Goal: Task Accomplishment & Management: Use online tool/utility

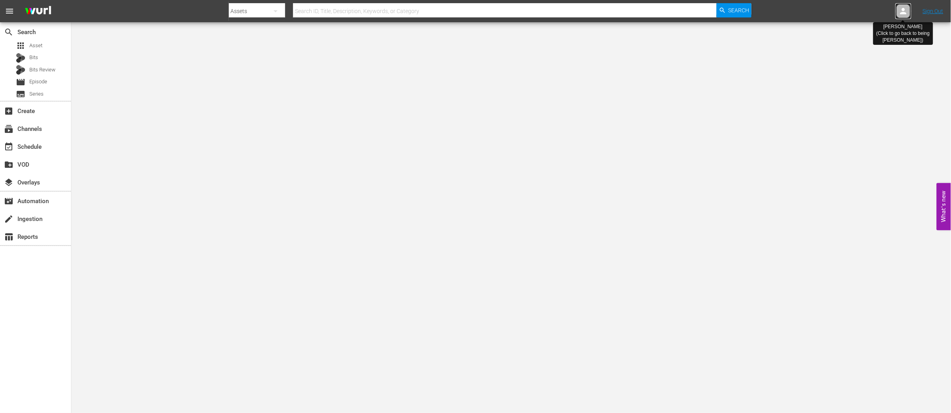
click at [901, 13] on icon at bounding box center [903, 11] width 6 height 6
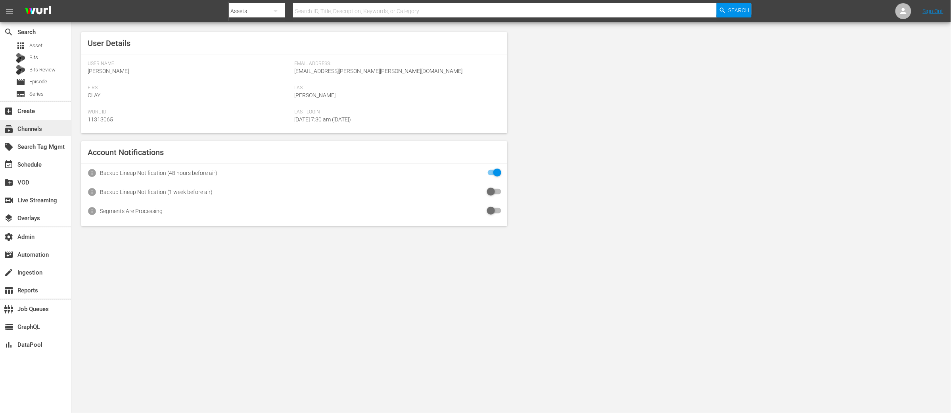
click at [36, 126] on div "subscriptions Channels" at bounding box center [22, 127] width 44 height 7
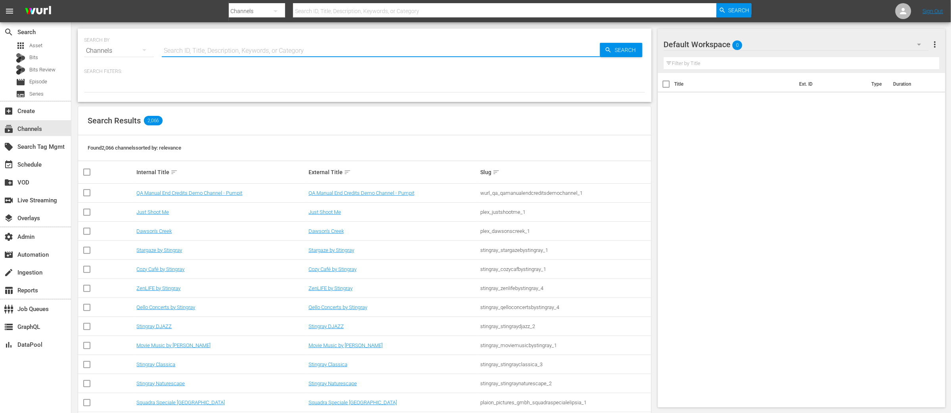
click at [220, 49] on input "text" at bounding box center [381, 50] width 438 height 19
paste input "Bridezillas"
type input "Bridezillas"
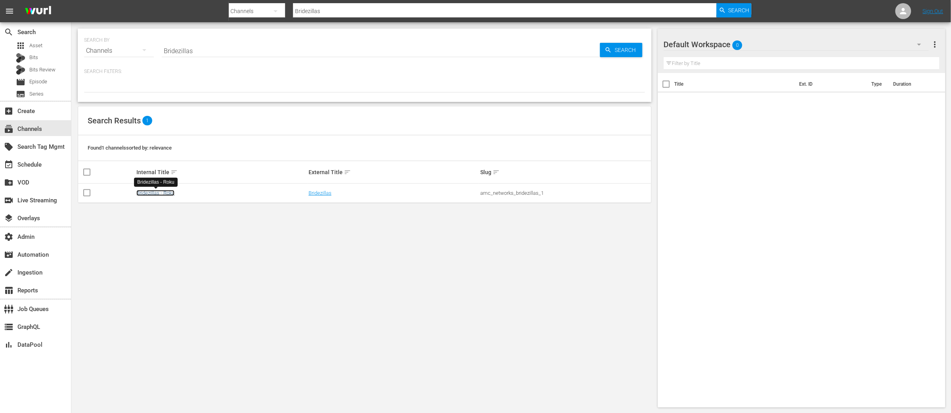
click at [163, 195] on link "Bridezillas - Roku" at bounding box center [155, 193] width 38 height 6
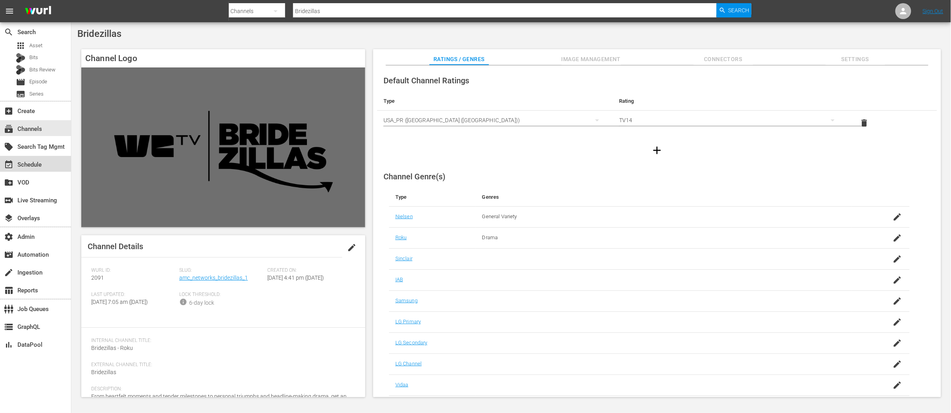
click at [31, 165] on div "event_available Schedule" at bounding box center [22, 163] width 44 height 7
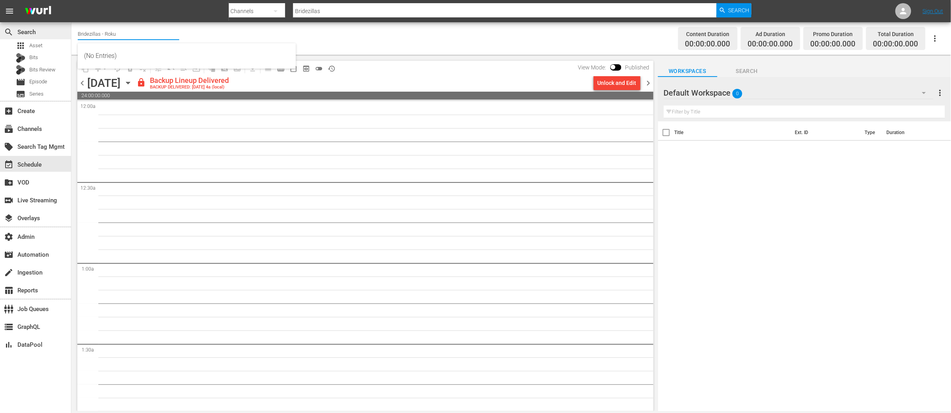
drag, startPoint x: 123, startPoint y: 33, endPoint x: 47, endPoint y: 32, distance: 75.7
click at [71, 0] on div "search Search apps Asset Bits Bits Review movie Episode subtitles Series add_bo…" at bounding box center [510, 0] width 879 height 0
paste input "Acorn TV Mysteries"
type input "Acorn TV Mysteries"
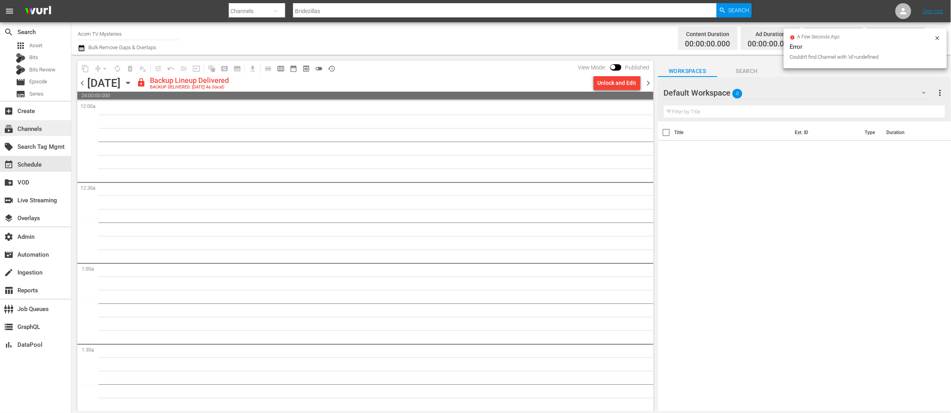
click at [42, 131] on div "subscriptions Channels" at bounding box center [22, 127] width 44 height 7
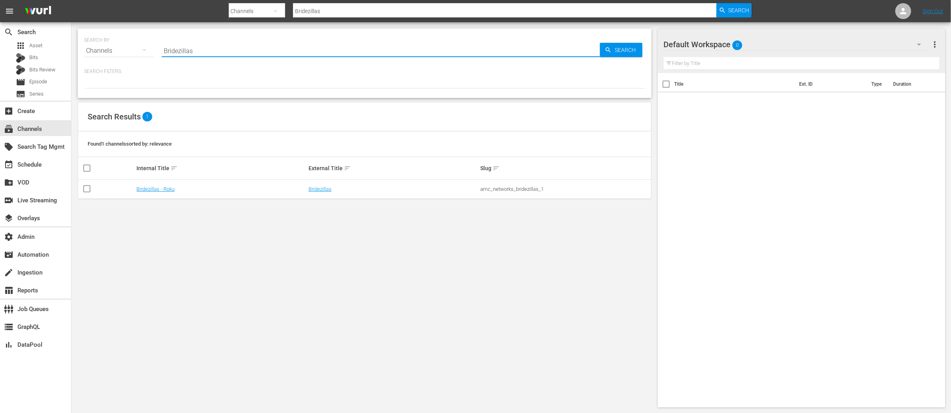
drag, startPoint x: 207, startPoint y: 50, endPoint x: 131, endPoint y: 50, distance: 76.1
click at [131, 50] on div "SEARCH BY Search By Channels Search ID, Title, Description, Keywords, or Catego…" at bounding box center [364, 46] width 561 height 29
paste input "Acorn TV Mysterie"
type input "Acorn TV Mysteries"
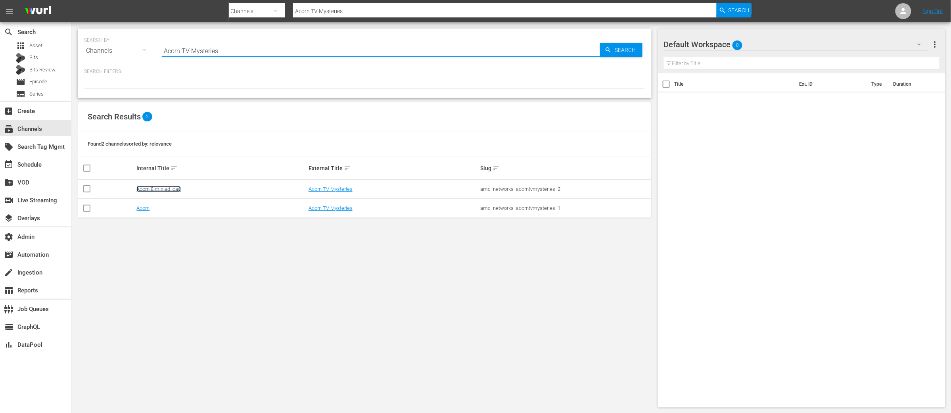
click at [169, 189] on link "Acorn 8 min ad load" at bounding box center [158, 189] width 44 height 6
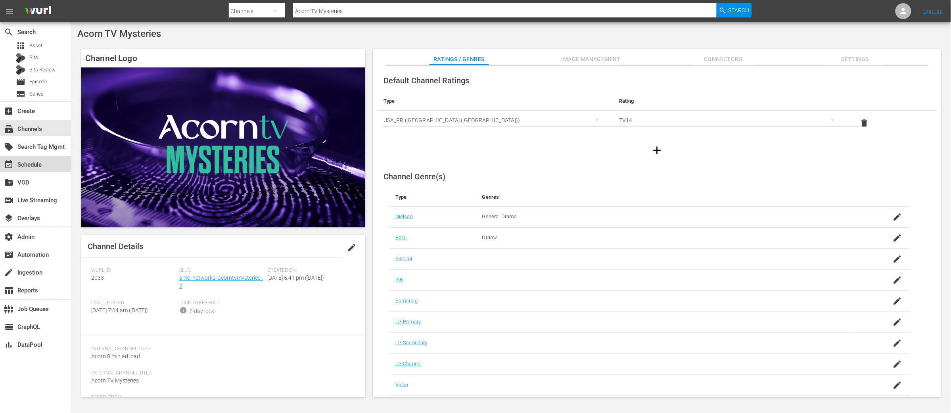
click at [27, 164] on div "event_available Schedule" at bounding box center [22, 163] width 44 height 7
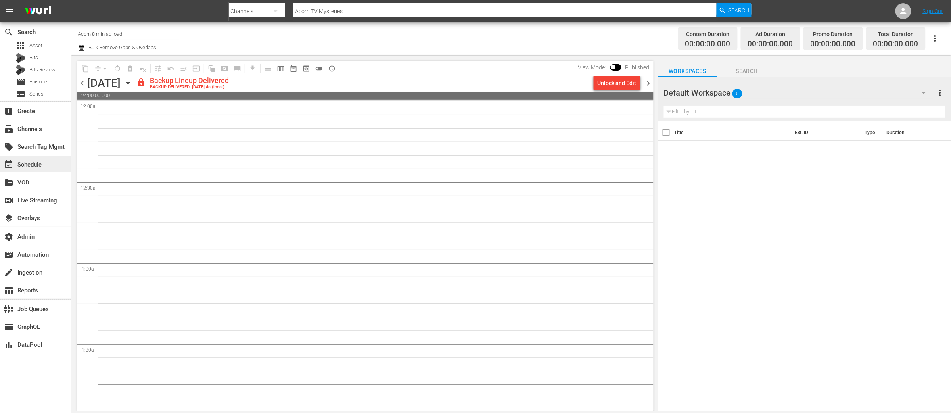
click at [32, 166] on div "event_available Schedule" at bounding box center [22, 163] width 44 height 7
click at [25, 127] on div "subscriptions Channels" at bounding box center [22, 127] width 44 height 7
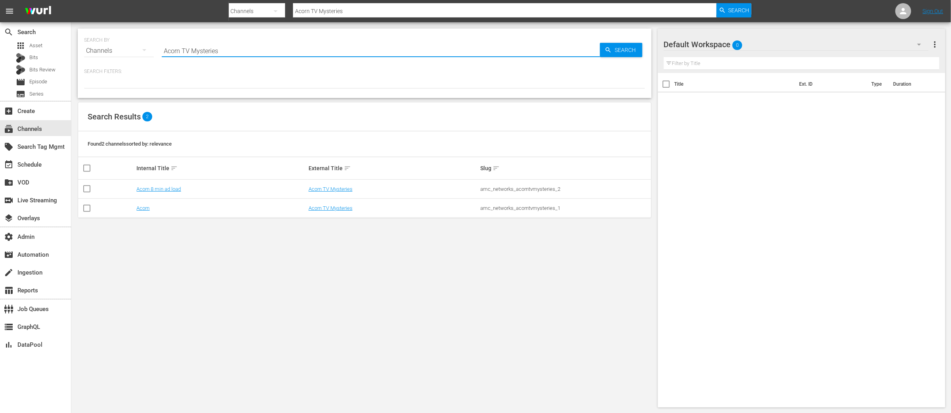
drag, startPoint x: 218, startPoint y: 49, endPoint x: 88, endPoint y: 56, distance: 129.8
click at [88, 47] on div "SEARCH BY Search By Channels Search ID, Title, Description, Keywords, or Catego…" at bounding box center [364, 46] width 561 height 29
paste input "Braxton"
type input "Braxton"
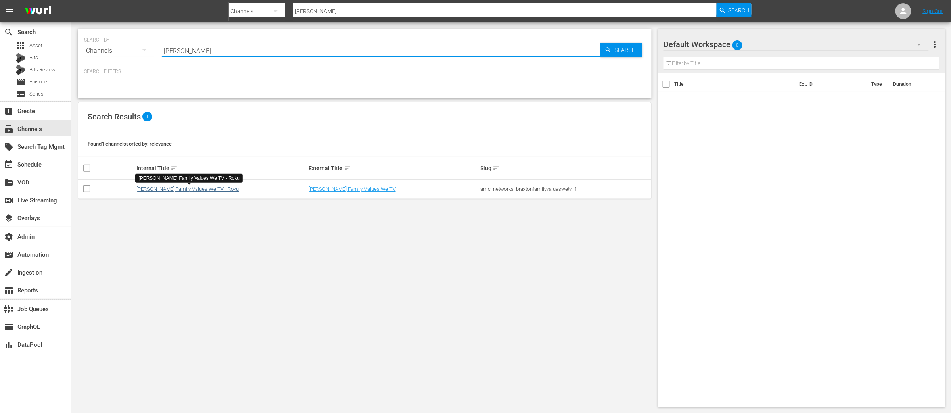
type input "Braxton"
click at [191, 187] on link "Braxton Family Values We TV - Roku" at bounding box center [187, 189] width 102 height 6
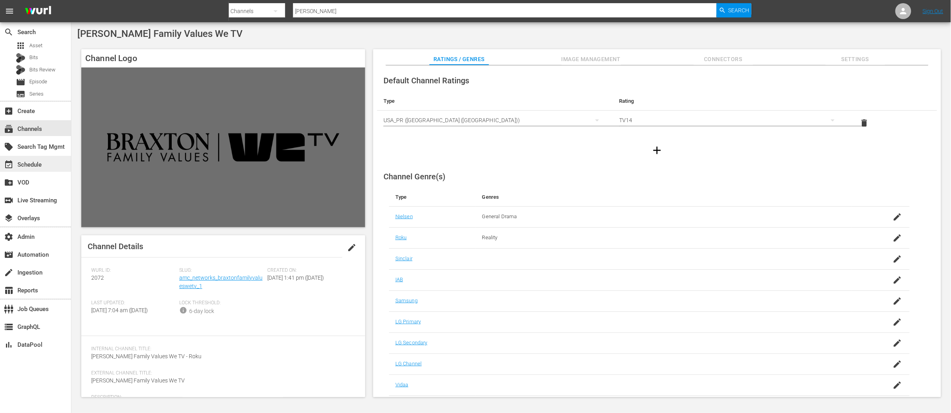
click at [34, 162] on div "event_available Schedule" at bounding box center [22, 163] width 44 height 7
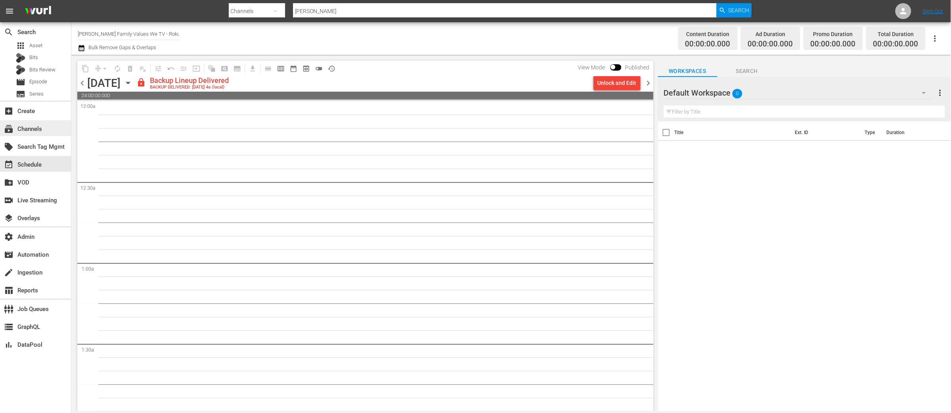
click at [30, 131] on div "subscriptions Channels" at bounding box center [22, 127] width 44 height 7
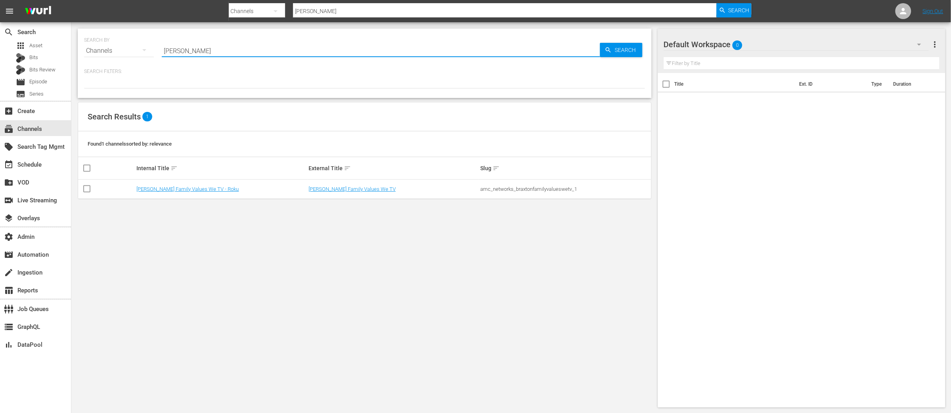
drag, startPoint x: 199, startPoint y: 50, endPoint x: 126, endPoint y: 48, distance: 73.0
click at [126, 48] on div "SEARCH BY Search By Channels Search ID, Title, Description, Keywords, or Catego…" at bounding box center [364, 46] width 561 height 29
paste input "Lockup"
type input "Lockup"
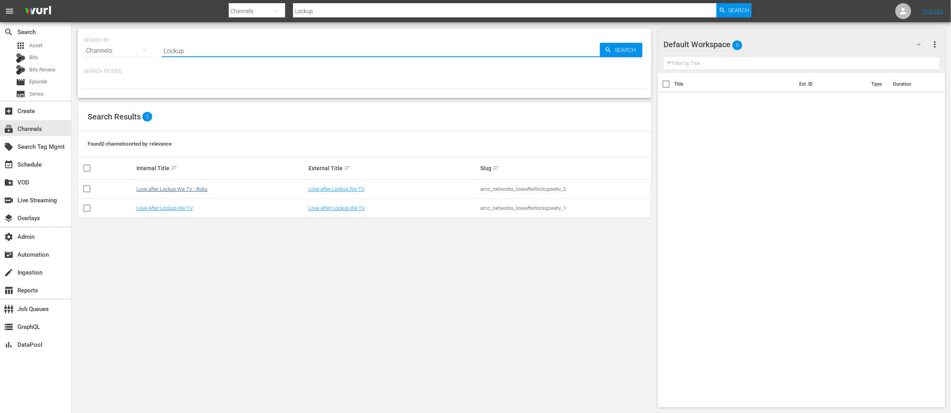
type input "Lockup"
click at [199, 187] on link "Love after Lockup We TV - Roku" at bounding box center [171, 189] width 71 height 6
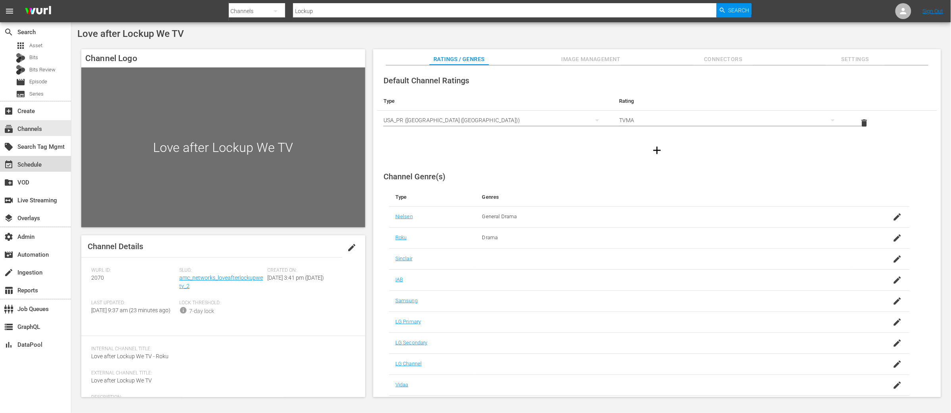
click at [32, 166] on div "event_available Schedule" at bounding box center [22, 163] width 44 height 7
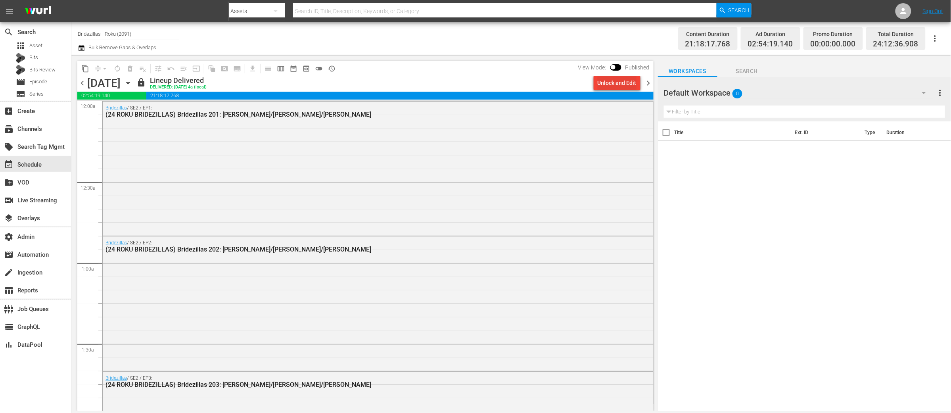
click at [608, 86] on div "Unlock and Edit" at bounding box center [616, 83] width 39 height 14
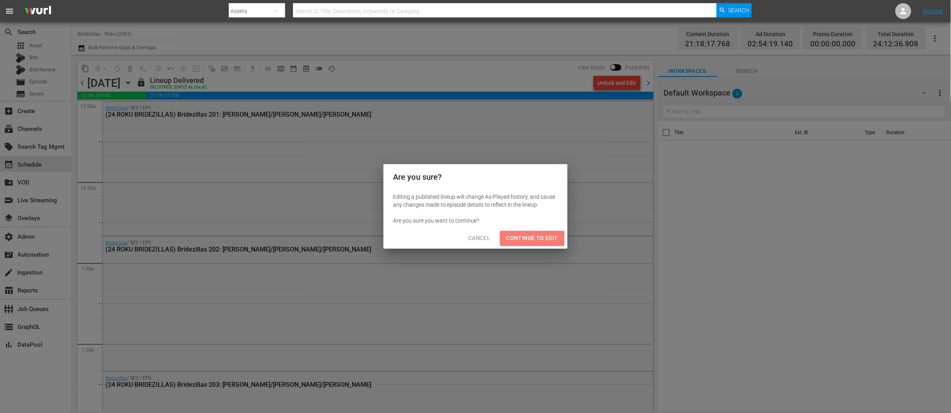
click at [518, 238] on span "Continue to Edit" at bounding box center [532, 238] width 52 height 10
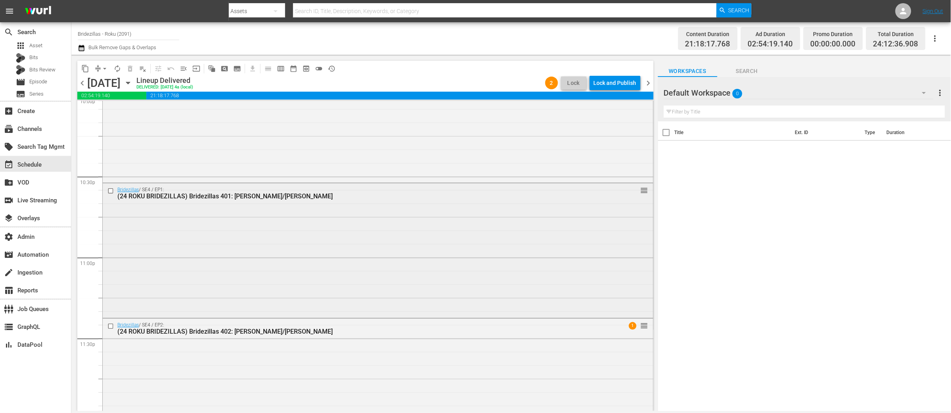
scroll to position [3606, 0]
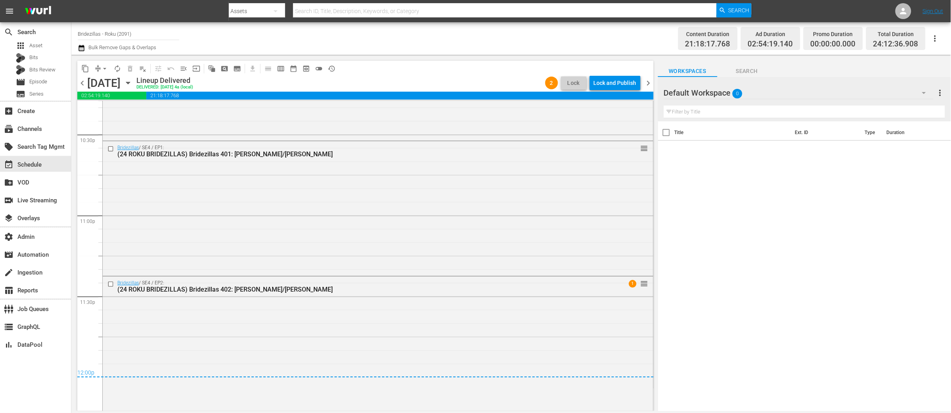
drag, startPoint x: 484, startPoint y: 329, endPoint x: 489, endPoint y: 329, distance: 4.8
click at [484, 329] on div "Bridezillas / SE4 / EP2: (24 ROKU BRIDEZILLAS) Bridezillas 402: Anita/Alicia 1 …" at bounding box center [378, 342] width 550 height 132
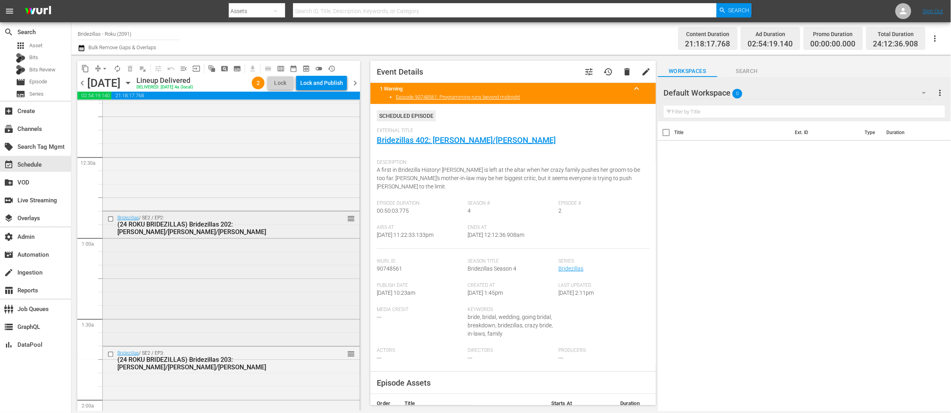
scroll to position [0, 0]
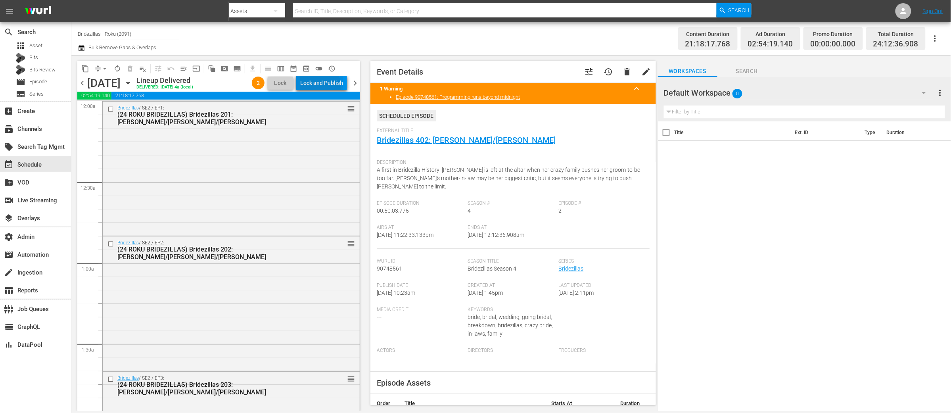
click at [320, 86] on div "Lock and Publish" at bounding box center [321, 83] width 43 height 14
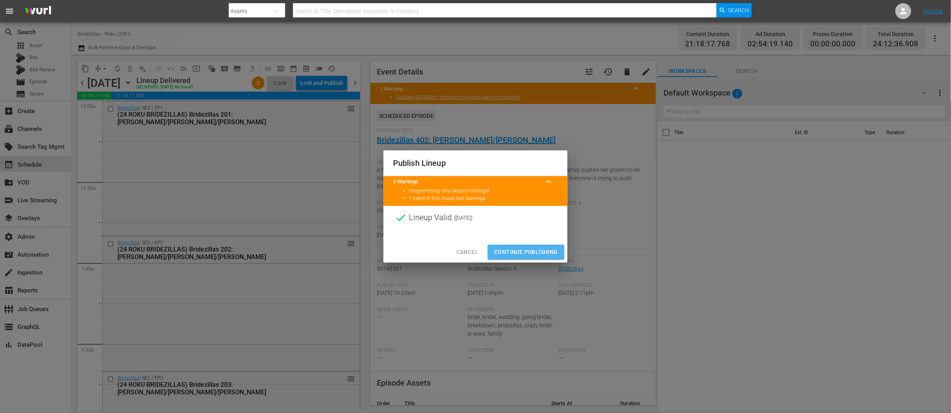
click at [513, 248] on span "Continue Publishing" at bounding box center [526, 252] width 64 height 10
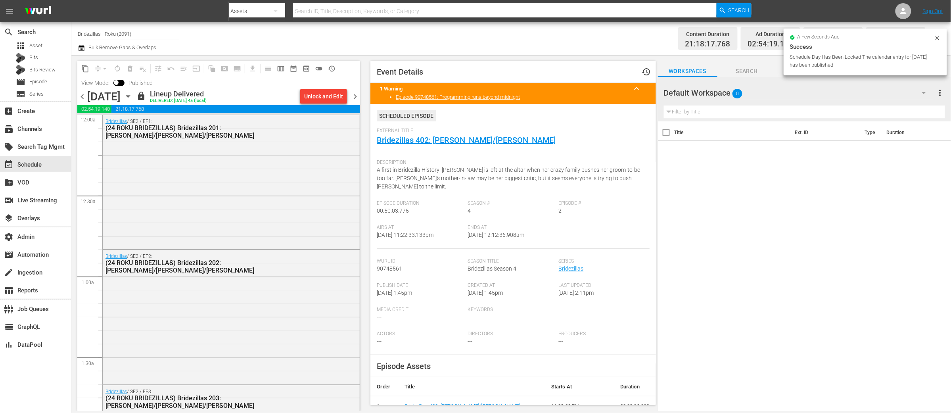
click at [355, 97] on span "chevron_right" at bounding box center [355, 97] width 10 height 10
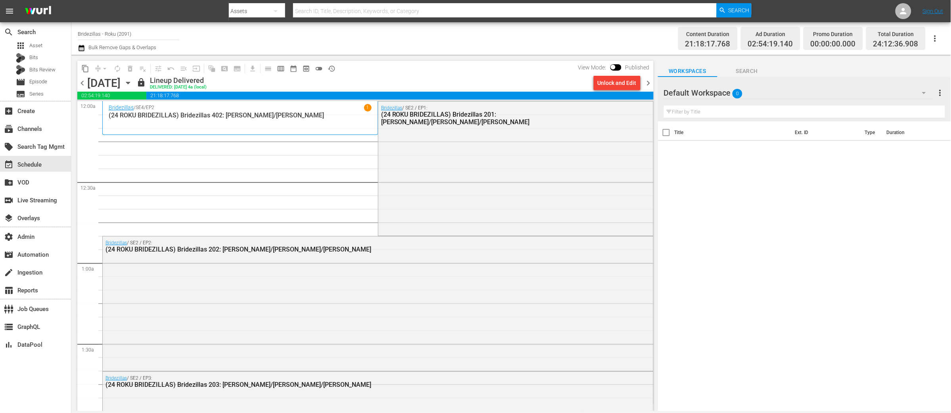
click at [509, 165] on div "Bridezillas / SE2 / EP1: (24 ROKU BRIDEZILLAS) Bridezillas 201: Thuy/Adrianna/J…" at bounding box center [515, 167] width 275 height 133
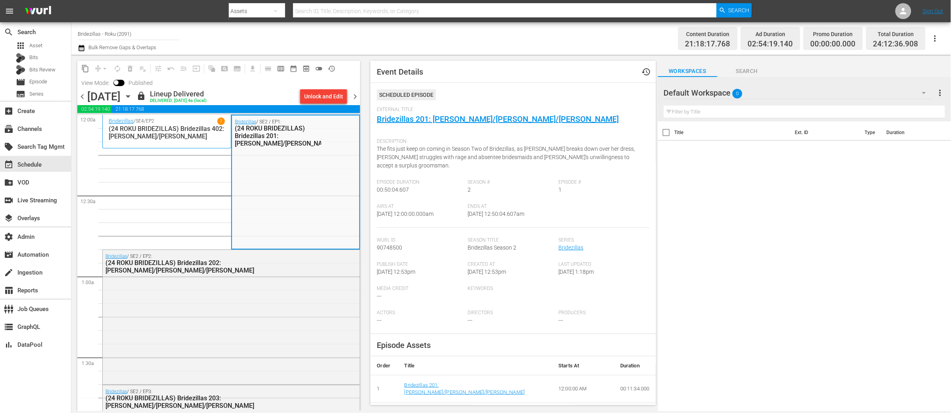
click at [354, 98] on span "chevron_right" at bounding box center [355, 97] width 10 height 10
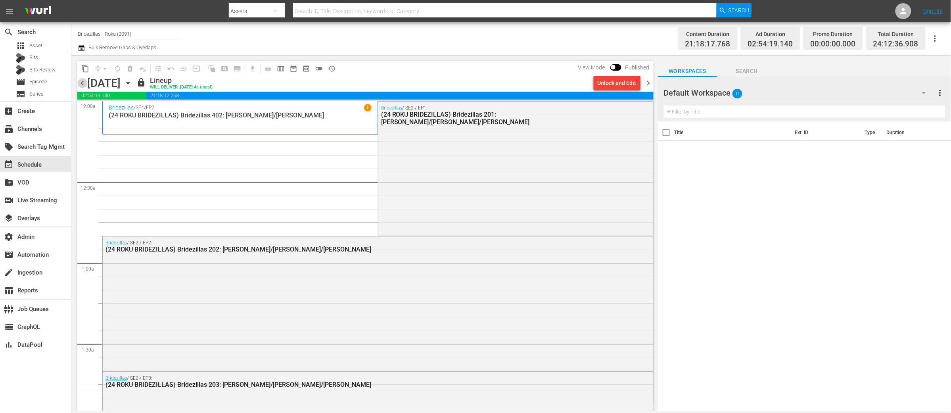
click at [79, 83] on span "chevron_left" at bounding box center [82, 83] width 10 height 10
click at [594, 84] on button "Unlock and Edit" at bounding box center [617, 83] width 47 height 14
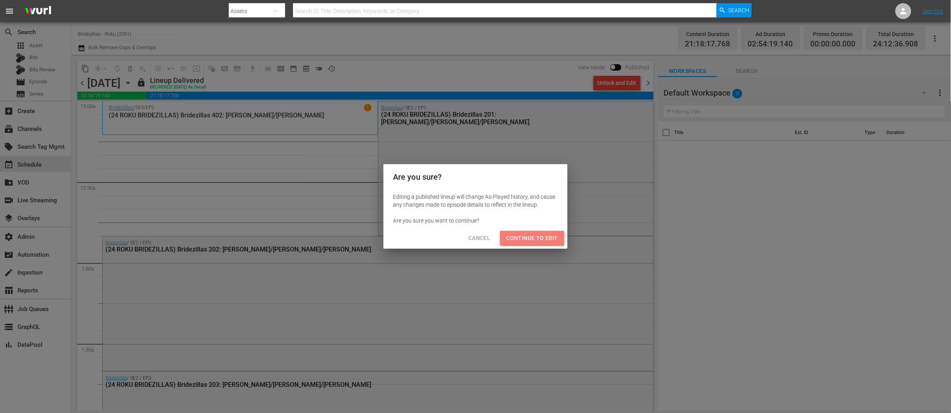
drag, startPoint x: 537, startPoint y: 241, endPoint x: 506, endPoint y: 234, distance: 32.0
click at [537, 241] on span "Continue to Edit" at bounding box center [532, 238] width 52 height 10
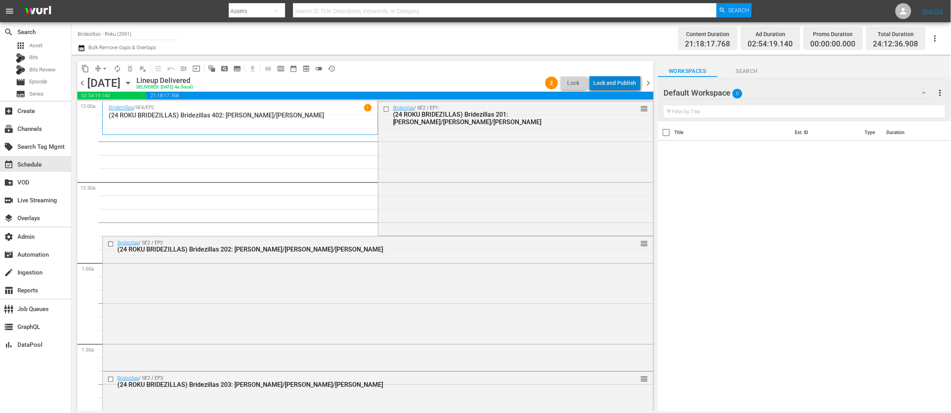
click at [620, 85] on div "Lock and Publish" at bounding box center [615, 83] width 43 height 14
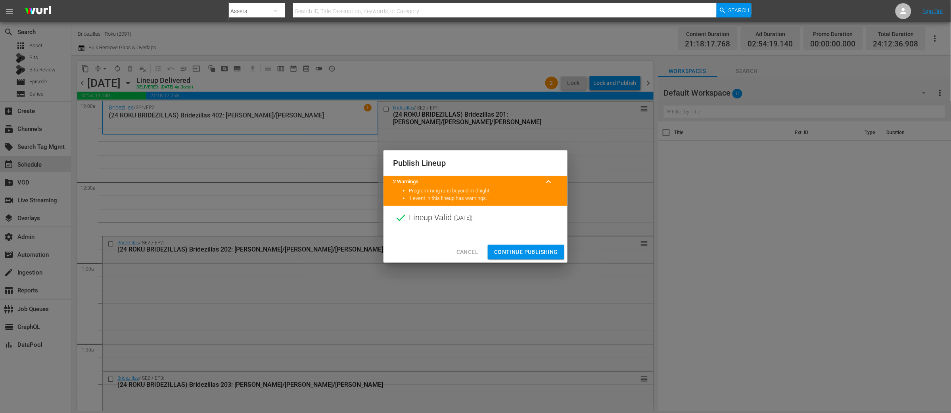
click at [530, 251] on span "Continue Publishing" at bounding box center [526, 252] width 64 height 10
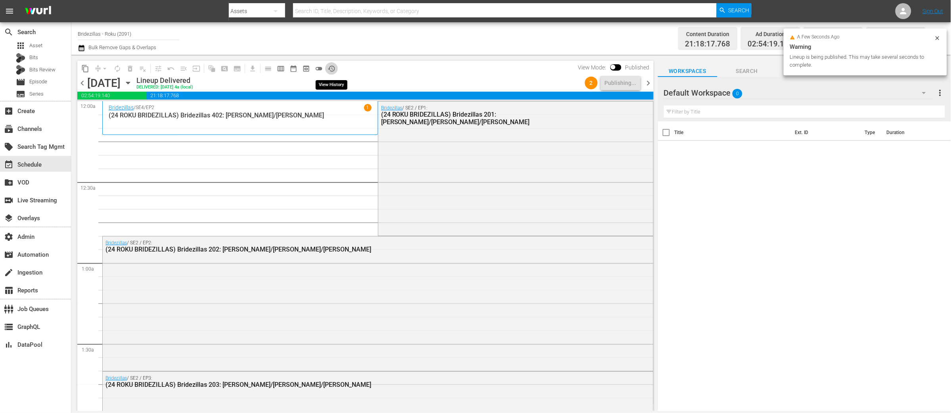
click at [331, 68] on span "history_outlined" at bounding box center [331, 69] width 8 height 8
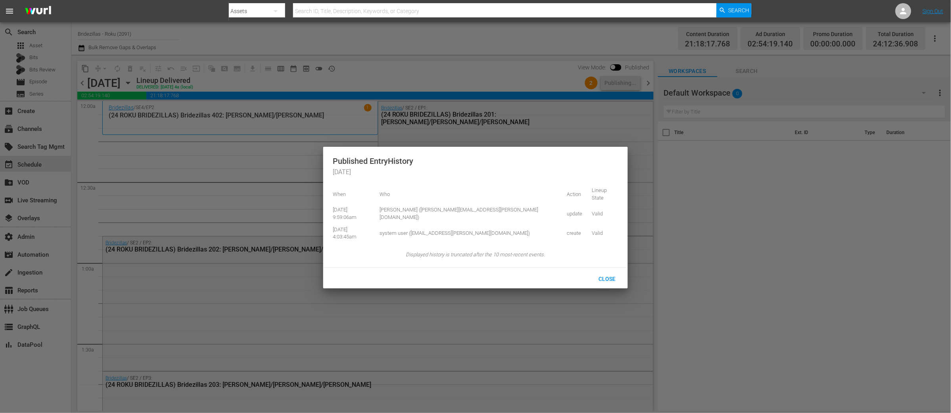
click at [449, 71] on div at bounding box center [475, 206] width 951 height 413
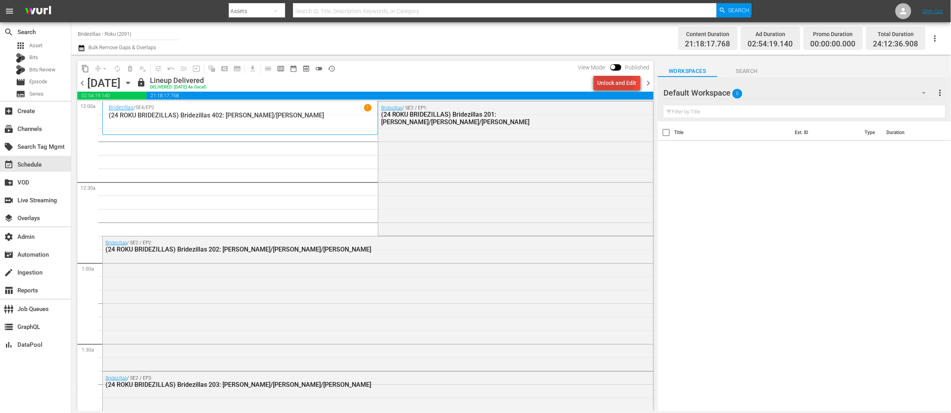
click at [600, 85] on div "Unlock and Edit" at bounding box center [616, 83] width 39 height 14
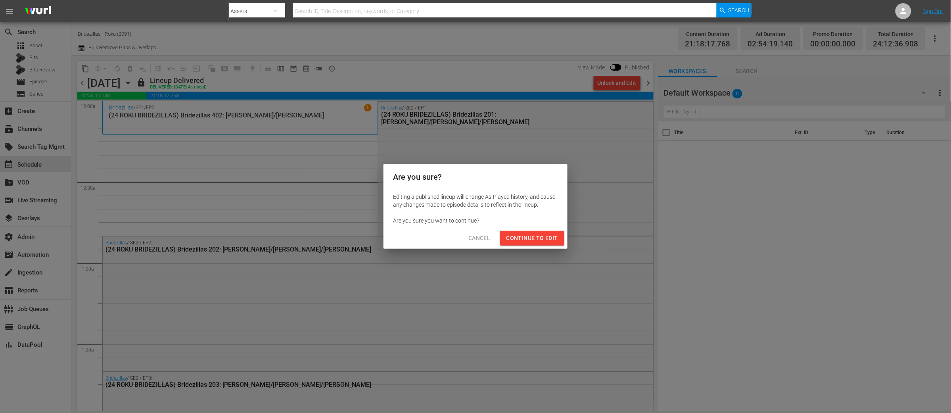
click at [524, 239] on span "Continue to Edit" at bounding box center [532, 238] width 52 height 10
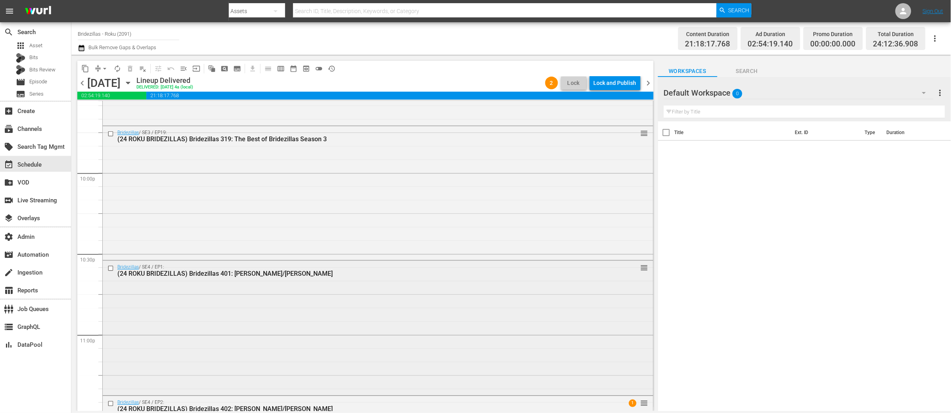
scroll to position [3606, 0]
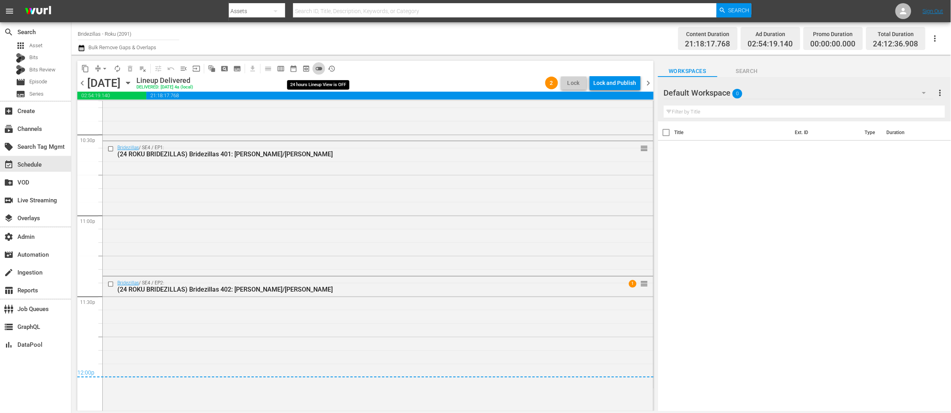
drag, startPoint x: 318, startPoint y: 69, endPoint x: 407, endPoint y: 92, distance: 92.2
click at [318, 69] on span "toggle_off" at bounding box center [319, 69] width 8 height 8
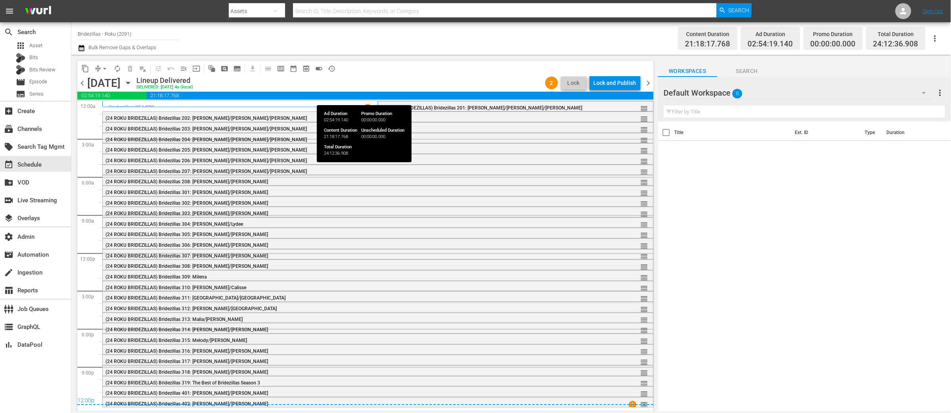
scroll to position [0, 0]
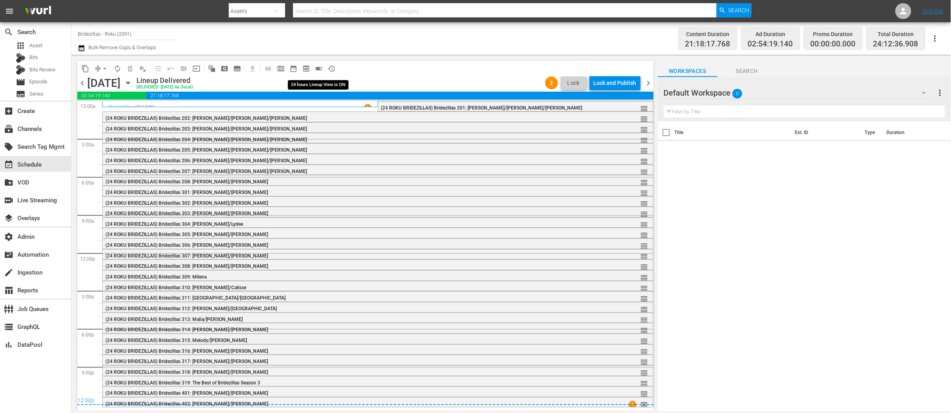
click at [319, 67] on span "toggle_on" at bounding box center [319, 69] width 8 height 8
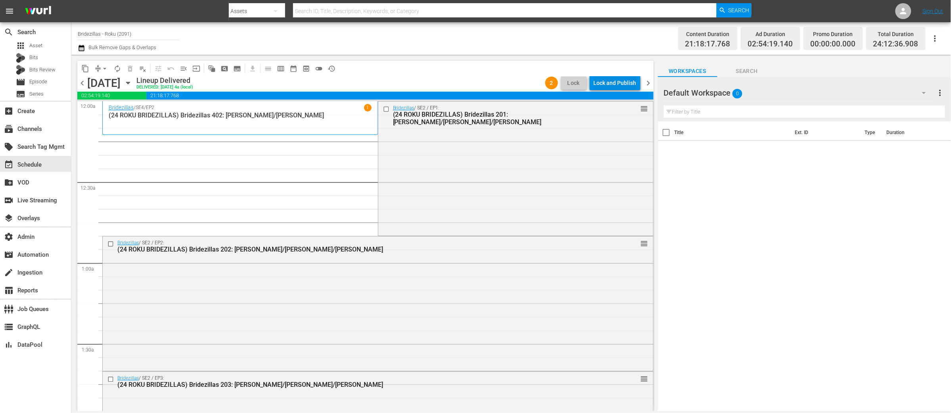
click at [604, 85] on div "Lock and Publish" at bounding box center [615, 83] width 43 height 14
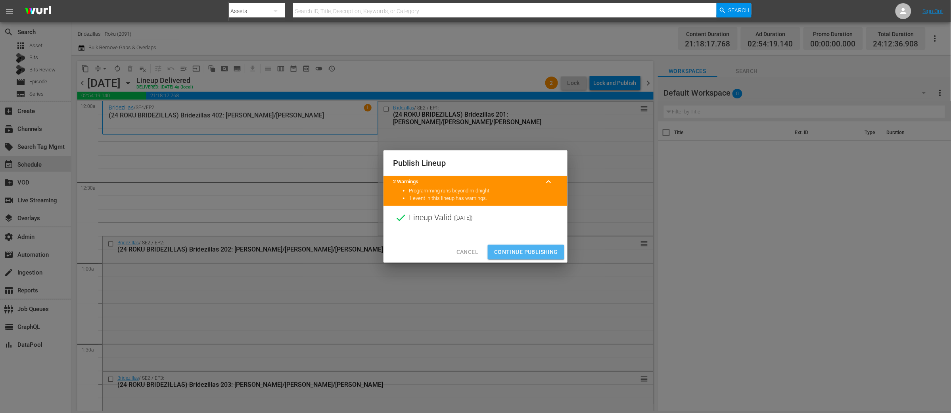
click at [509, 251] on span "Continue Publishing" at bounding box center [526, 252] width 64 height 10
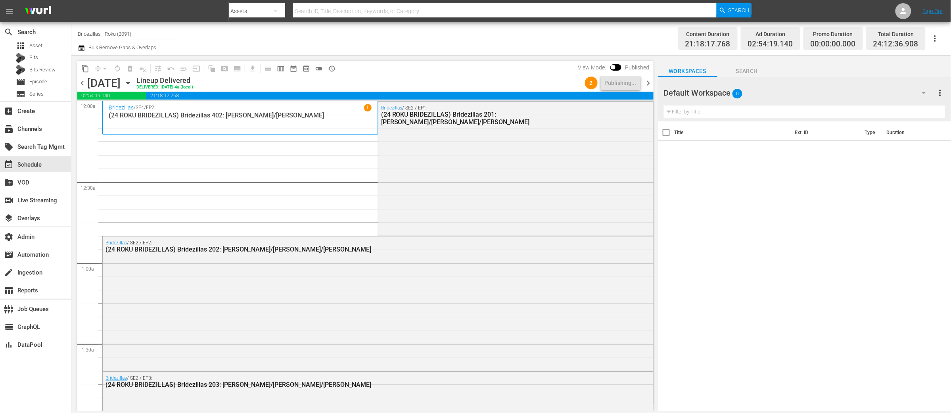
click at [327, 118] on p "(24 ROKU BRIDEZILLAS) Bridezillas 402: [PERSON_NAME]/[PERSON_NAME]" at bounding box center [240, 115] width 263 height 8
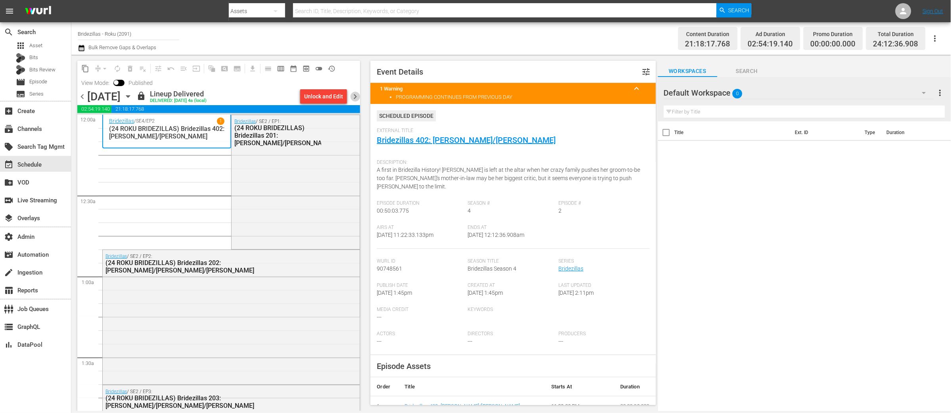
click at [355, 96] on span "chevron_right" at bounding box center [355, 97] width 10 height 10
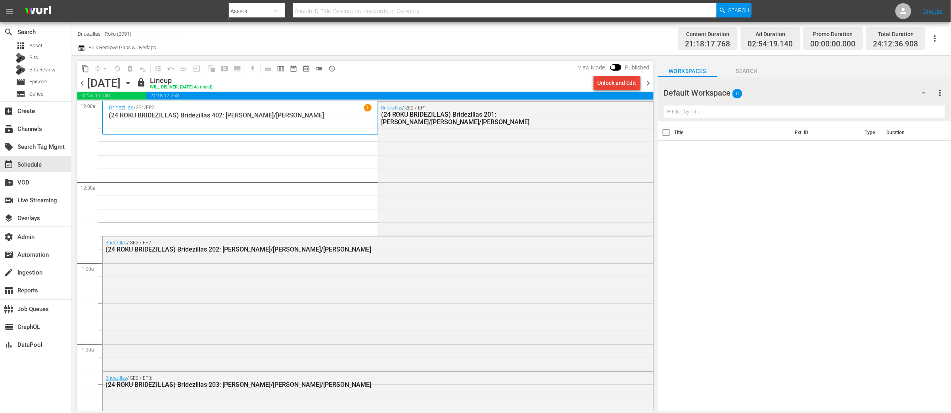
click at [618, 84] on div "Unlock and Edit" at bounding box center [616, 83] width 39 height 14
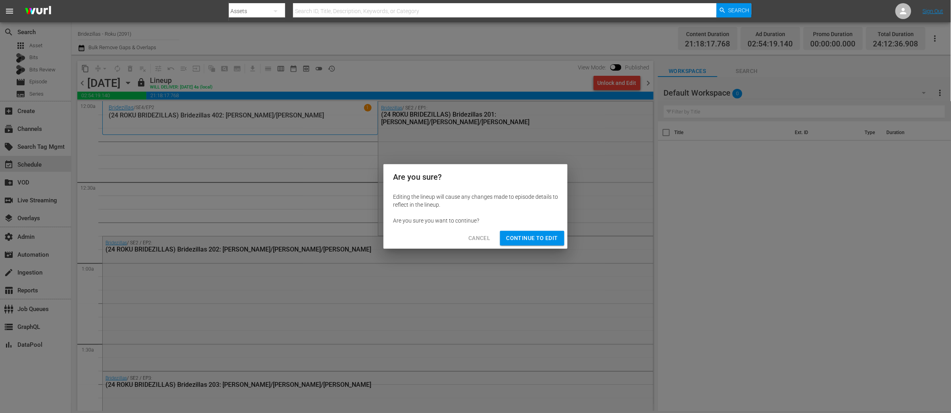
click at [525, 243] on button "Continue to Edit" at bounding box center [532, 238] width 64 height 15
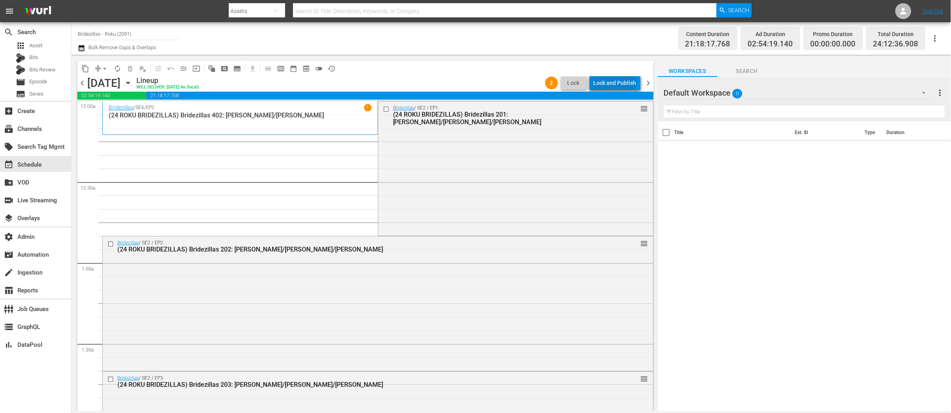
click at [617, 79] on div "Lock and Publish" at bounding box center [615, 83] width 43 height 14
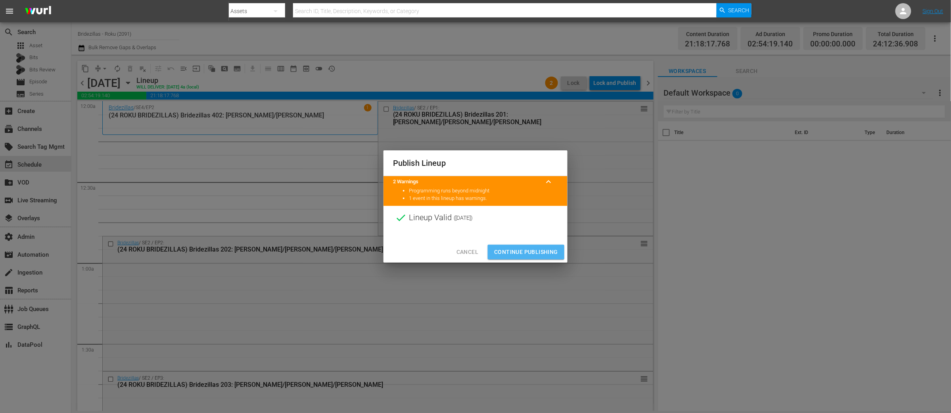
click at [537, 250] on span "Continue Publishing" at bounding box center [526, 252] width 64 height 10
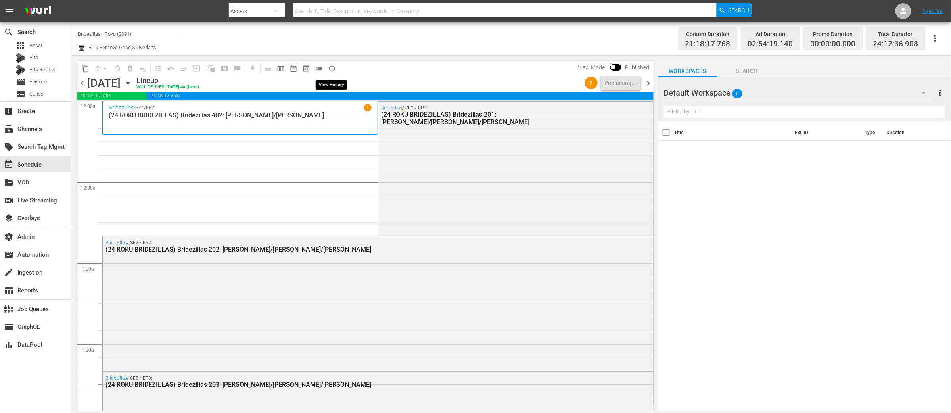
click at [331, 70] on span "history_outlined" at bounding box center [331, 69] width 8 height 8
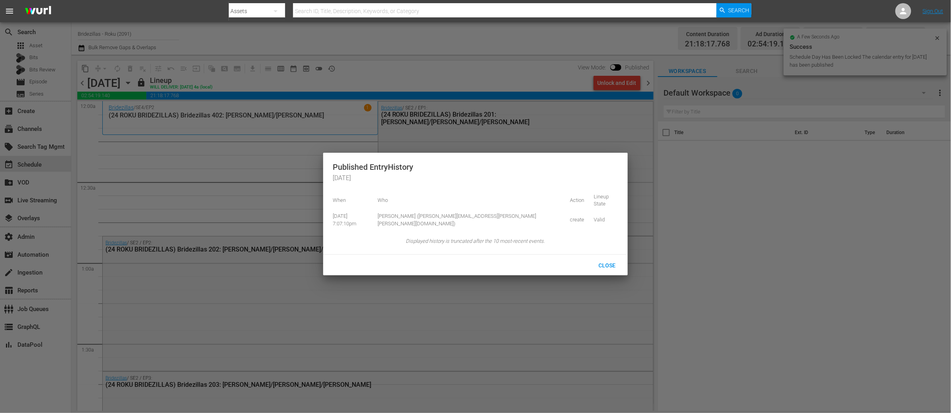
click at [397, 80] on div at bounding box center [475, 206] width 951 height 413
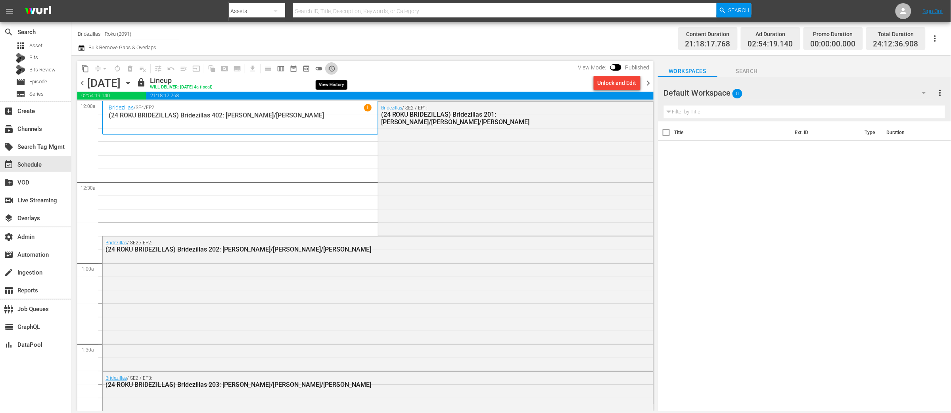
click at [329, 67] on span "history_outlined" at bounding box center [331, 69] width 8 height 8
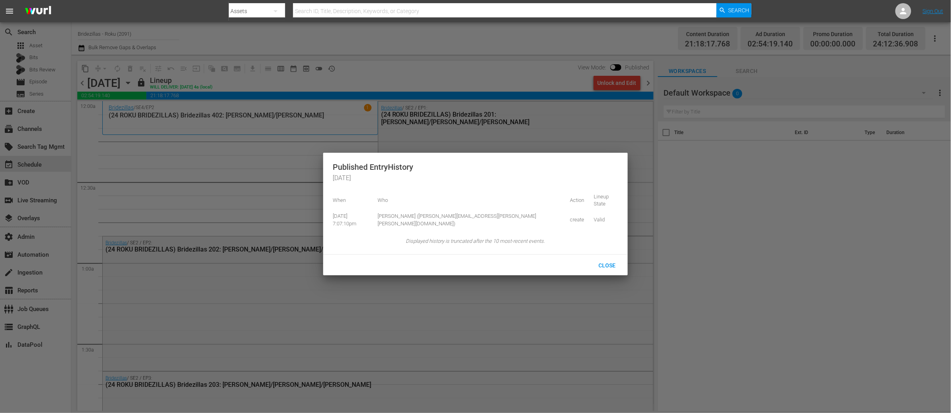
click at [373, 70] on div at bounding box center [475, 206] width 951 height 413
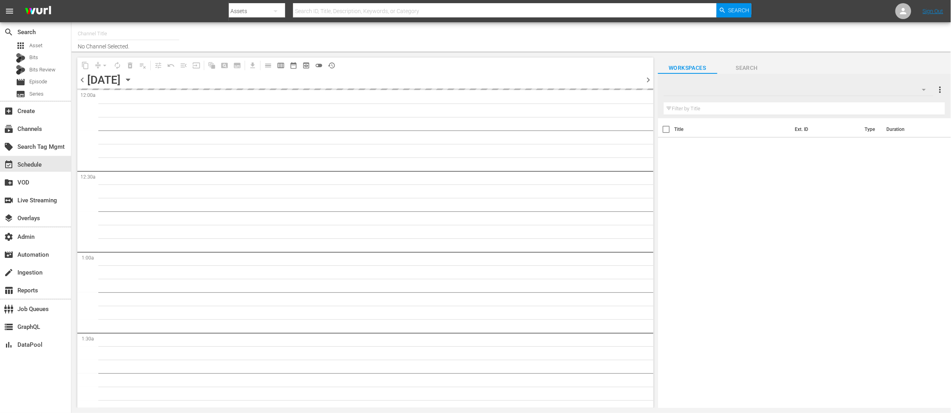
type input "Bridezillas - Roku (2091)"
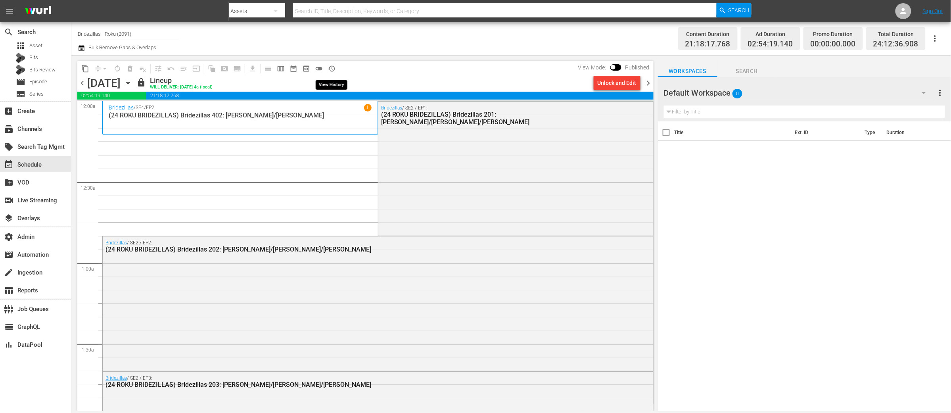
click at [329, 68] on span "history_outlined" at bounding box center [331, 69] width 8 height 8
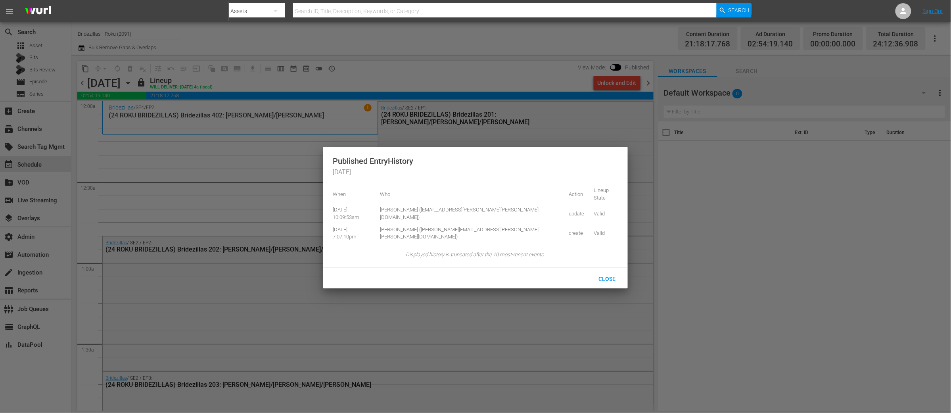
drag, startPoint x: 415, startPoint y: 79, endPoint x: 406, endPoint y: 75, distance: 9.6
click at [415, 79] on div at bounding box center [475, 206] width 951 height 413
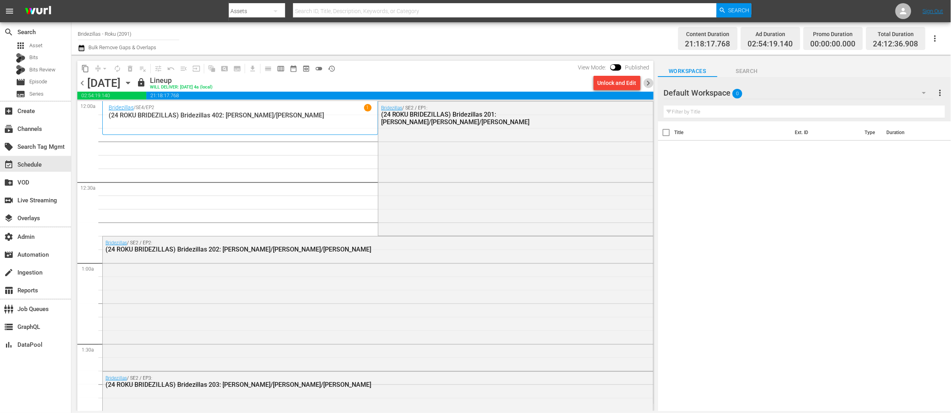
click at [646, 82] on span "chevron_right" at bounding box center [648, 83] width 10 height 10
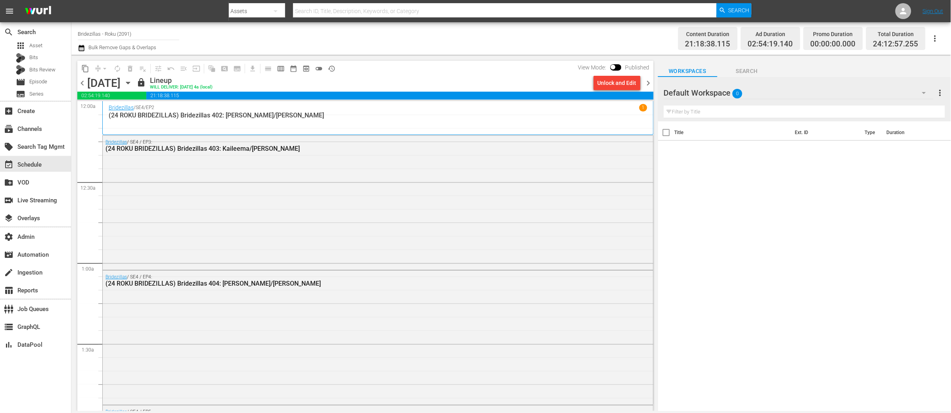
drag, startPoint x: 82, startPoint y: 80, endPoint x: 392, endPoint y: 57, distance: 310.9
click at [82, 80] on span "chevron_left" at bounding box center [82, 83] width 10 height 10
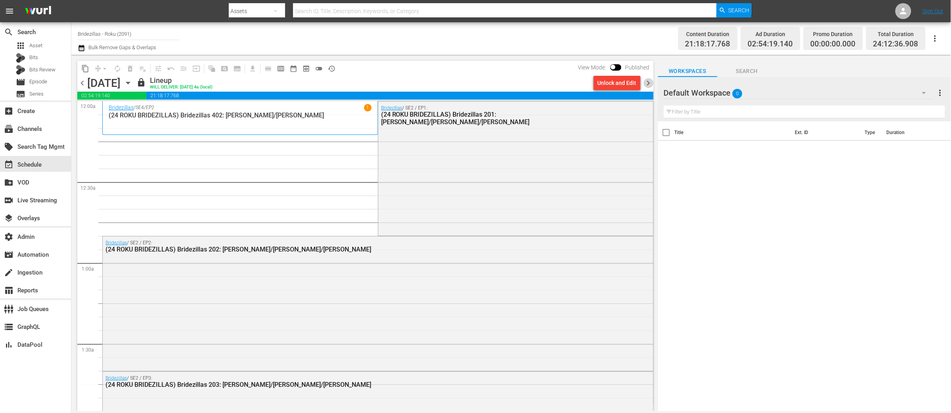
click at [648, 84] on span "chevron_right" at bounding box center [648, 83] width 10 height 10
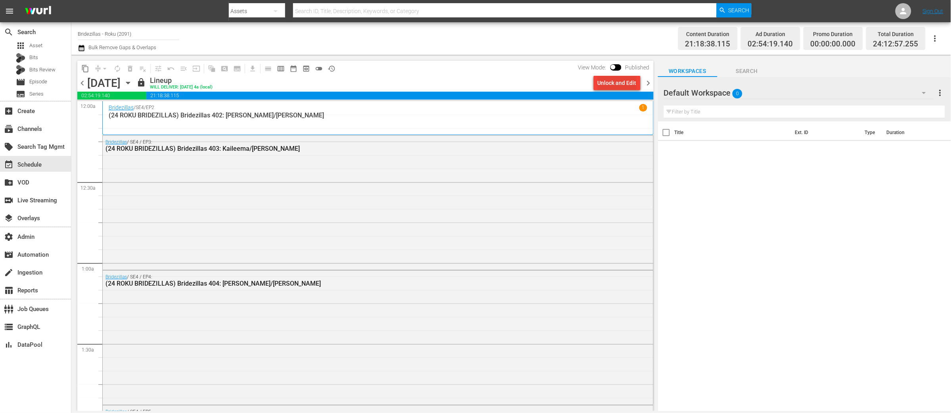
click at [615, 86] on div "Unlock and Edit" at bounding box center [616, 83] width 39 height 14
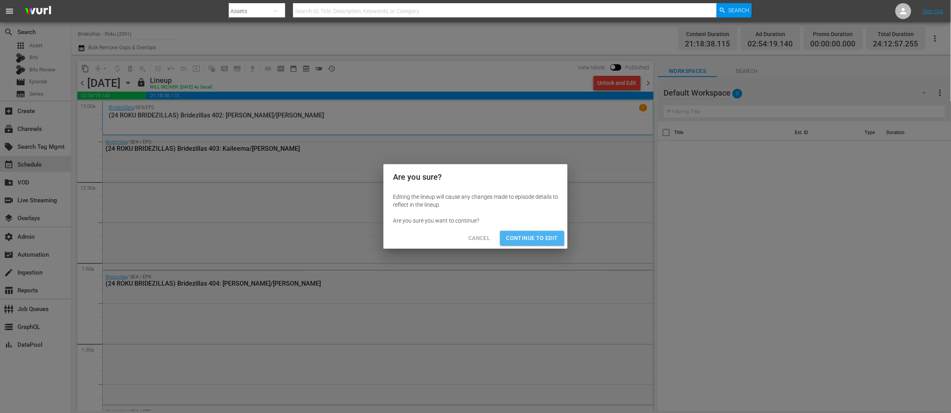
click at [524, 234] on span "Continue to Edit" at bounding box center [532, 238] width 52 height 10
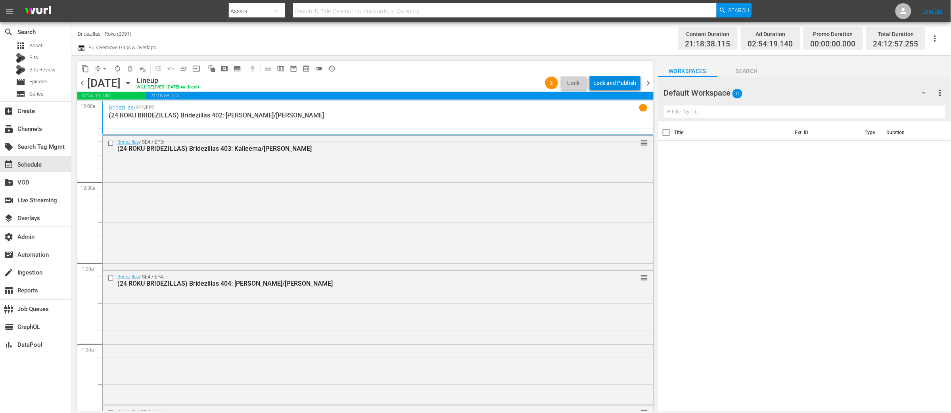
click at [605, 84] on div "Lock and Publish" at bounding box center [615, 83] width 43 height 14
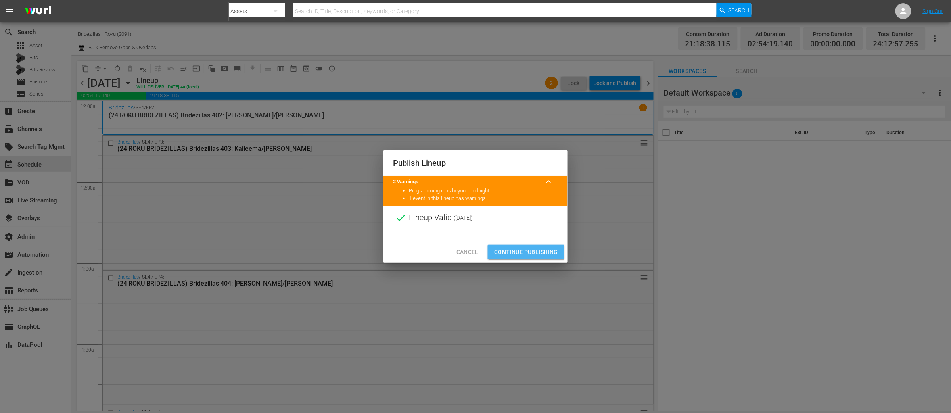
click at [528, 254] on span "Continue Publishing" at bounding box center [526, 252] width 64 height 10
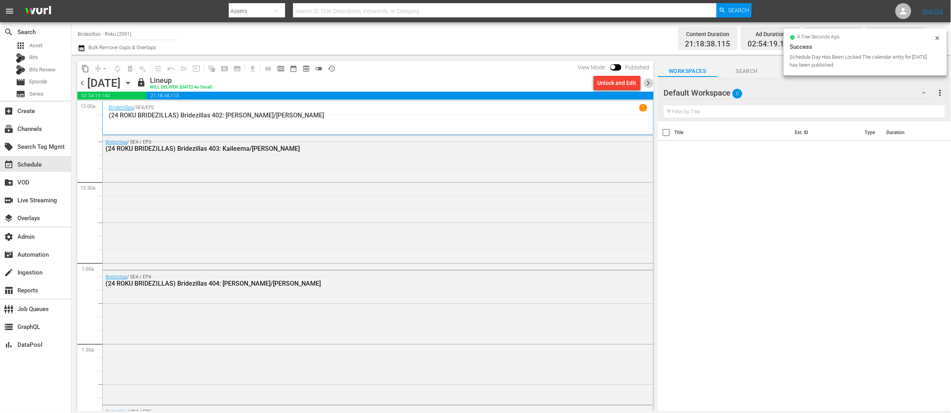
click at [647, 82] on span "chevron_right" at bounding box center [648, 83] width 10 height 10
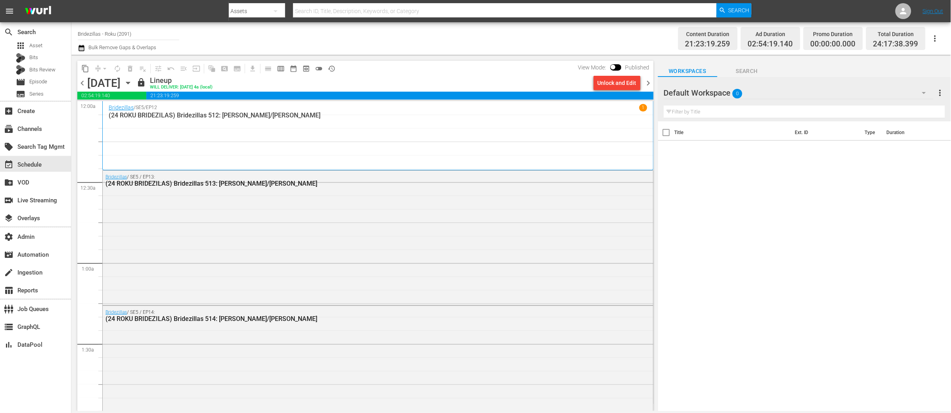
click at [613, 89] on div "Unlock and Edit" at bounding box center [616, 83] width 39 height 14
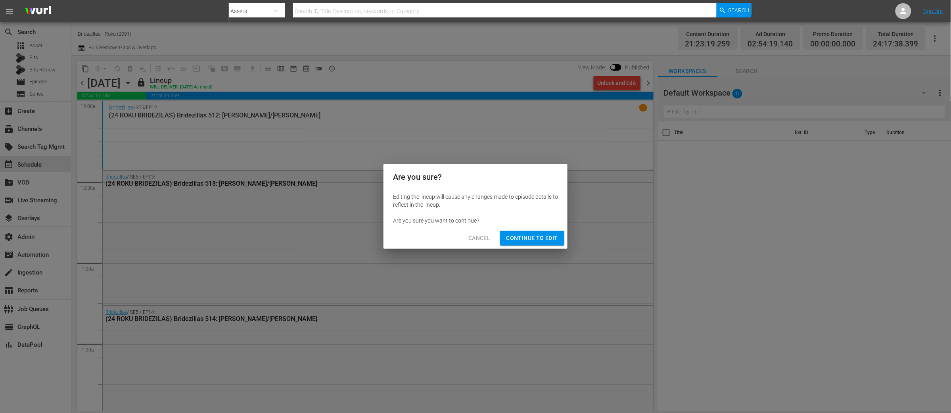
click at [519, 245] on div "Cancel Continue to Edit" at bounding box center [475, 238] width 184 height 21
click at [520, 237] on span "Continue to Edit" at bounding box center [532, 238] width 52 height 10
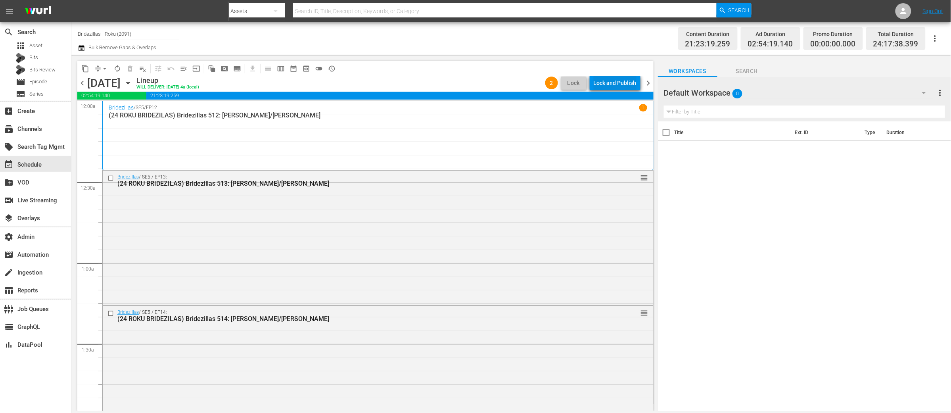
click at [611, 80] on div "Lock and Publish" at bounding box center [615, 83] width 43 height 14
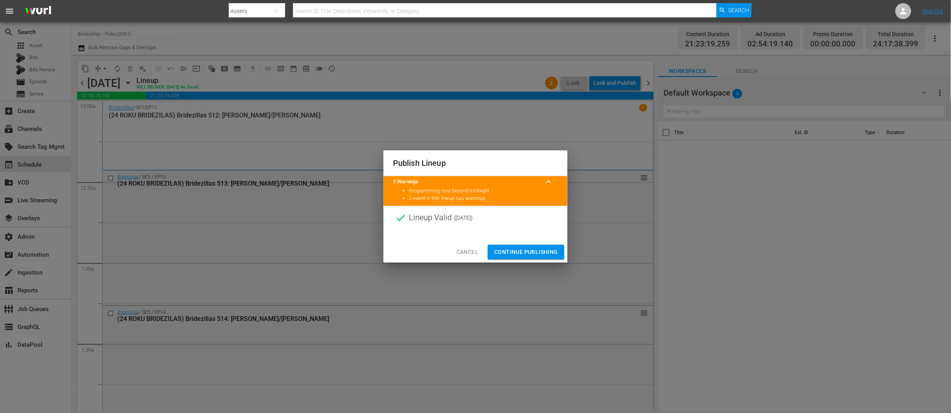
click at [534, 251] on span "Continue Publishing" at bounding box center [526, 252] width 64 height 10
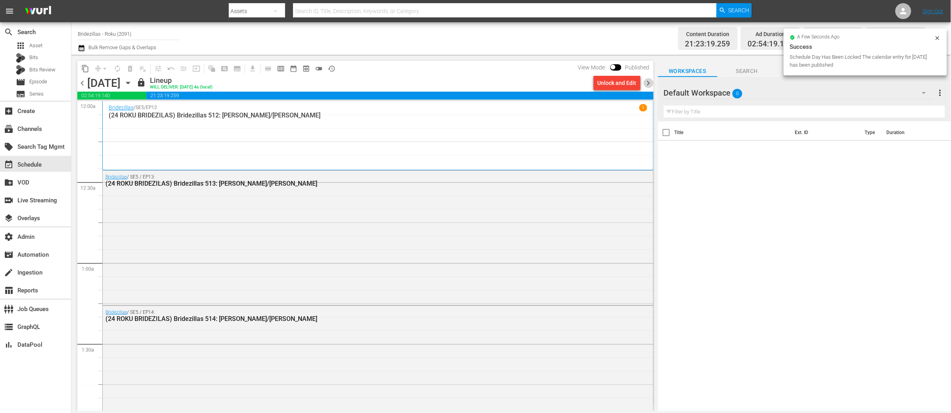
click at [649, 82] on span "chevron_right" at bounding box center [648, 83] width 10 height 10
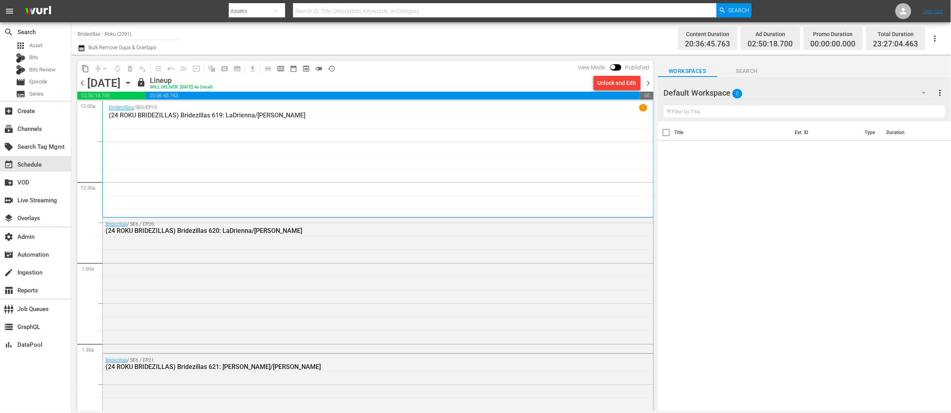
click at [610, 82] on div "Unlock and Edit" at bounding box center [616, 83] width 39 height 14
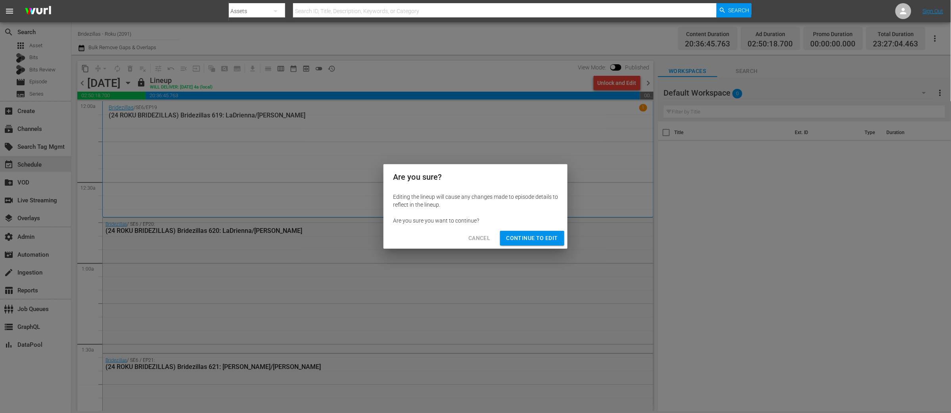
click at [536, 236] on span "Continue to Edit" at bounding box center [532, 238] width 52 height 10
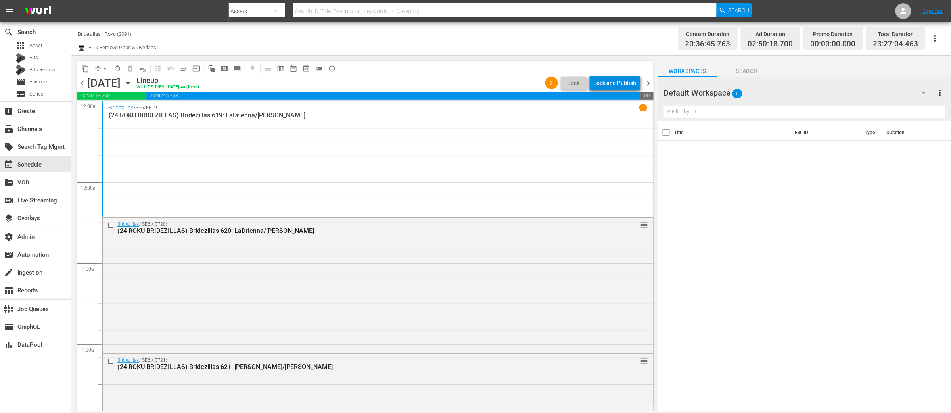
click at [611, 83] on div "Lock and Publish" at bounding box center [615, 83] width 43 height 14
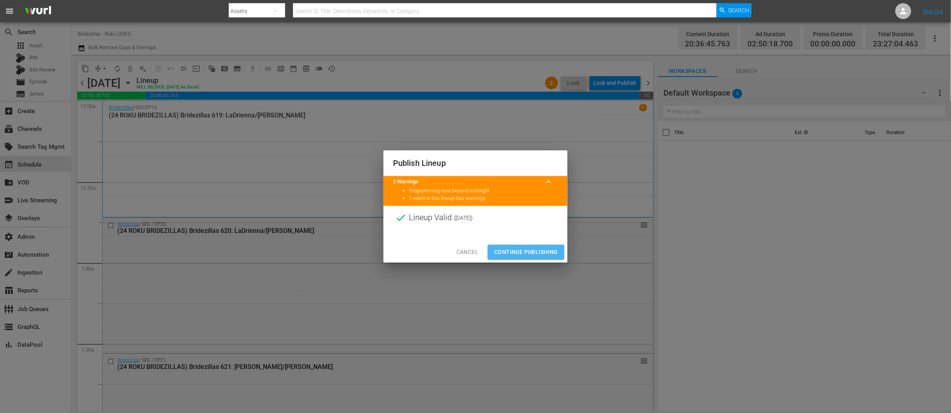
click at [517, 255] on span "Continue Publishing" at bounding box center [526, 252] width 64 height 10
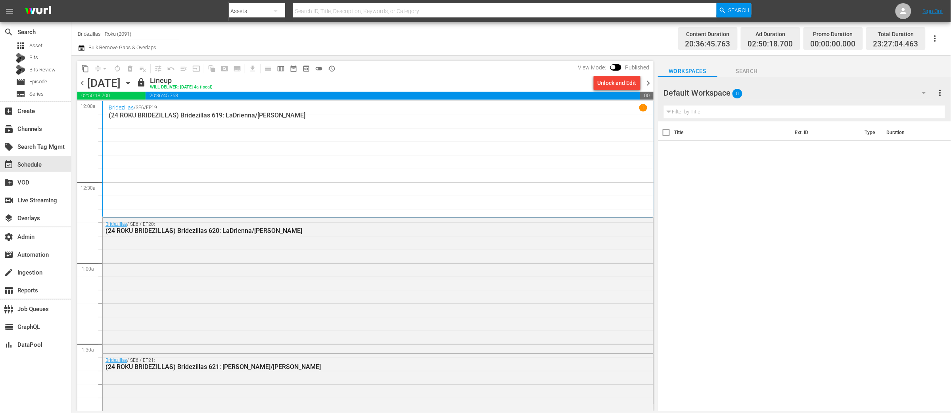
click at [647, 83] on span "chevron_right" at bounding box center [648, 83] width 10 height 10
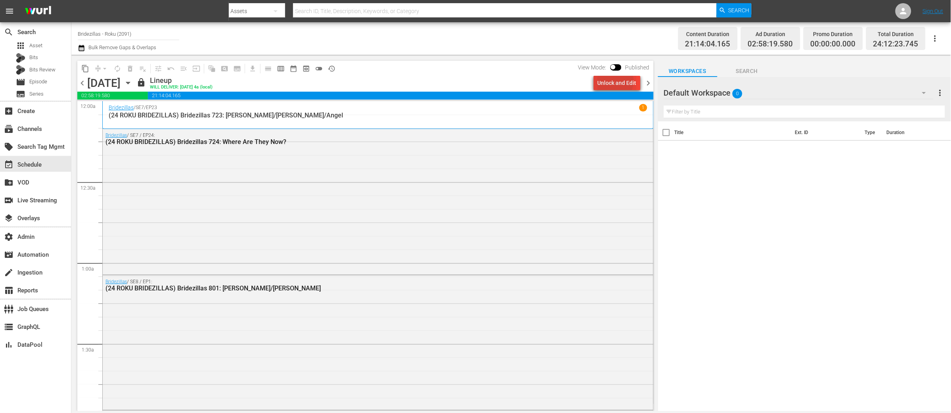
click at [614, 81] on div "Unlock and Edit" at bounding box center [616, 83] width 39 height 14
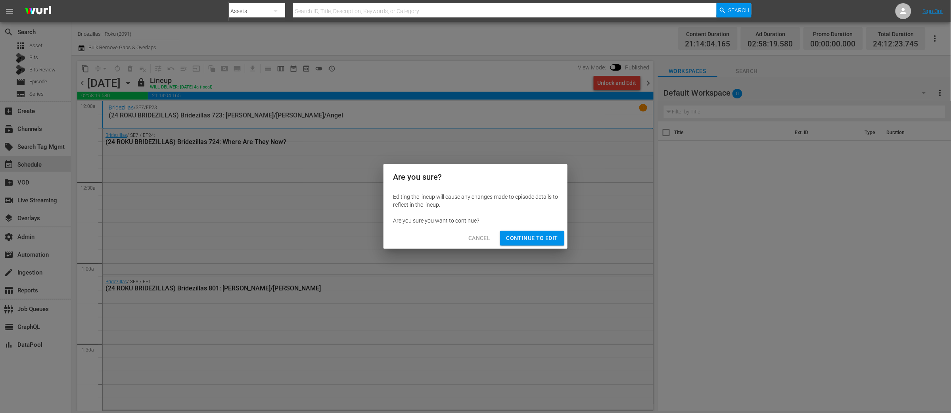
click at [516, 239] on span "Continue to Edit" at bounding box center [532, 238] width 52 height 10
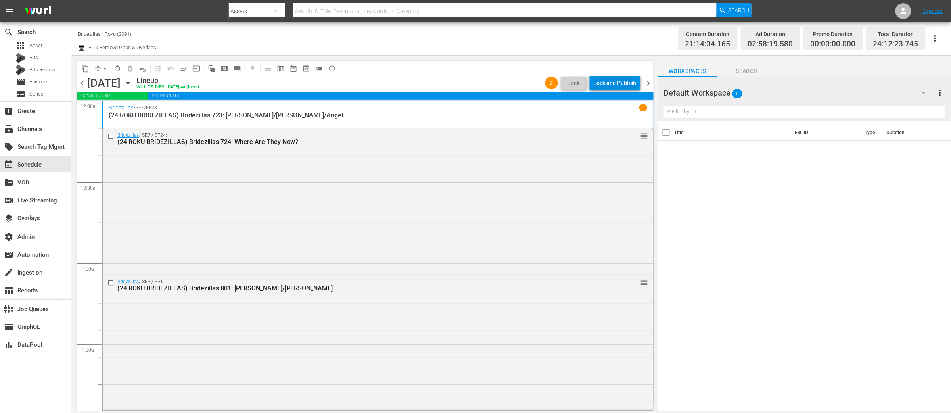
click at [603, 86] on div "Lock and Publish" at bounding box center [615, 83] width 43 height 14
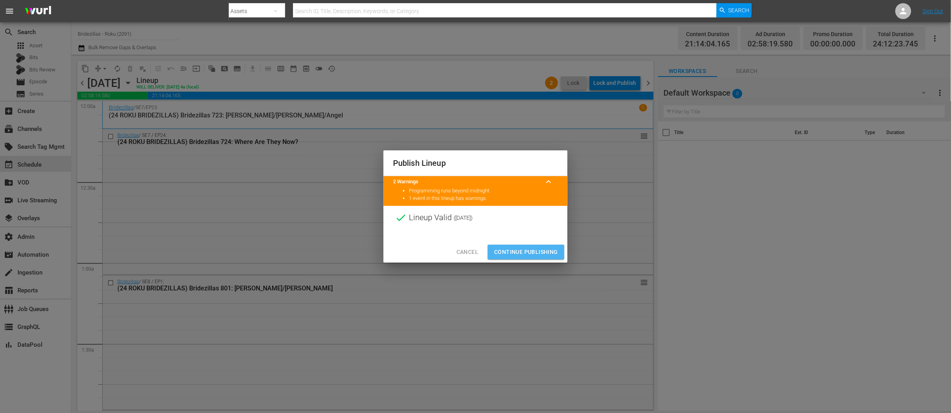
click at [521, 252] on span "Continue Publishing" at bounding box center [526, 252] width 64 height 10
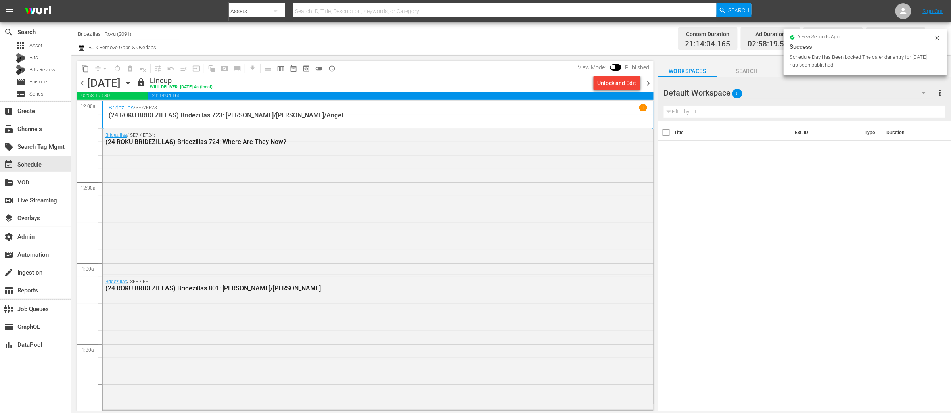
click at [649, 83] on span "chevron_right" at bounding box center [648, 83] width 10 height 10
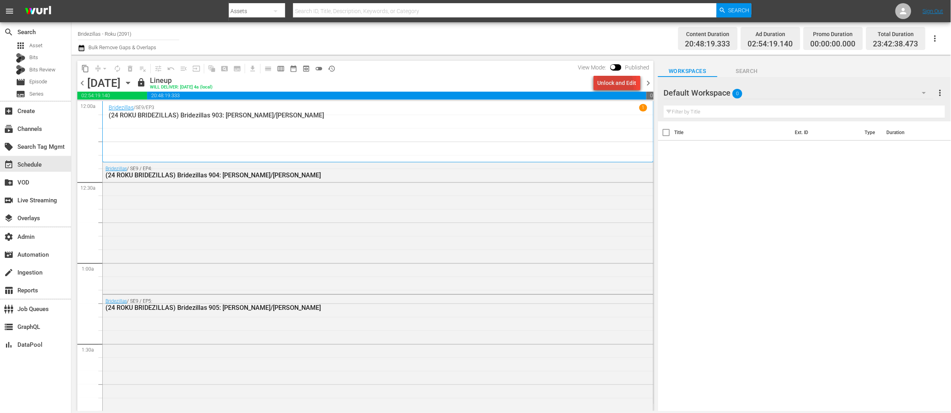
click at [599, 87] on div "Unlock and Edit" at bounding box center [616, 83] width 39 height 14
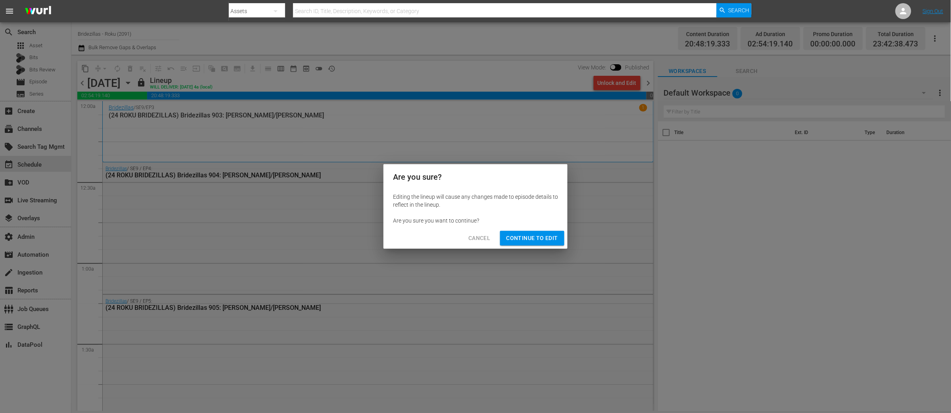
click at [528, 239] on span "Continue to Edit" at bounding box center [532, 238] width 52 height 10
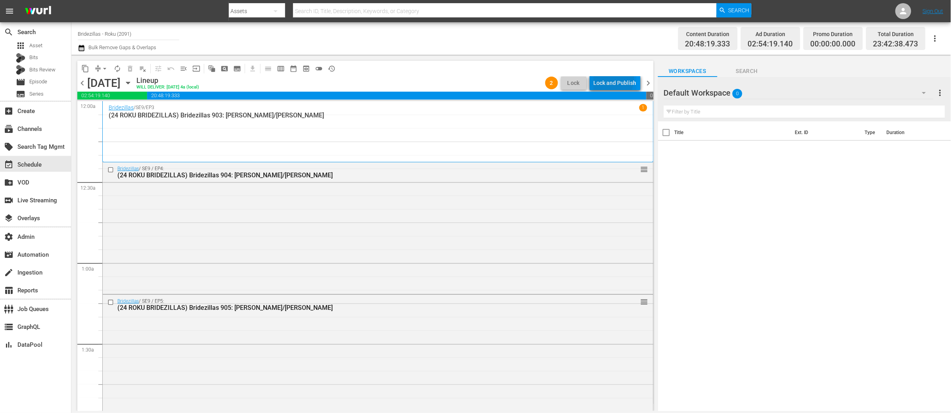
click at [604, 78] on div "Lock and Publish" at bounding box center [615, 83] width 43 height 14
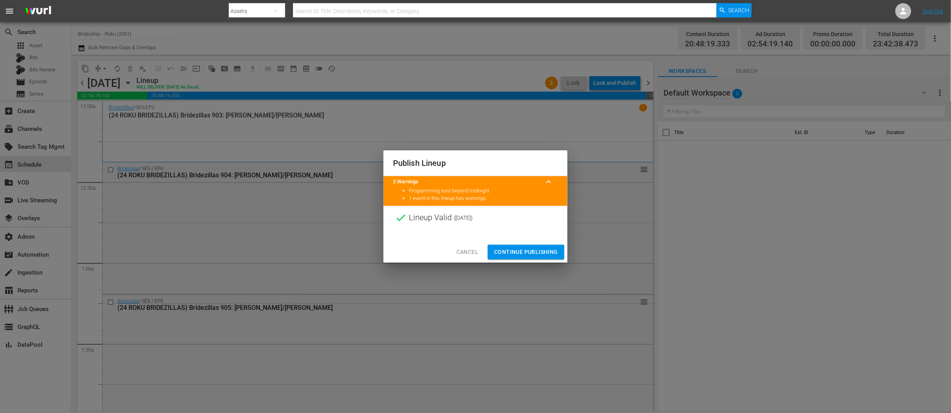
click at [528, 250] on span "Continue Publishing" at bounding box center [526, 252] width 64 height 10
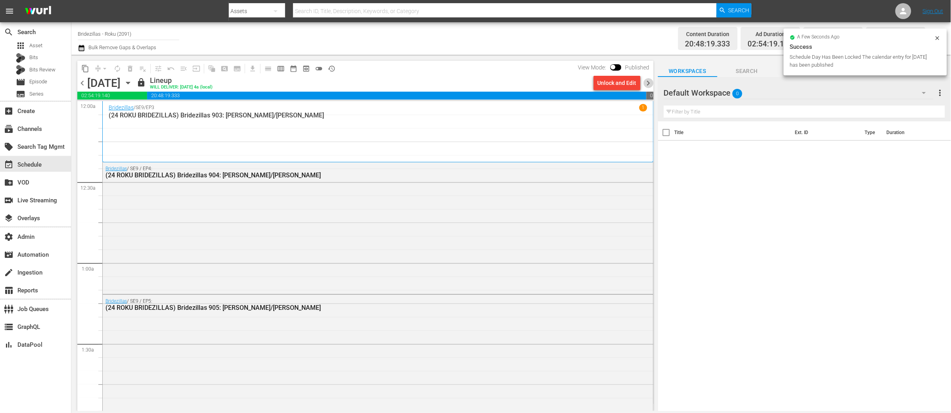
click at [645, 83] on span "chevron_right" at bounding box center [648, 83] width 10 height 10
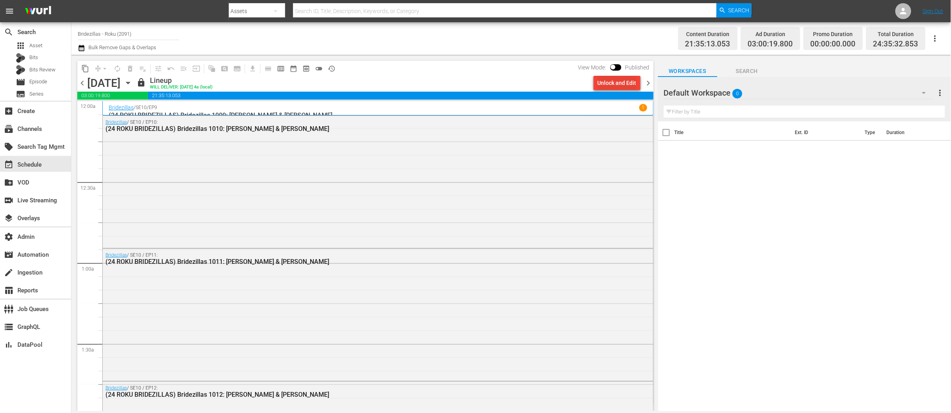
click at [603, 84] on div "Unlock and Edit" at bounding box center [616, 83] width 39 height 14
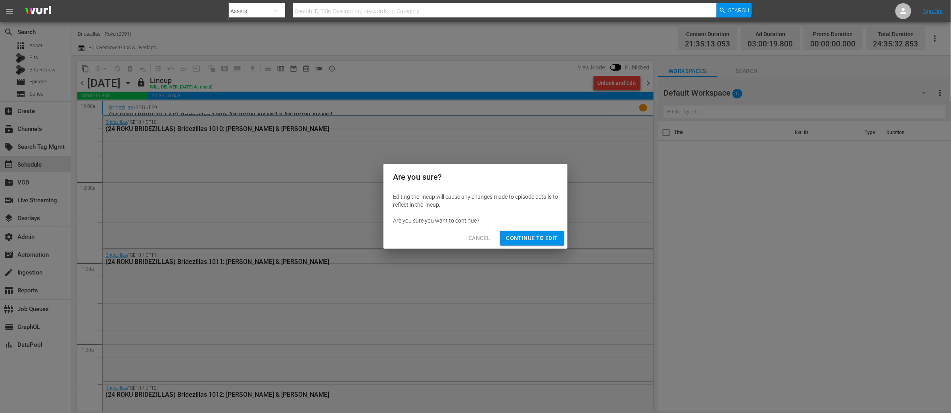
click at [532, 241] on span "Continue to Edit" at bounding box center [532, 238] width 52 height 10
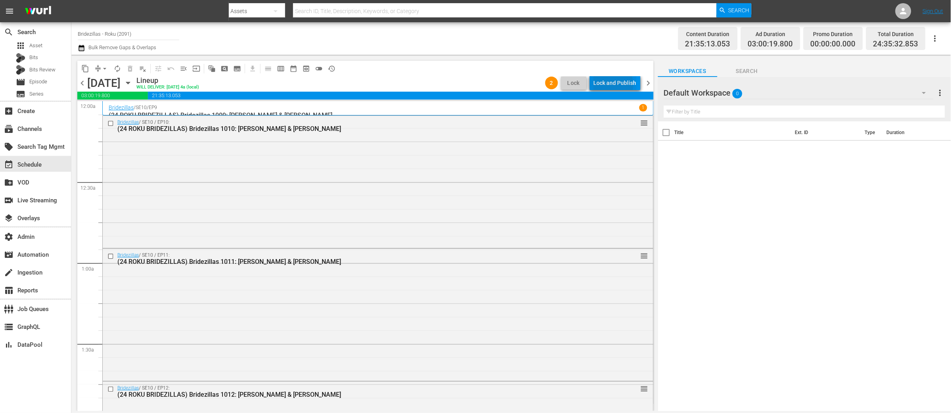
click at [608, 84] on div "Lock and Publish" at bounding box center [615, 83] width 43 height 14
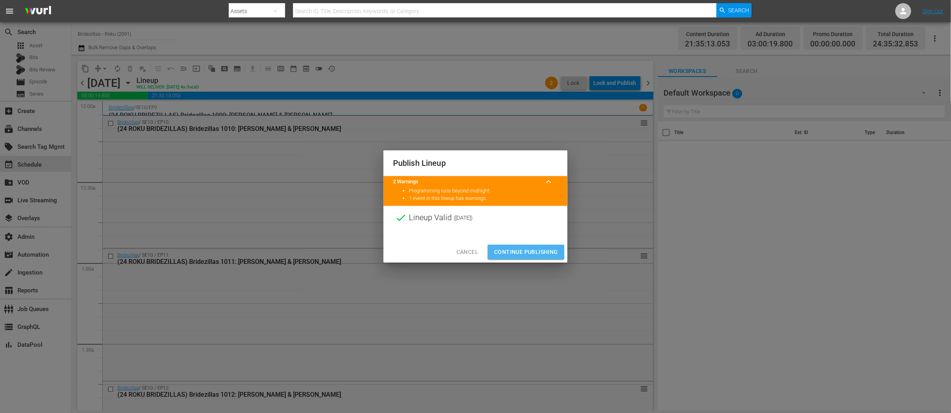
click at [523, 254] on span "Continue Publishing" at bounding box center [526, 252] width 64 height 10
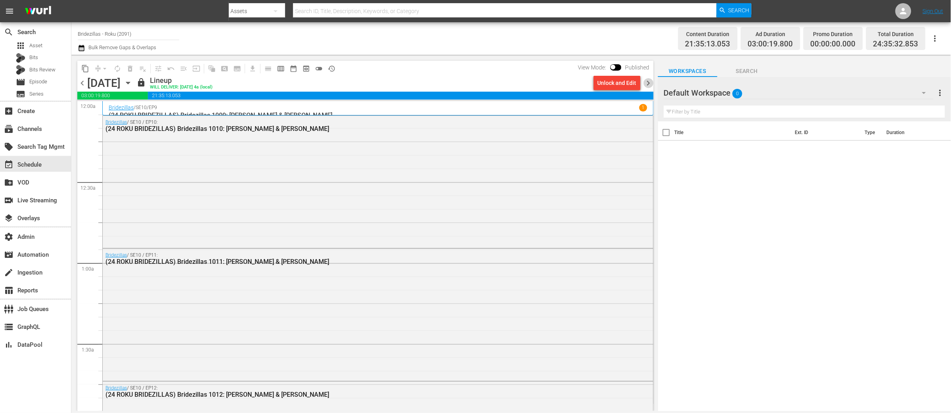
click at [648, 81] on span "chevron_right" at bounding box center [648, 83] width 10 height 10
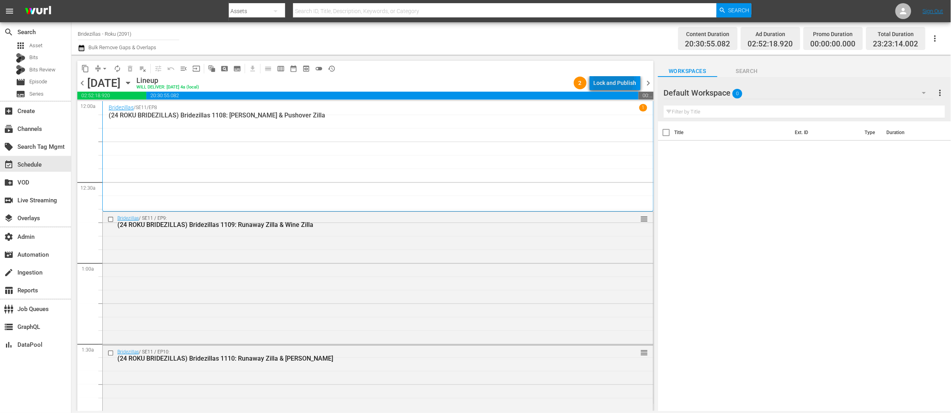
click at [612, 79] on div "Lock and Publish" at bounding box center [615, 83] width 43 height 14
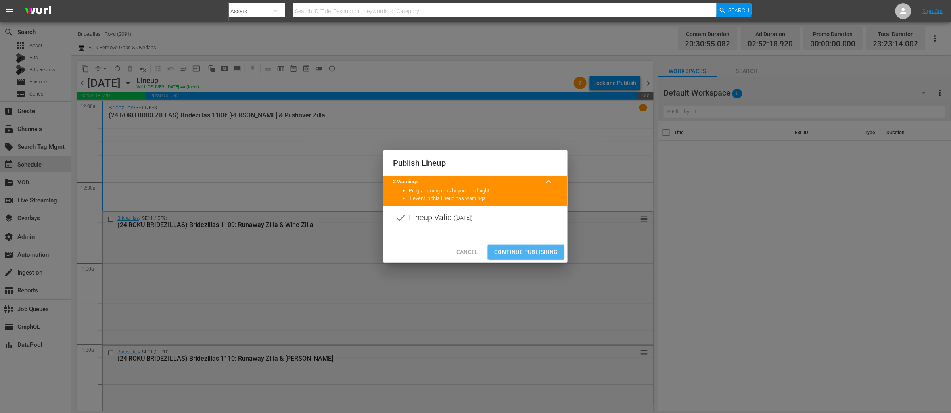
click at [516, 253] on span "Continue Publishing" at bounding box center [526, 252] width 64 height 10
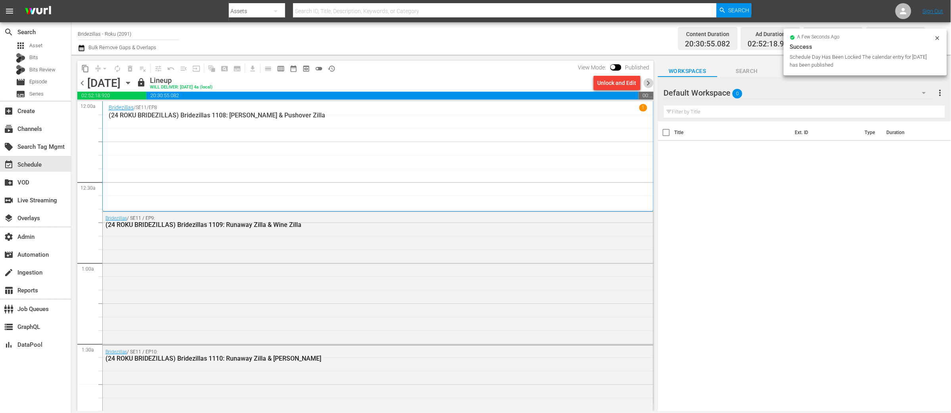
click at [651, 81] on span "chevron_right" at bounding box center [648, 83] width 10 height 10
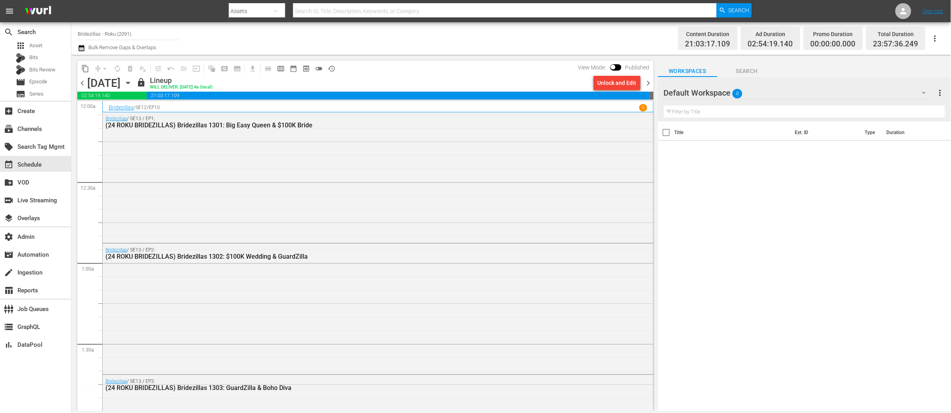
click at [333, 69] on span "history_outlined" at bounding box center [331, 69] width 8 height 8
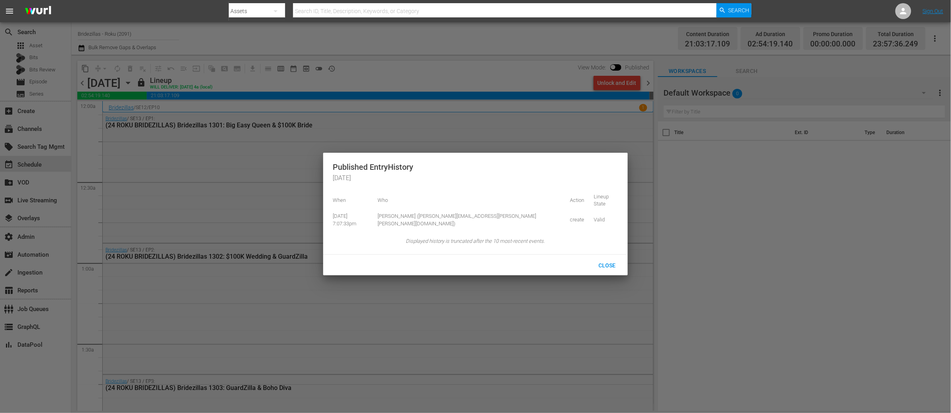
click at [507, 85] on div at bounding box center [475, 206] width 951 height 413
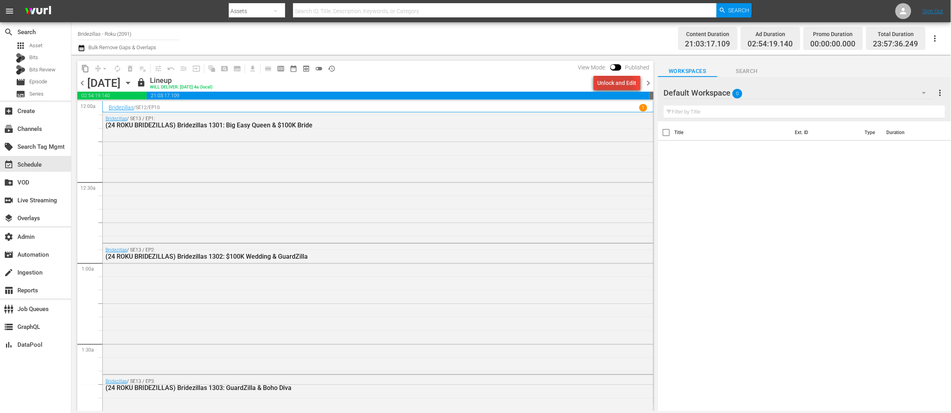
click at [610, 84] on div "Unlock and Edit" at bounding box center [616, 83] width 39 height 14
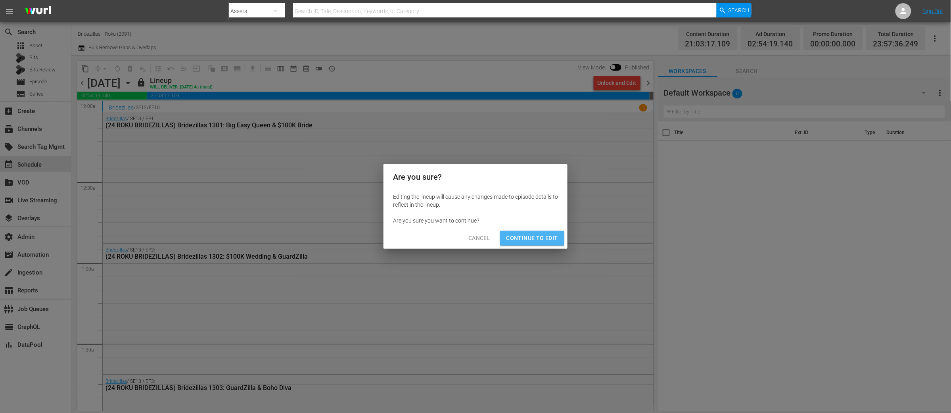
click at [519, 235] on span "Continue to Edit" at bounding box center [532, 238] width 52 height 10
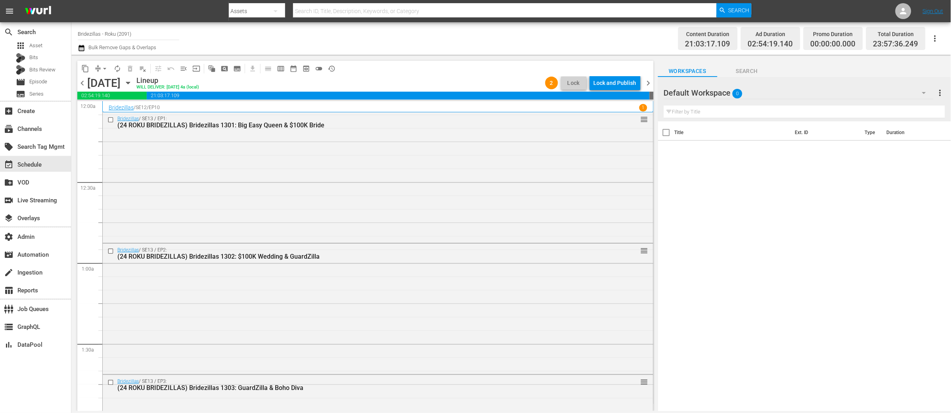
click at [332, 68] on span "history_outlined" at bounding box center [331, 69] width 8 height 8
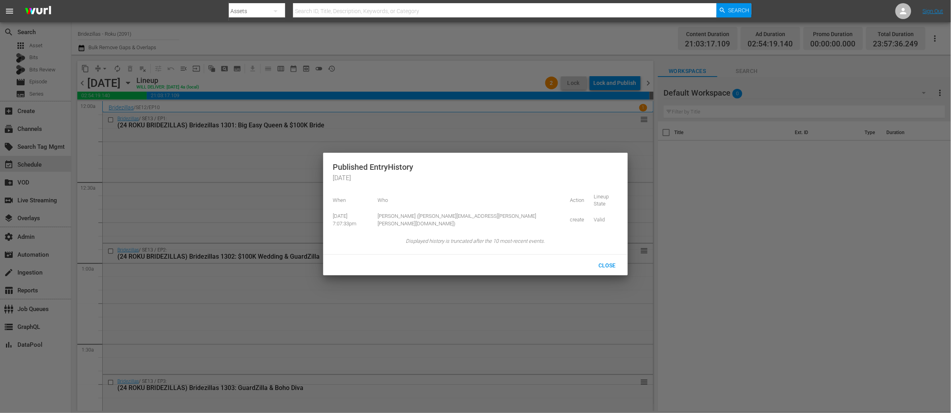
click at [384, 71] on div at bounding box center [475, 206] width 951 height 413
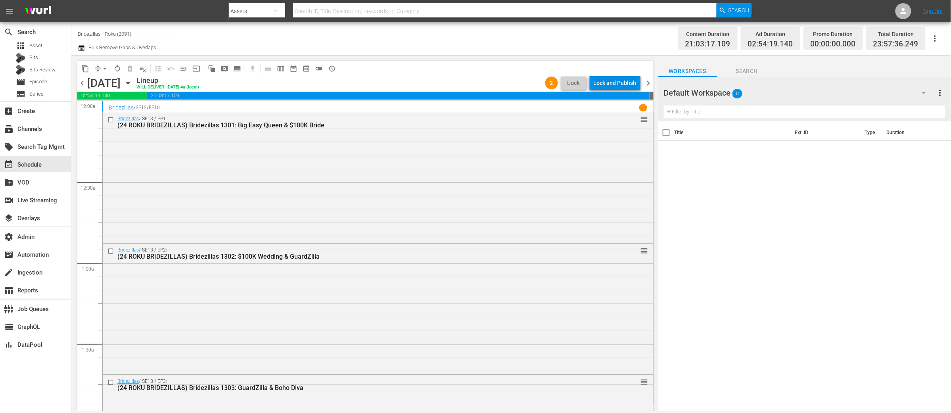
click at [602, 82] on div "Lock and Publish" at bounding box center [615, 83] width 43 height 14
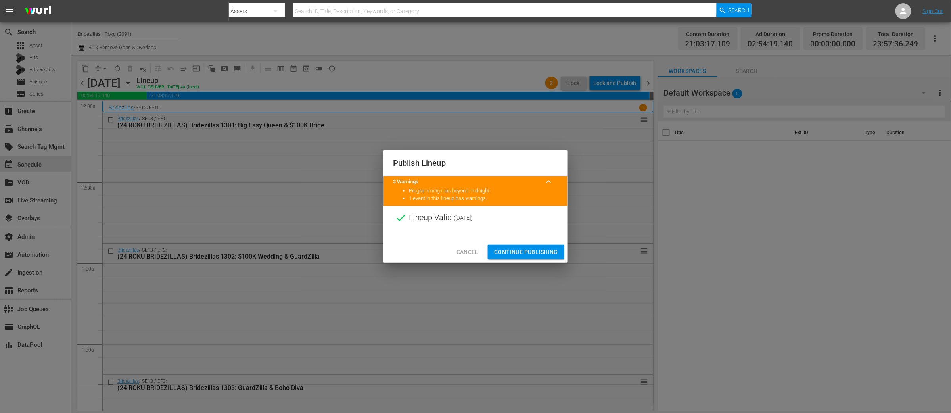
click at [522, 249] on span "Continue Publishing" at bounding box center [526, 252] width 64 height 10
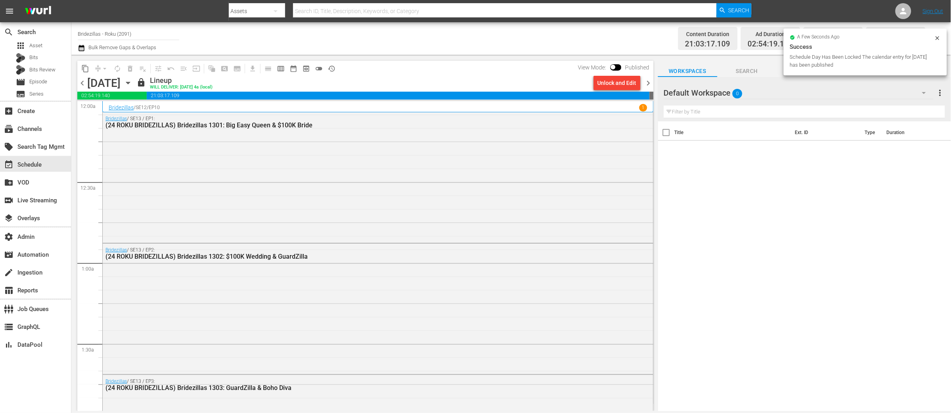
click at [648, 82] on span "chevron_right" at bounding box center [648, 83] width 10 height 10
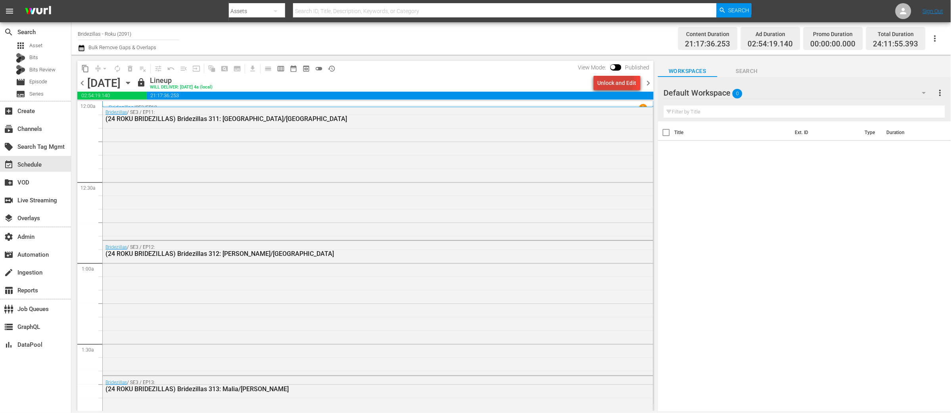
click at [614, 80] on div "Unlock and Edit" at bounding box center [616, 83] width 39 height 14
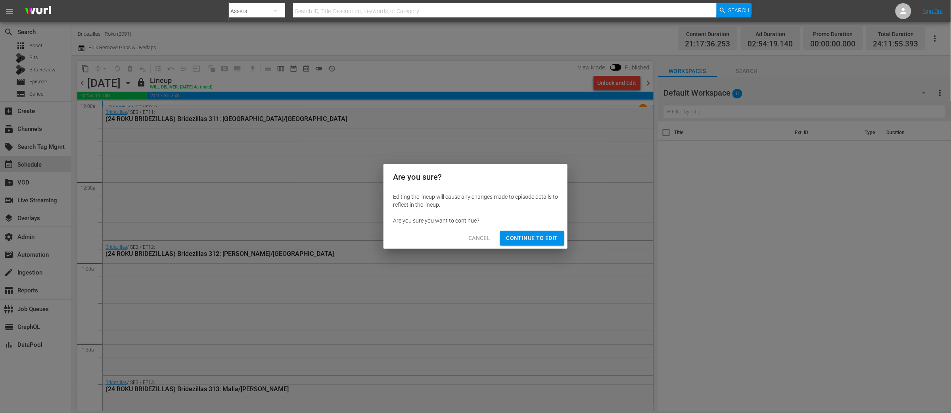
click at [521, 238] on span "Continue to Edit" at bounding box center [532, 238] width 52 height 10
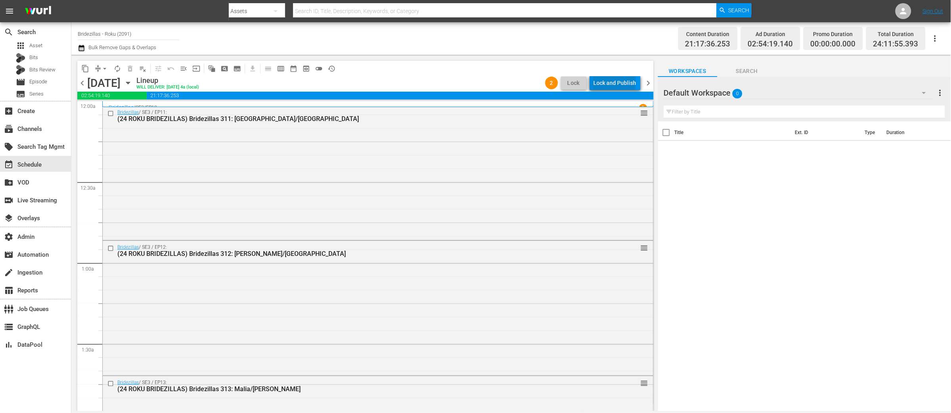
click at [616, 82] on div "Lock and Publish" at bounding box center [615, 83] width 43 height 14
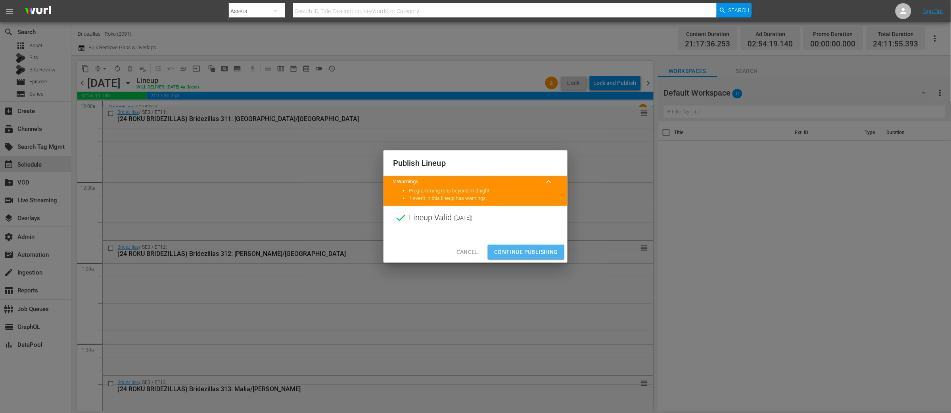
click at [536, 248] on span "Continue Publishing" at bounding box center [526, 252] width 64 height 10
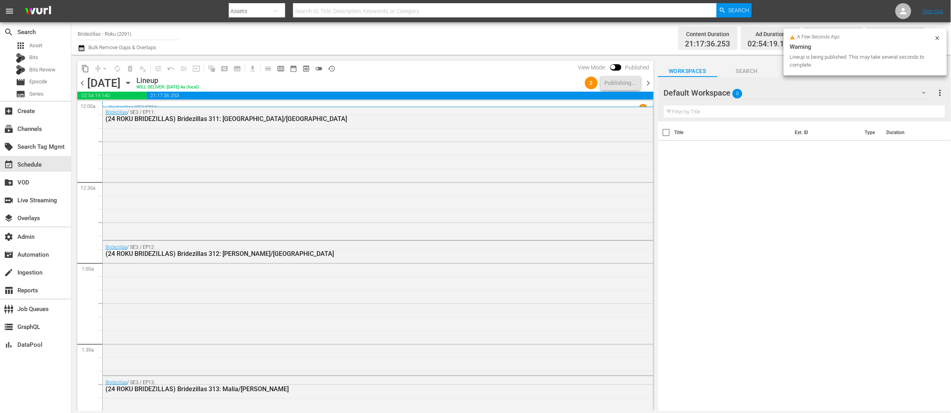
click at [649, 83] on span "chevron_right" at bounding box center [648, 83] width 10 height 10
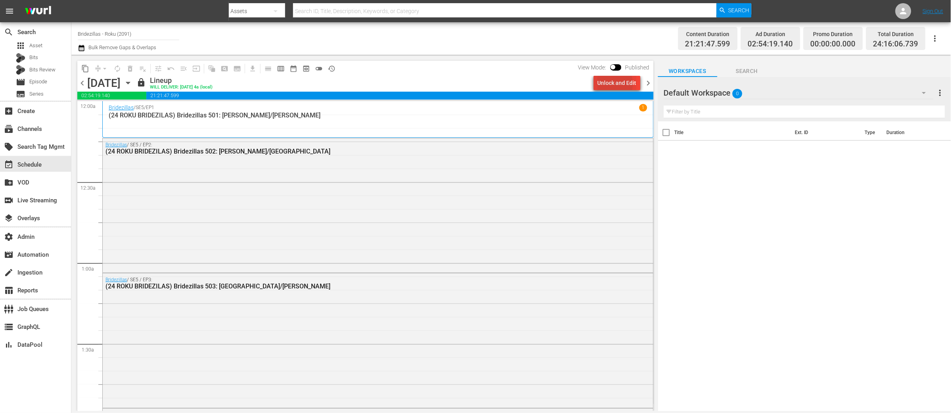
click at [609, 84] on div "Unlock and Edit" at bounding box center [616, 83] width 39 height 14
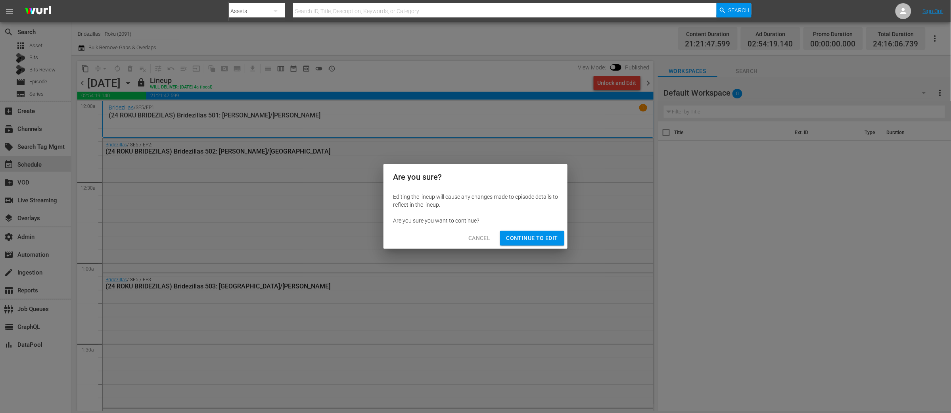
click at [528, 239] on span "Continue to Edit" at bounding box center [532, 238] width 52 height 10
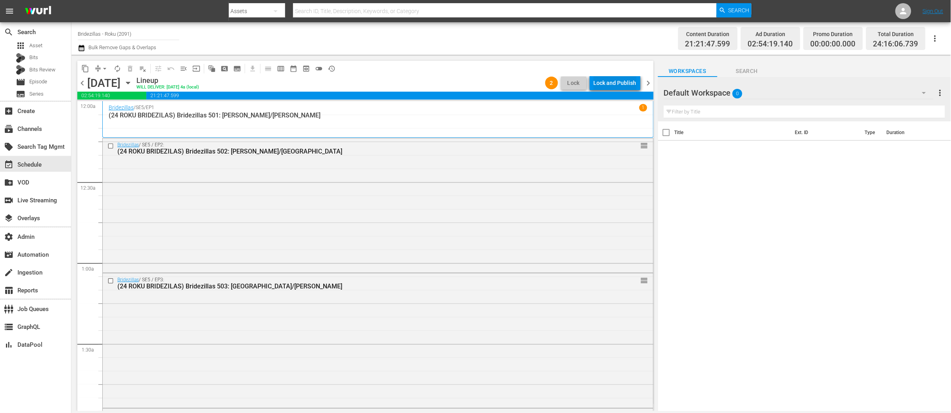
click at [615, 86] on div "Lock and Publish" at bounding box center [615, 83] width 43 height 14
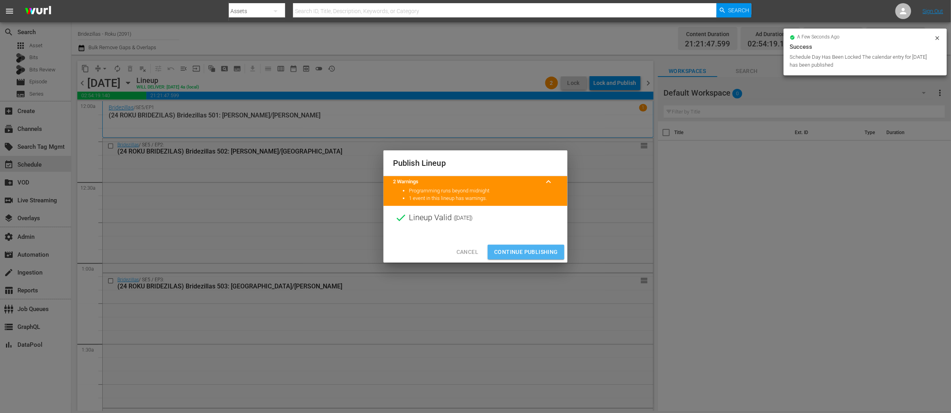
click at [530, 249] on span "Continue Publishing" at bounding box center [526, 252] width 64 height 10
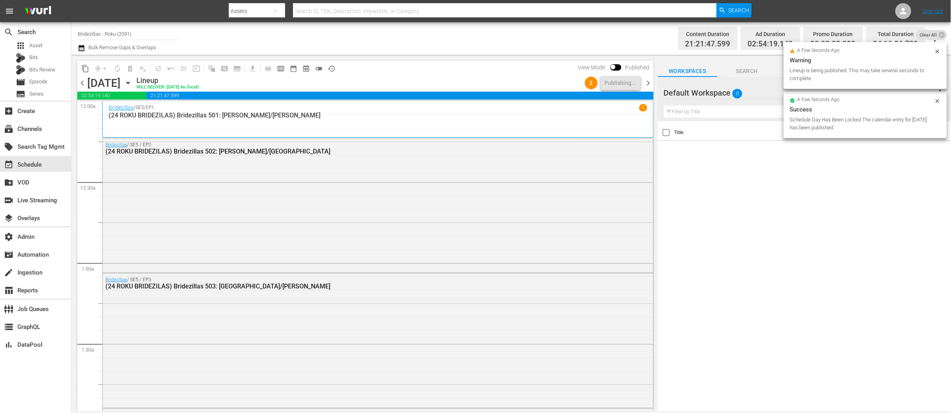
click at [647, 82] on span "chevron_right" at bounding box center [648, 83] width 10 height 10
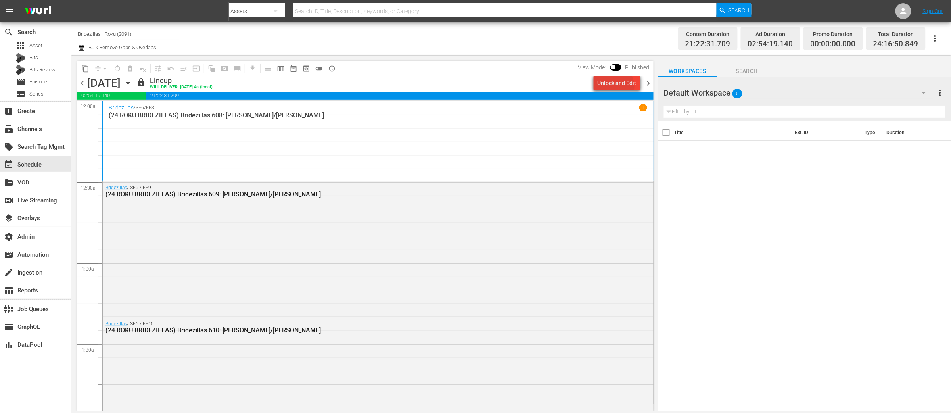
click at [614, 86] on div "Unlock and Edit" at bounding box center [616, 83] width 39 height 14
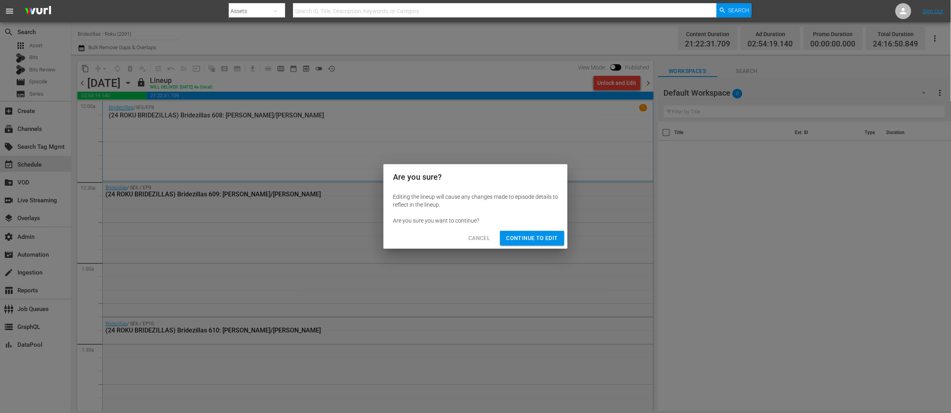
click at [536, 239] on span "Continue to Edit" at bounding box center [532, 238] width 52 height 10
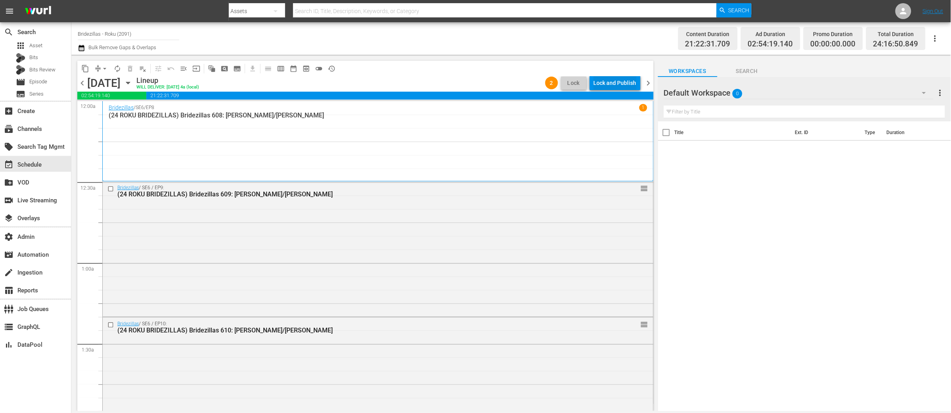
click at [615, 80] on div "Lock and Publish" at bounding box center [615, 83] width 43 height 14
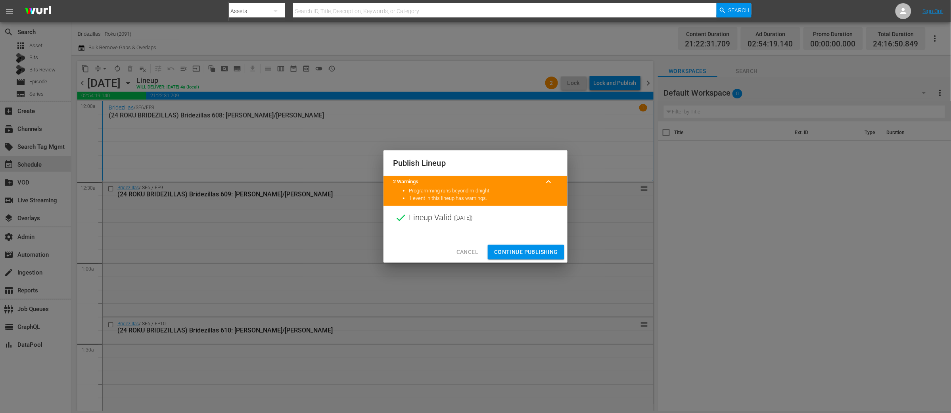
click at [511, 253] on span "Continue Publishing" at bounding box center [526, 252] width 64 height 10
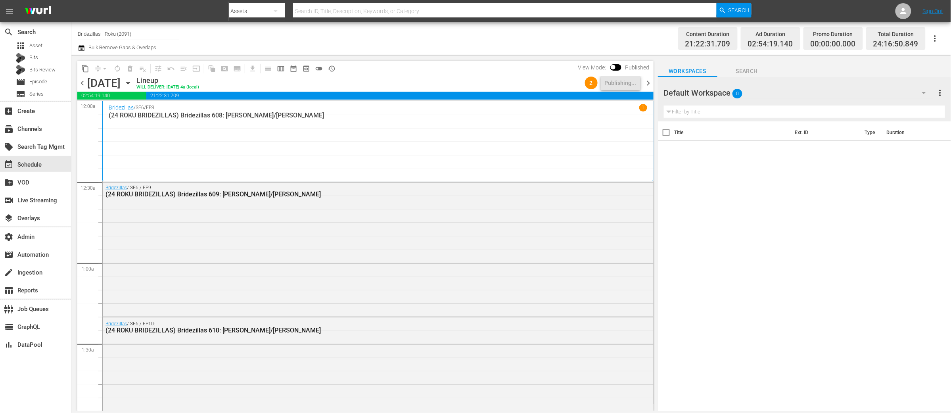
click at [648, 84] on span "chevron_right" at bounding box center [648, 83] width 10 height 10
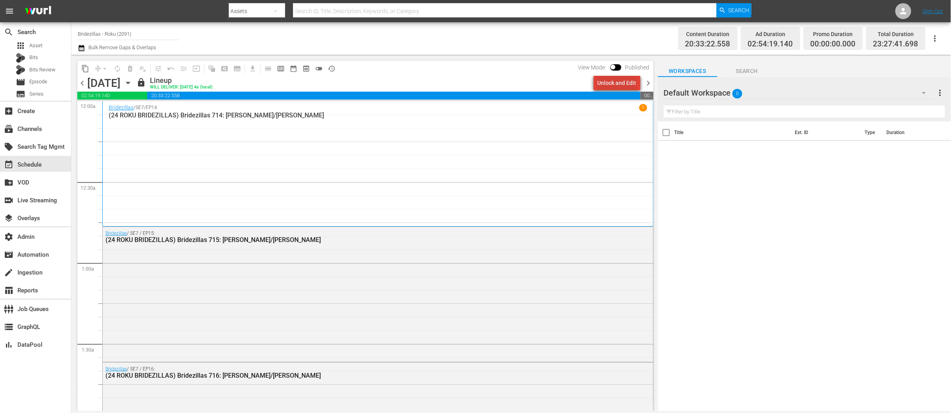
click at [620, 81] on div "Unlock and Edit" at bounding box center [616, 83] width 39 height 14
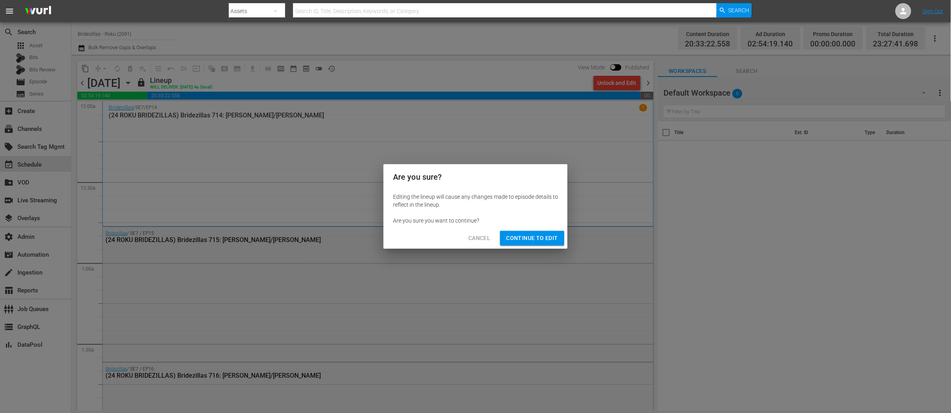
click at [536, 231] on button "Continue to Edit" at bounding box center [532, 238] width 64 height 15
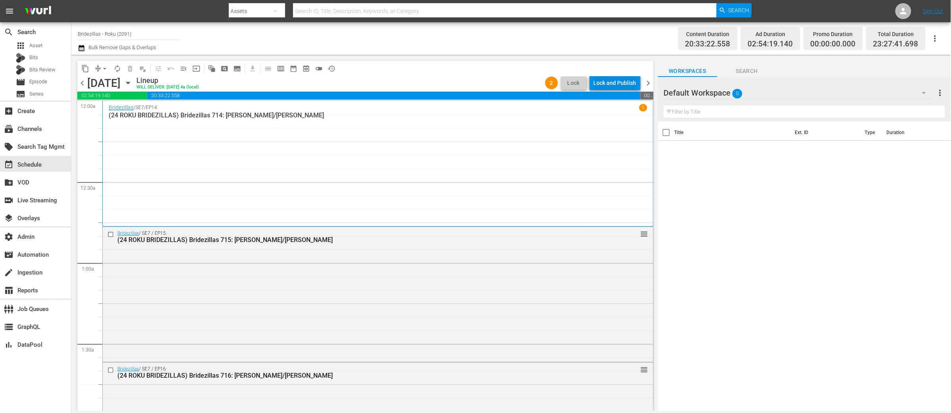
click at [603, 86] on div "Lock and Publish" at bounding box center [615, 83] width 43 height 14
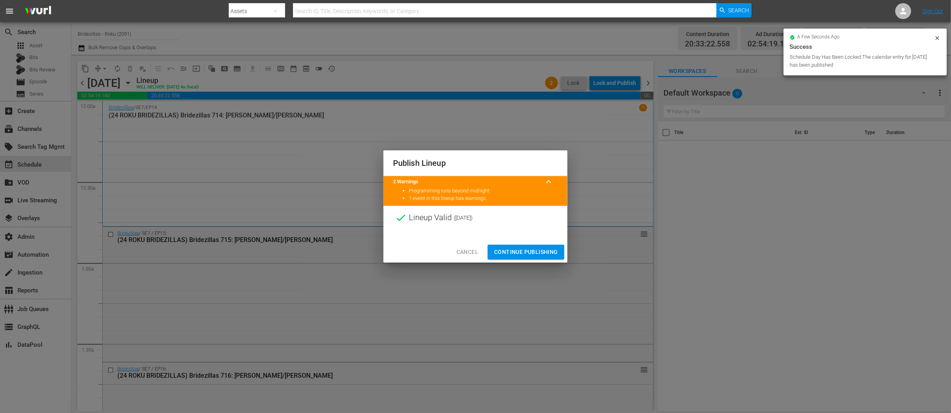
click at [521, 250] on span "Continue Publishing" at bounding box center [526, 252] width 64 height 10
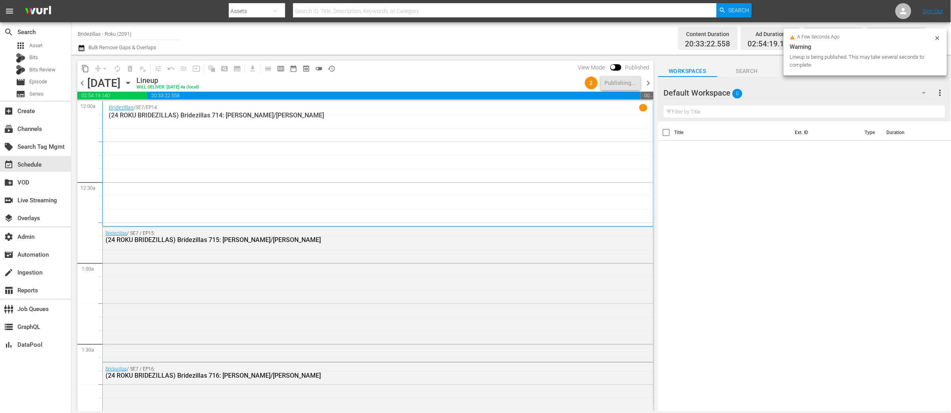
click at [646, 82] on span "chevron_right" at bounding box center [648, 83] width 10 height 10
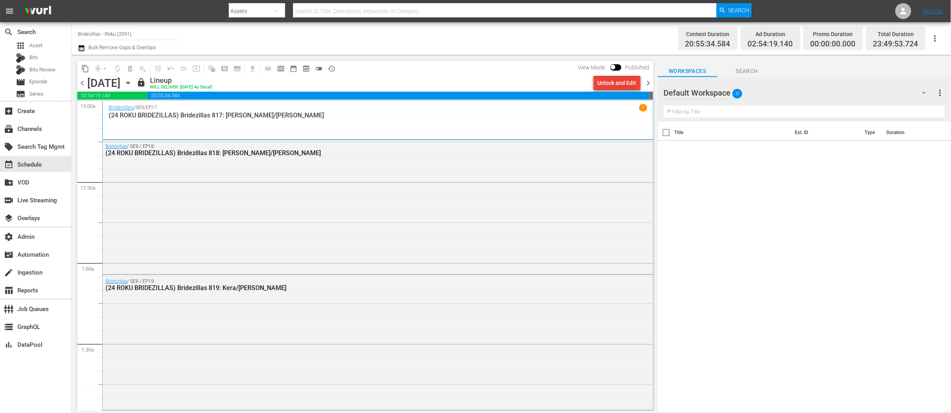
click at [620, 88] on div "Unlock and Edit" at bounding box center [616, 83] width 39 height 14
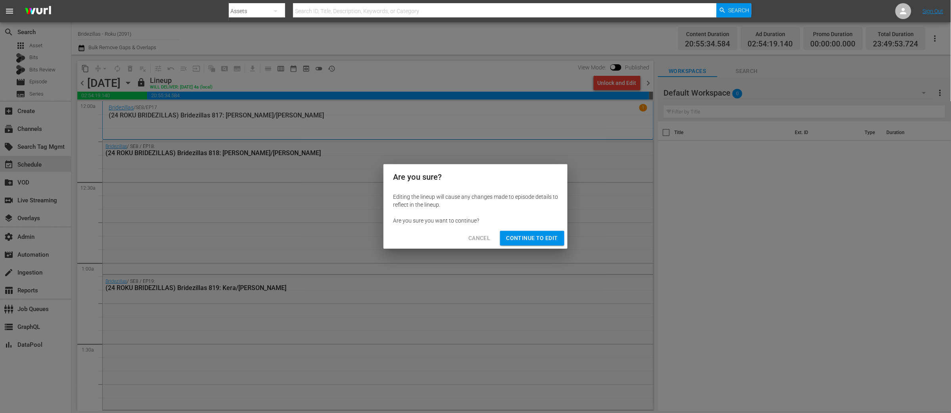
click at [545, 235] on span "Continue to Edit" at bounding box center [532, 238] width 52 height 10
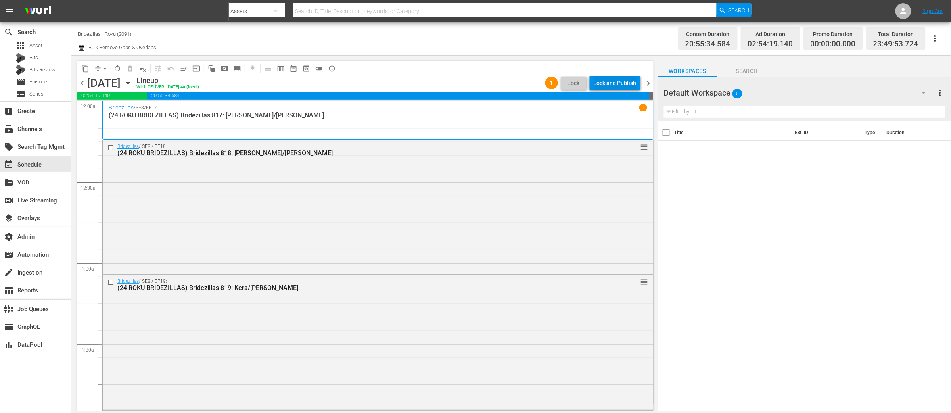
click at [615, 83] on div "Lock and Publish" at bounding box center [615, 83] width 43 height 14
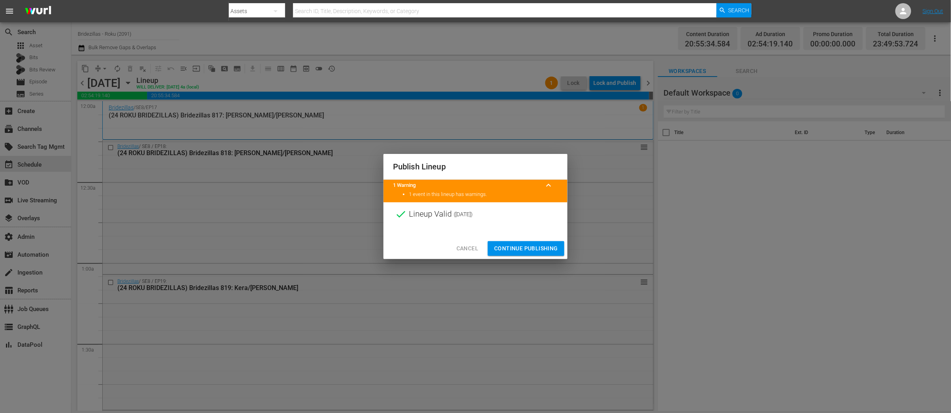
click at [530, 249] on span "Continue Publishing" at bounding box center [526, 248] width 64 height 10
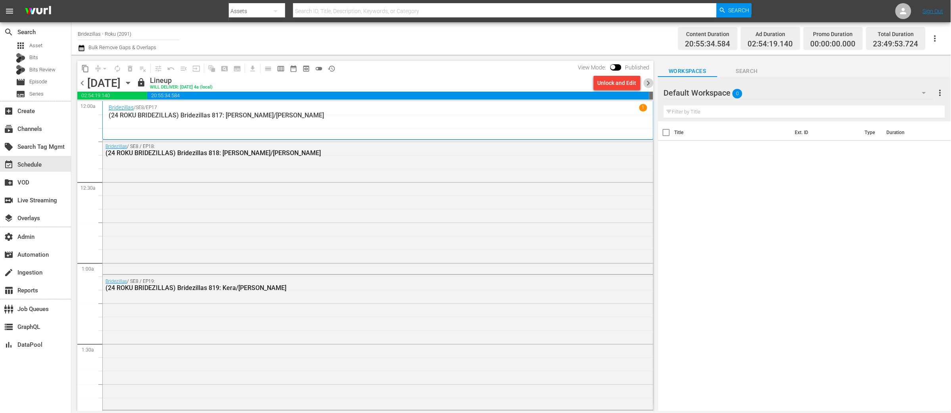
click at [648, 82] on span "chevron_right" at bounding box center [648, 83] width 10 height 10
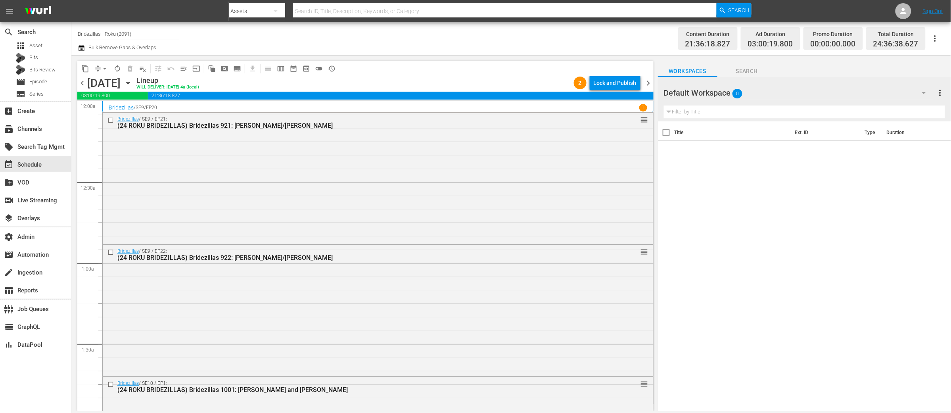
click at [605, 88] on div "Lock and Publish" at bounding box center [615, 83] width 43 height 14
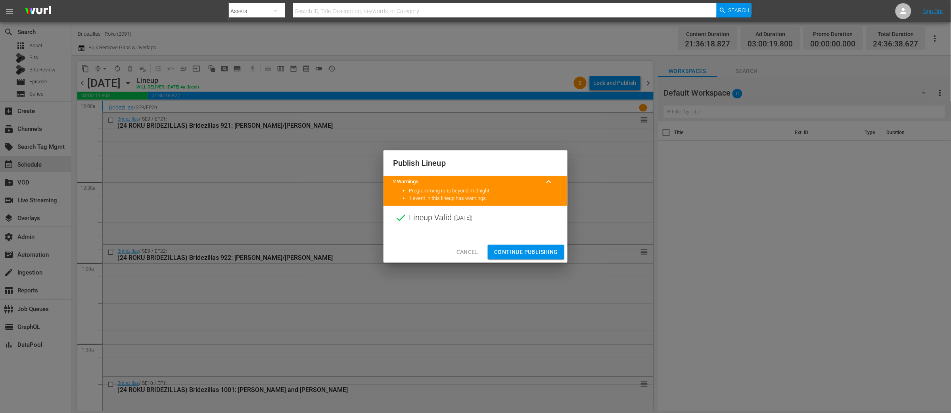
click at [545, 254] on span "Continue Publishing" at bounding box center [526, 252] width 64 height 10
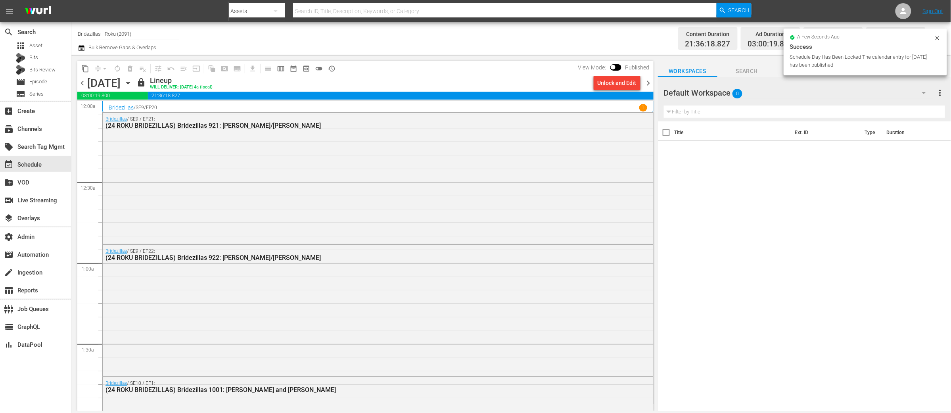
click at [649, 84] on span "chevron_right" at bounding box center [648, 83] width 10 height 10
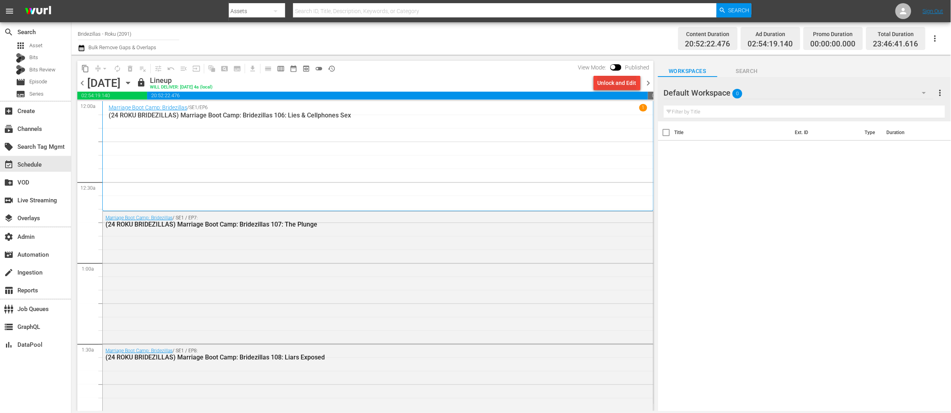
click at [611, 84] on div "Unlock and Edit" at bounding box center [616, 83] width 39 height 14
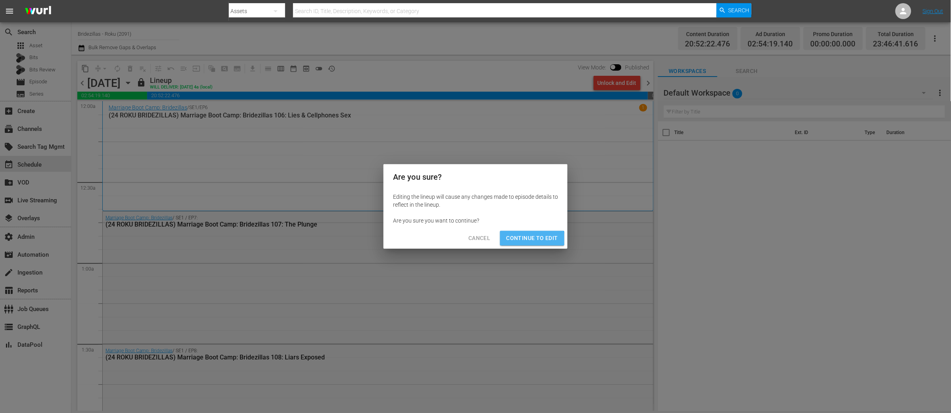
drag, startPoint x: 531, startPoint y: 239, endPoint x: 543, endPoint y: 217, distance: 24.8
click at [531, 239] on span "Continue to Edit" at bounding box center [532, 238] width 52 height 10
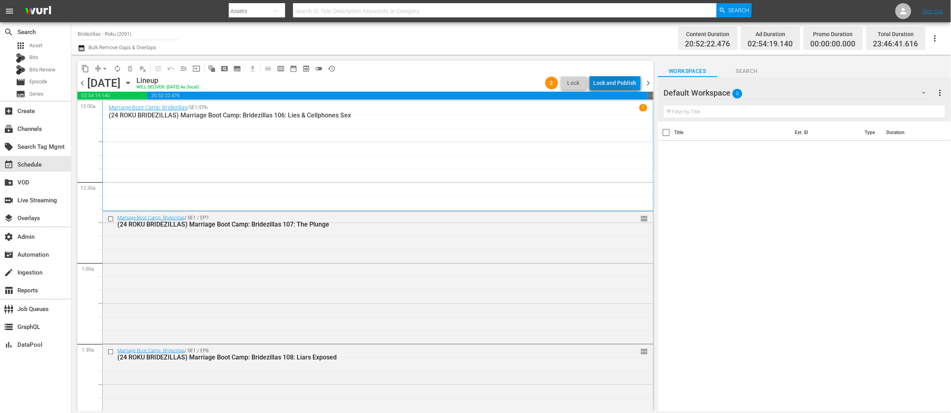
click at [608, 81] on div "Lock and Publish" at bounding box center [615, 83] width 43 height 14
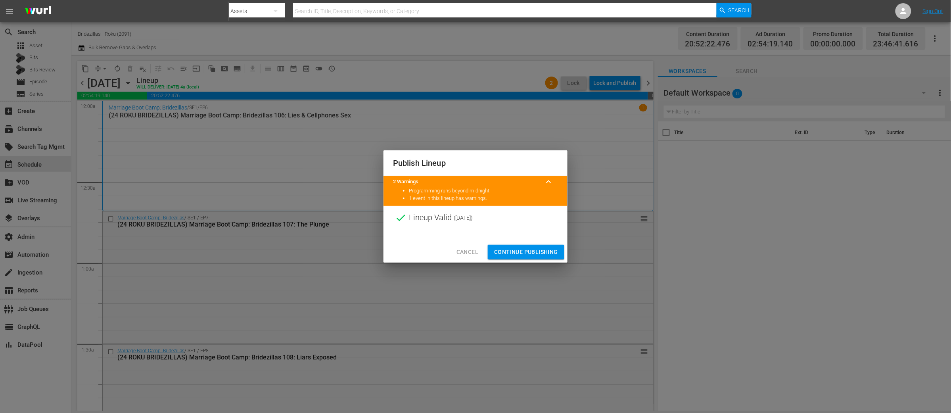
click at [517, 254] on span "Continue Publishing" at bounding box center [526, 252] width 64 height 10
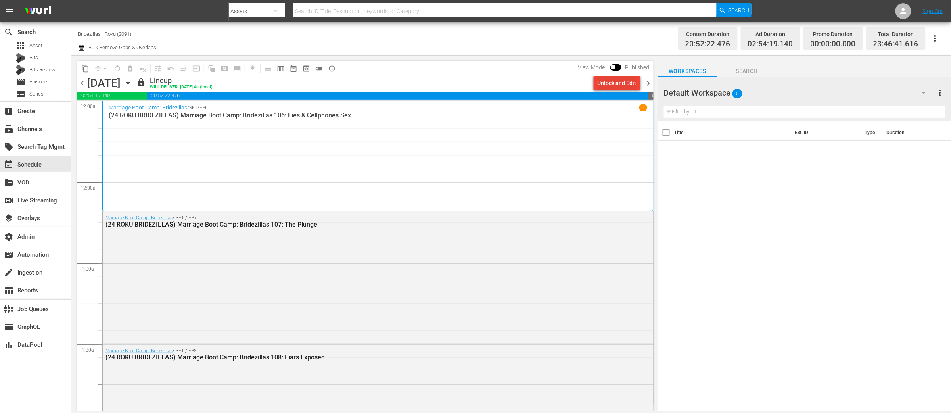
click at [613, 87] on div "Unlock and Edit" at bounding box center [616, 83] width 39 height 14
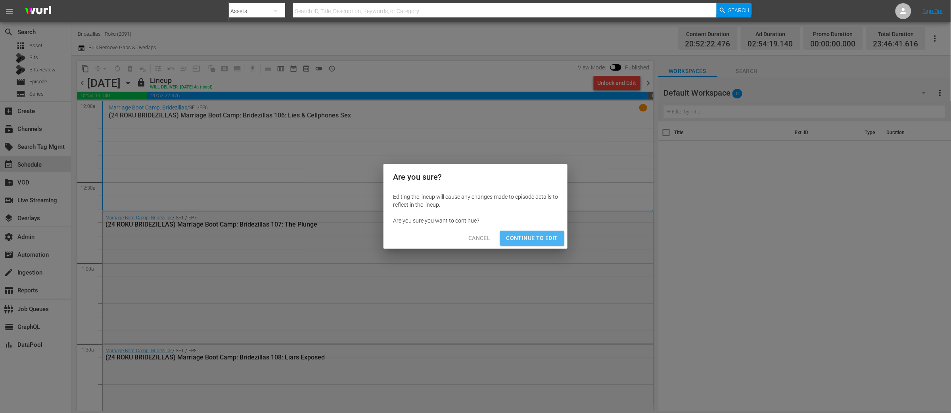
click at [524, 234] on span "Continue to Edit" at bounding box center [532, 238] width 52 height 10
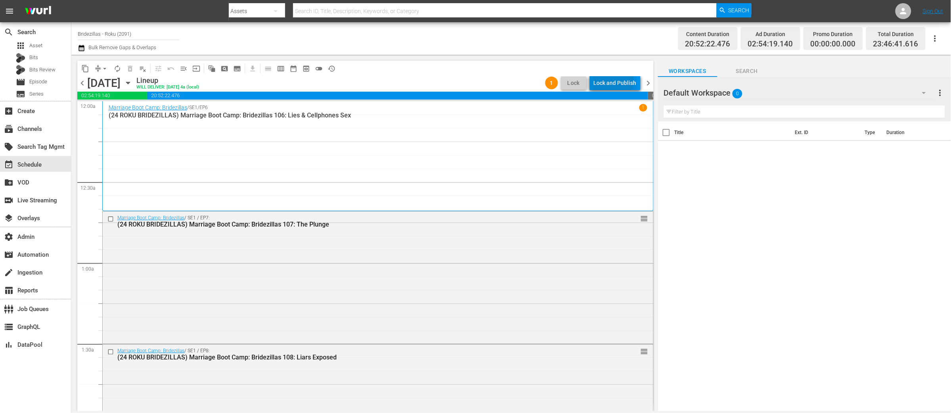
click at [606, 79] on div "Lock and Publish" at bounding box center [615, 83] width 43 height 14
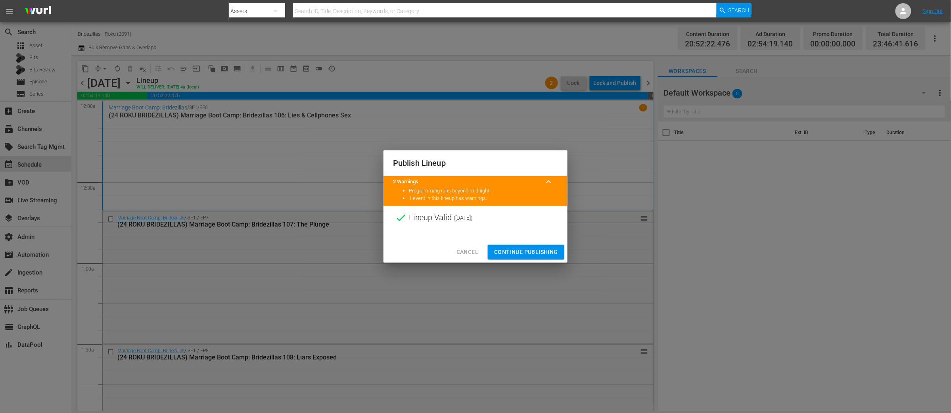
click at [520, 251] on span "Continue Publishing" at bounding box center [526, 252] width 64 height 10
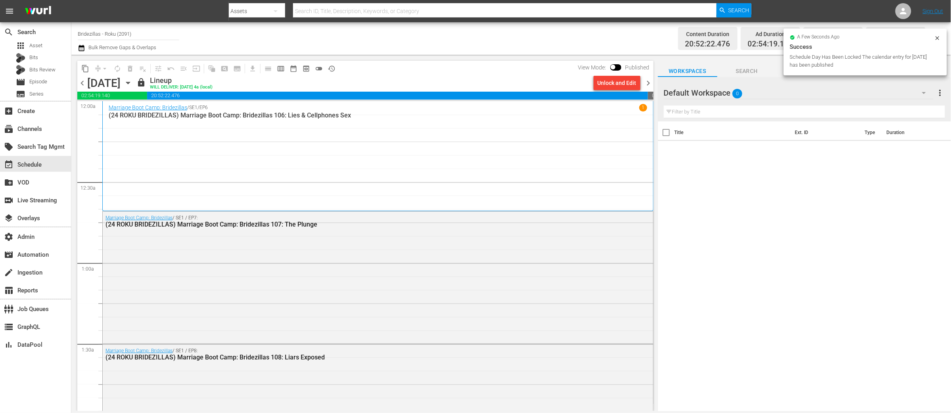
click at [647, 82] on span "chevron_right" at bounding box center [648, 83] width 10 height 10
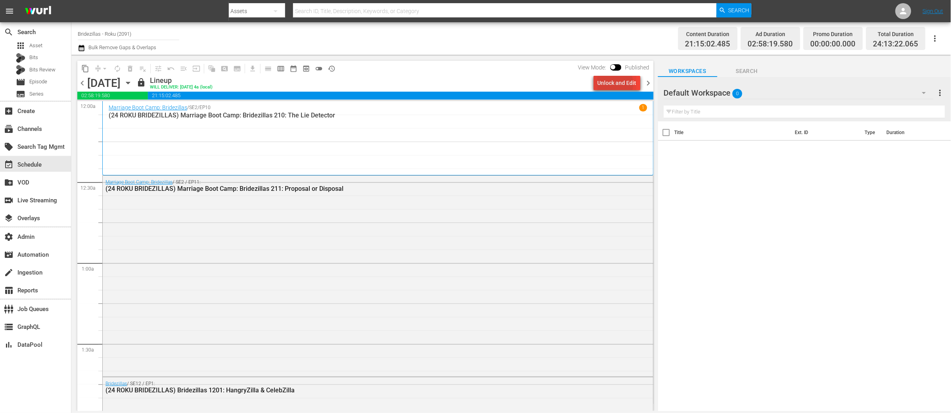
click at [611, 84] on div "Unlock and Edit" at bounding box center [616, 83] width 39 height 14
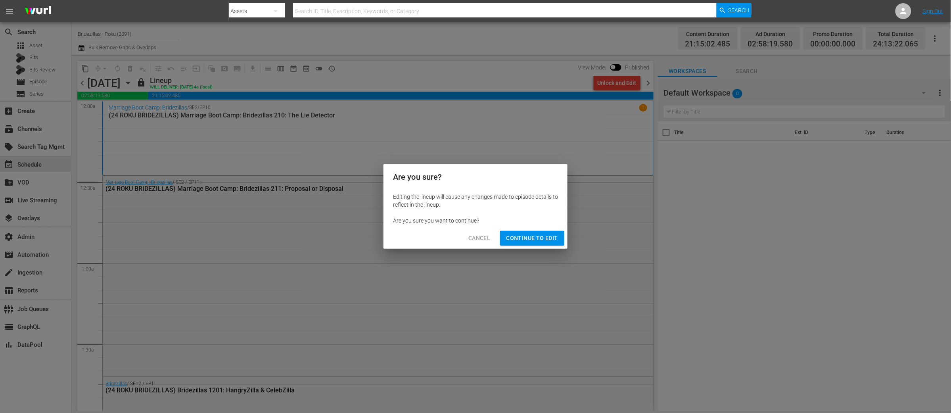
click at [532, 237] on span "Continue to Edit" at bounding box center [532, 238] width 52 height 10
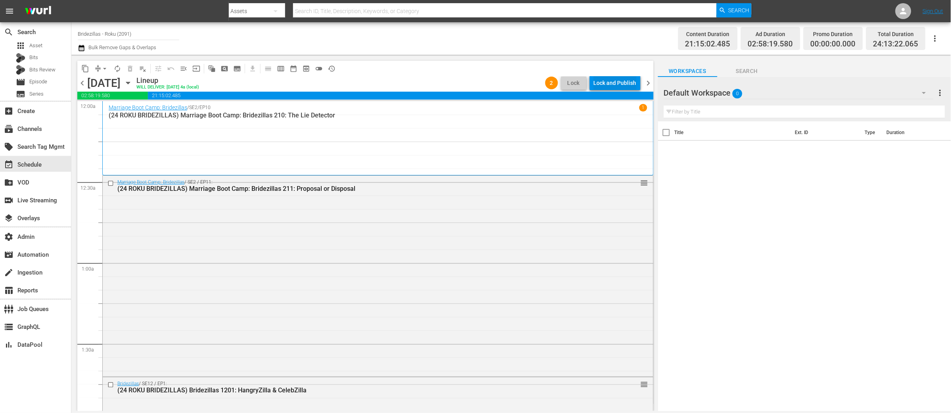
click at [612, 88] on div "Lock and Publish" at bounding box center [615, 83] width 43 height 14
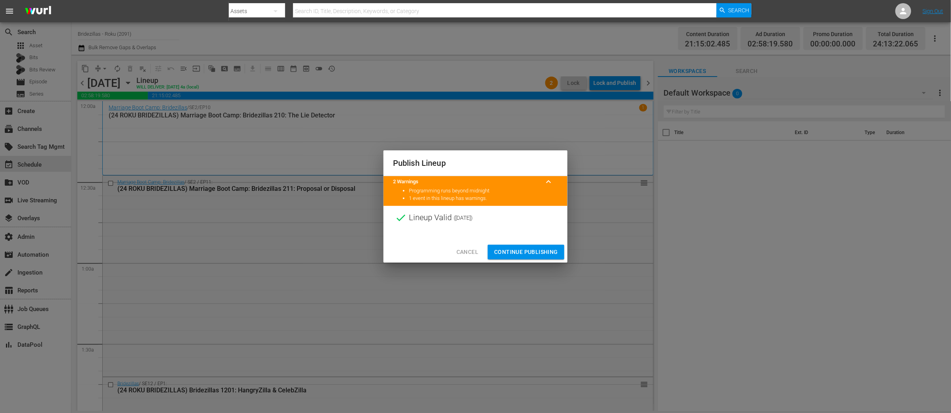
click at [525, 250] on span "Continue Publishing" at bounding box center [526, 252] width 64 height 10
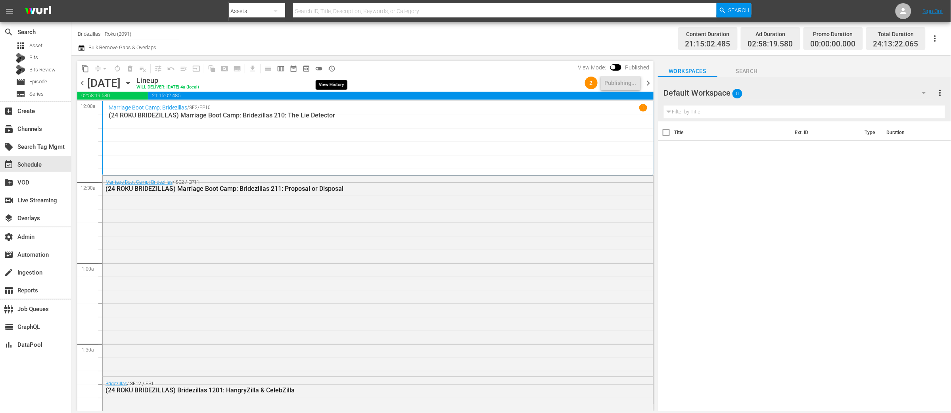
click at [330, 69] on span "history_outlined" at bounding box center [331, 69] width 8 height 8
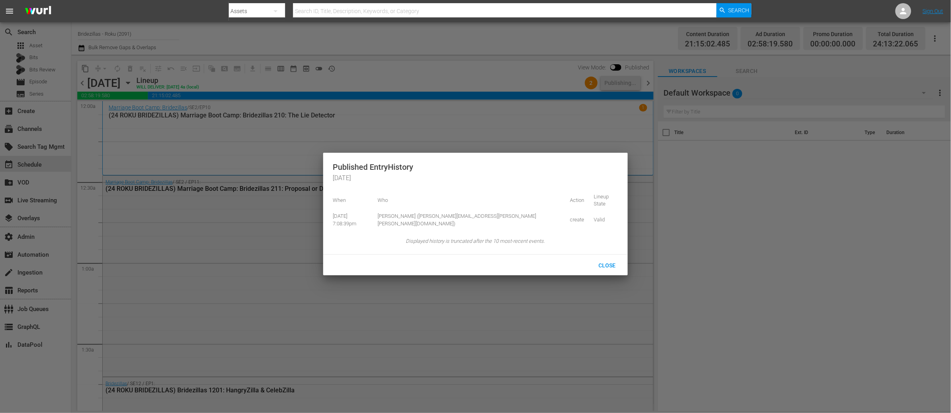
click at [404, 71] on div at bounding box center [475, 206] width 951 height 413
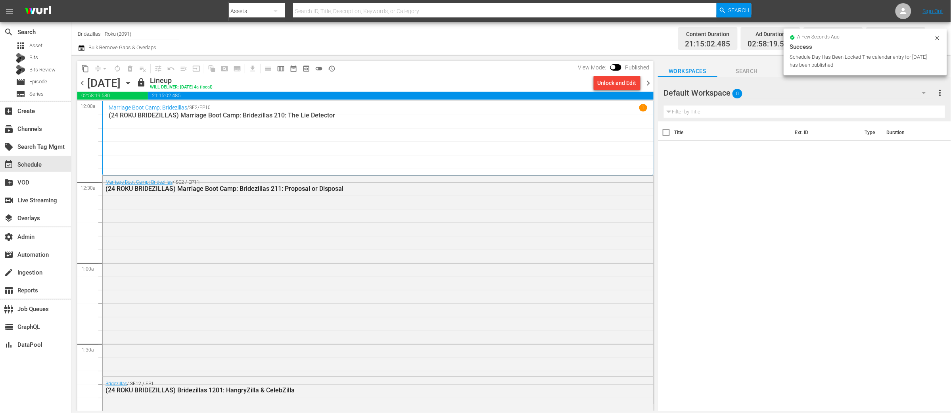
drag, startPoint x: 647, startPoint y: 83, endPoint x: 625, endPoint y: 85, distance: 21.5
click at [647, 83] on span "chevron_right" at bounding box center [648, 83] width 10 height 10
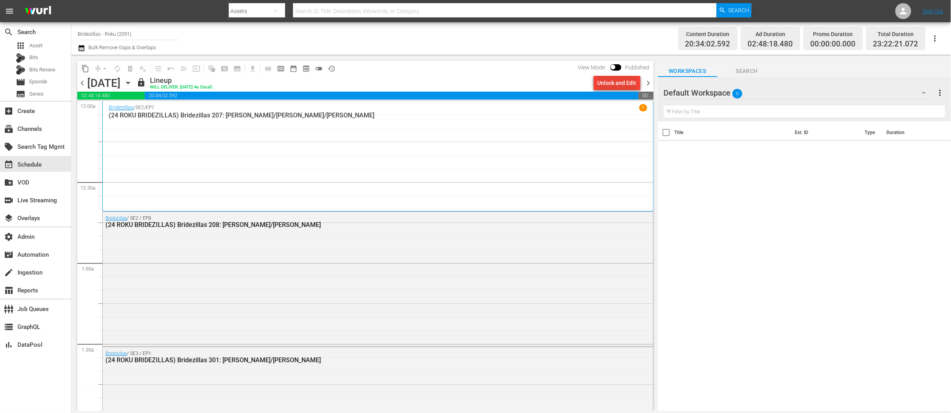
click at [624, 85] on div "Unlock and Edit" at bounding box center [616, 83] width 39 height 14
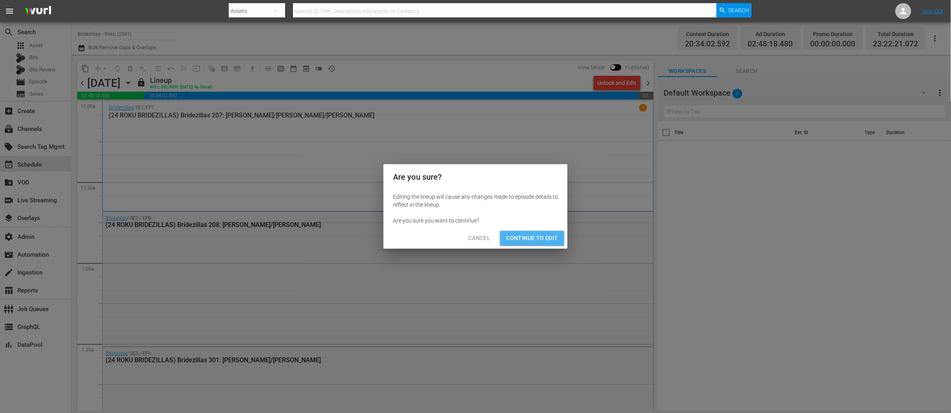
click at [538, 241] on span "Continue to Edit" at bounding box center [532, 238] width 52 height 10
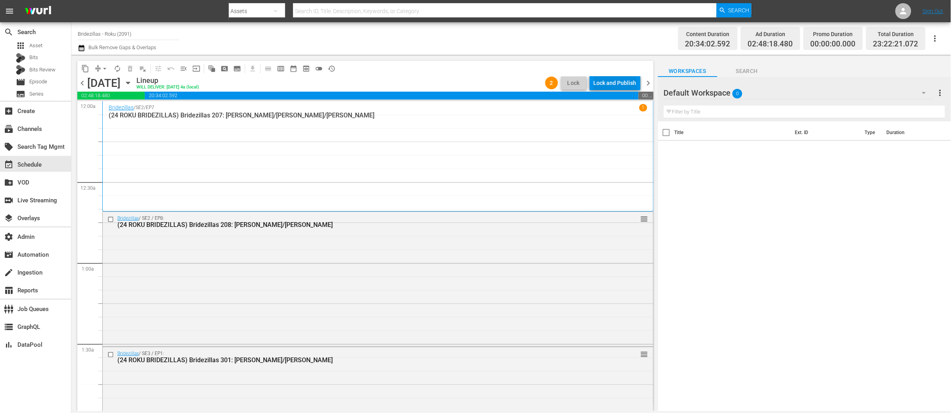
click at [605, 83] on div "Lock and Publish" at bounding box center [615, 83] width 43 height 14
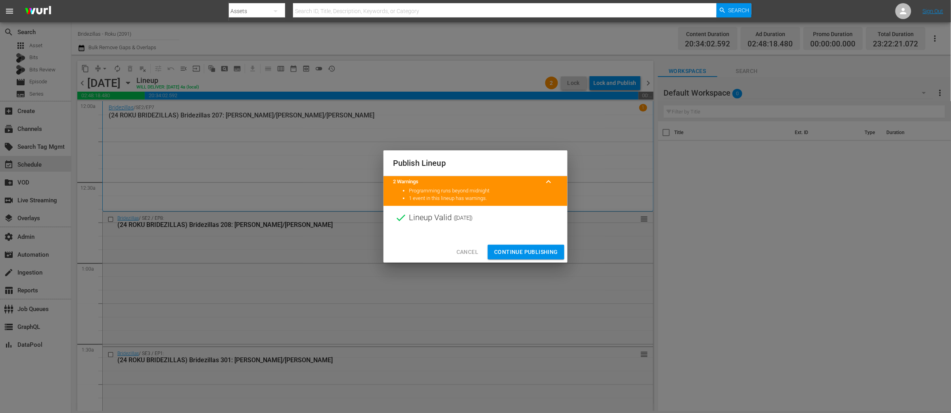
click at [521, 252] on span "Continue Publishing" at bounding box center [526, 252] width 64 height 10
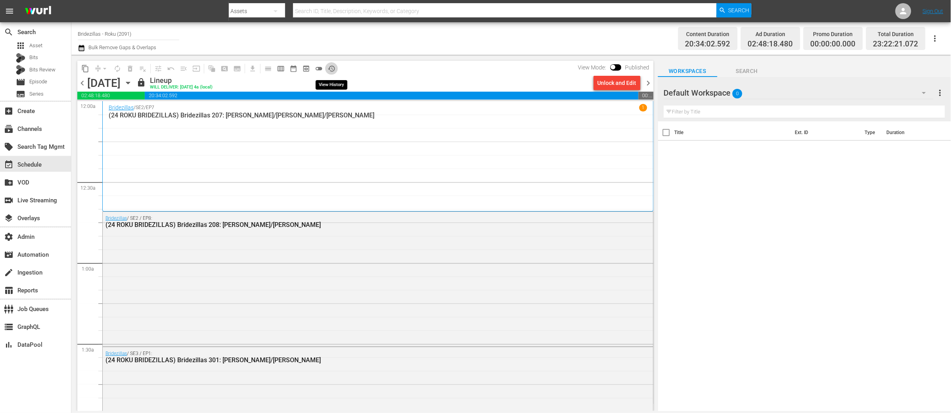
drag, startPoint x: 330, startPoint y: 68, endPoint x: 342, endPoint y: 104, distance: 37.6
click at [330, 68] on span "history_outlined" at bounding box center [331, 69] width 8 height 8
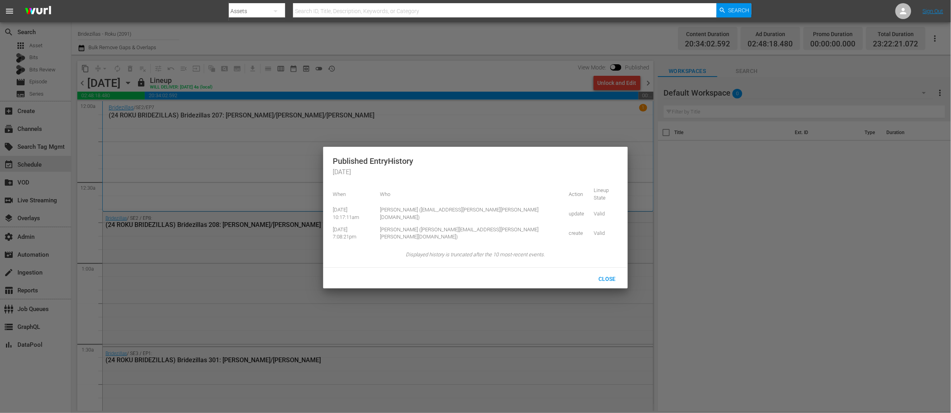
drag, startPoint x: 390, startPoint y: 73, endPoint x: 431, endPoint y: 71, distance: 40.9
click at [389, 73] on div at bounding box center [475, 206] width 951 height 413
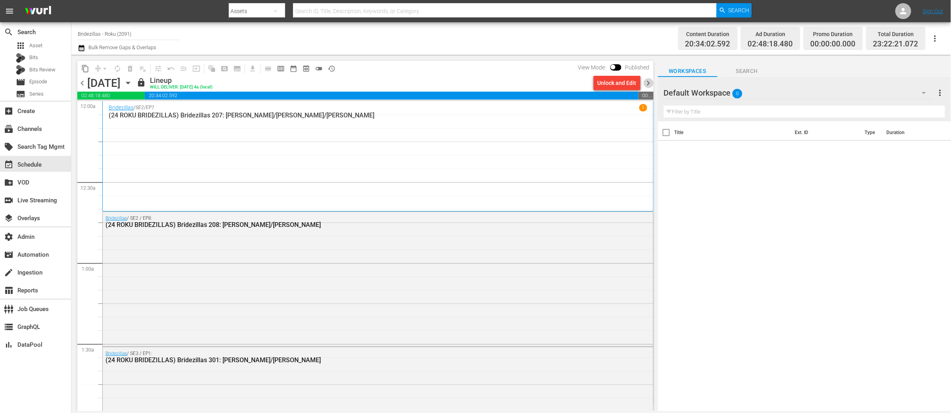
click at [651, 81] on span "chevron_right" at bounding box center [648, 83] width 10 height 10
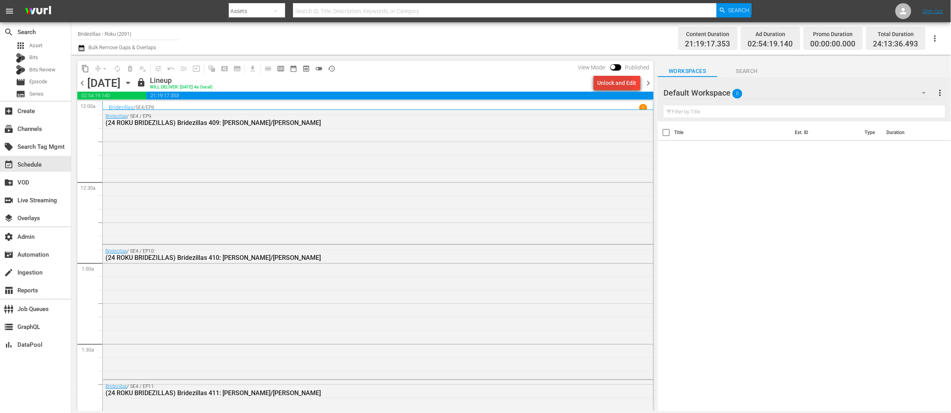
click at [616, 83] on div "Unlock and Edit" at bounding box center [616, 83] width 39 height 14
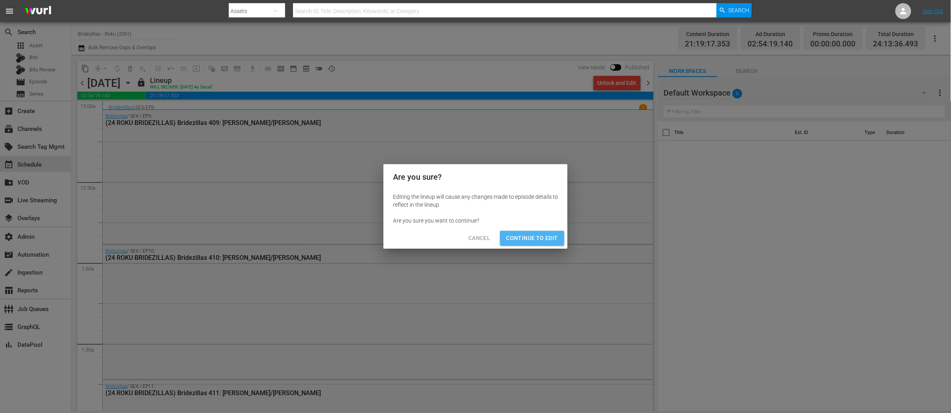
click at [519, 244] on button "Continue to Edit" at bounding box center [532, 238] width 64 height 15
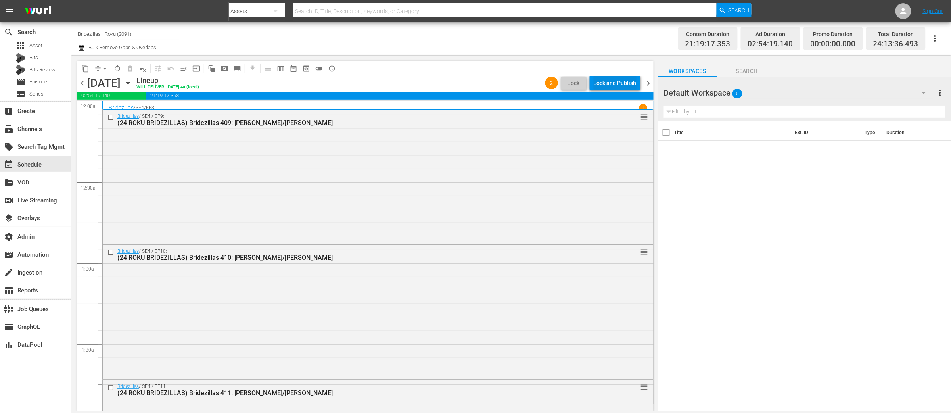
click at [615, 82] on div "Lock and Publish" at bounding box center [615, 83] width 43 height 14
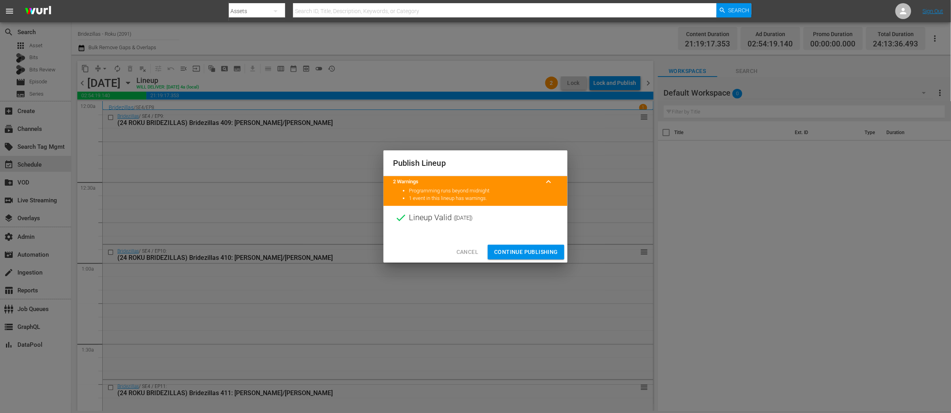
click at [535, 242] on div "Cancel Continue Publishing" at bounding box center [475, 251] width 184 height 21
click at [534, 245] on button "Continue Publishing" at bounding box center [526, 252] width 77 height 15
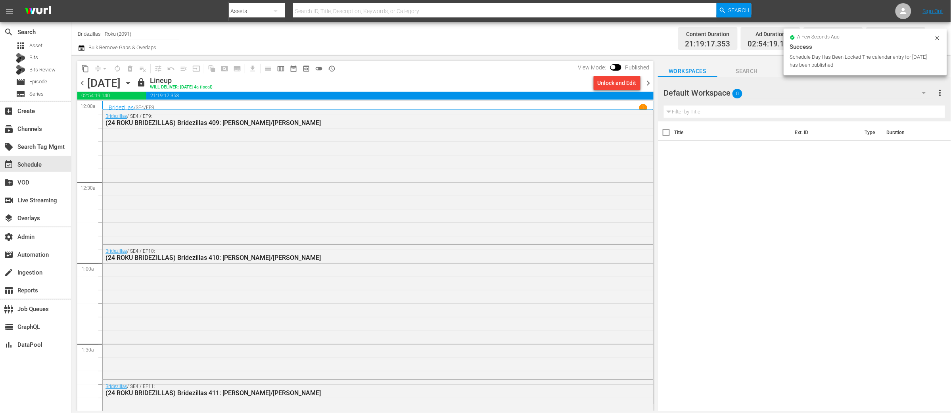
click at [650, 82] on span "chevron_right" at bounding box center [648, 83] width 10 height 10
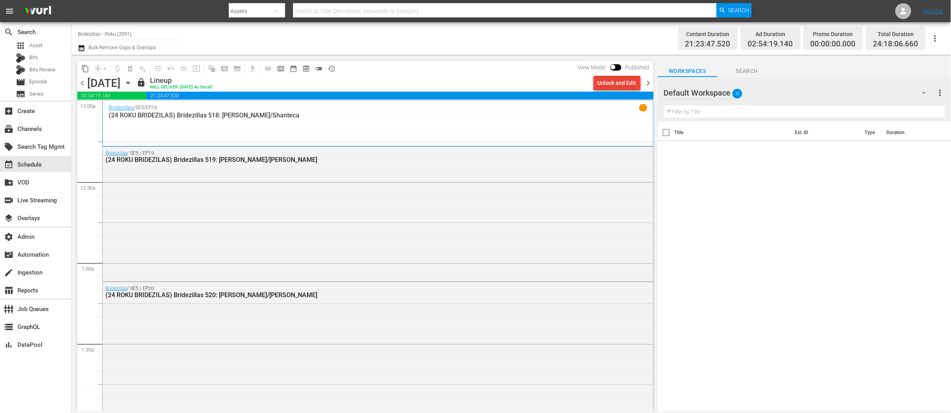
click at [609, 83] on div "Unlock and Edit" at bounding box center [616, 83] width 39 height 14
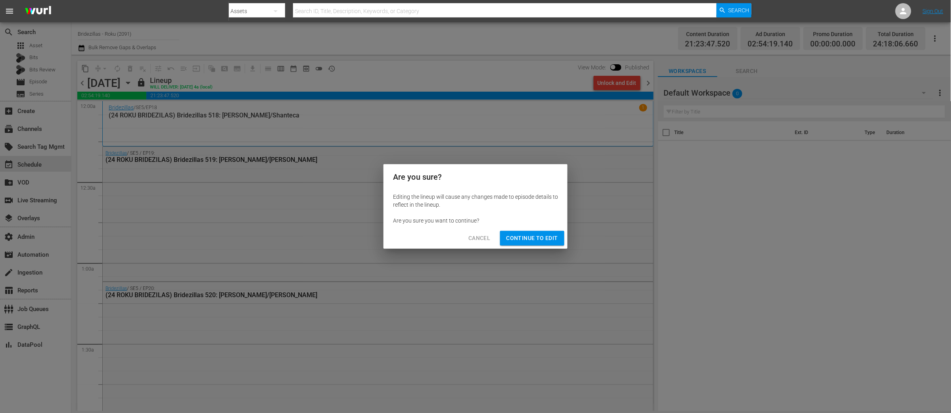
click at [532, 238] on span "Continue to Edit" at bounding box center [532, 238] width 52 height 10
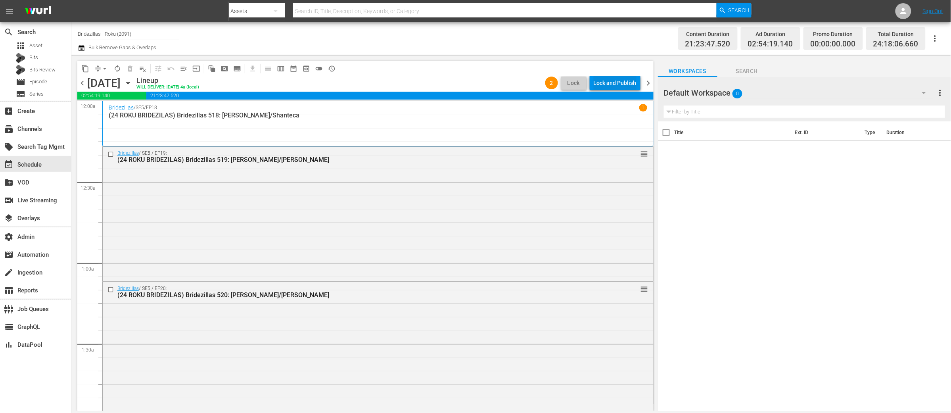
click at [607, 83] on div "Lock and Publish" at bounding box center [615, 83] width 43 height 14
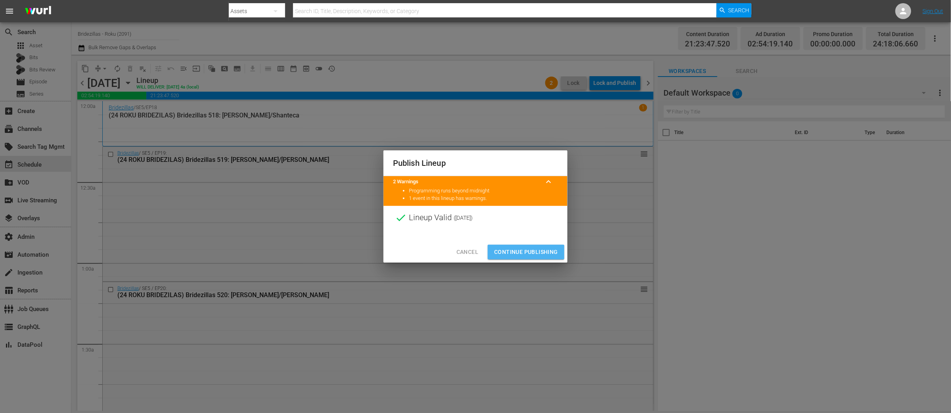
click at [521, 255] on span "Continue Publishing" at bounding box center [526, 252] width 64 height 10
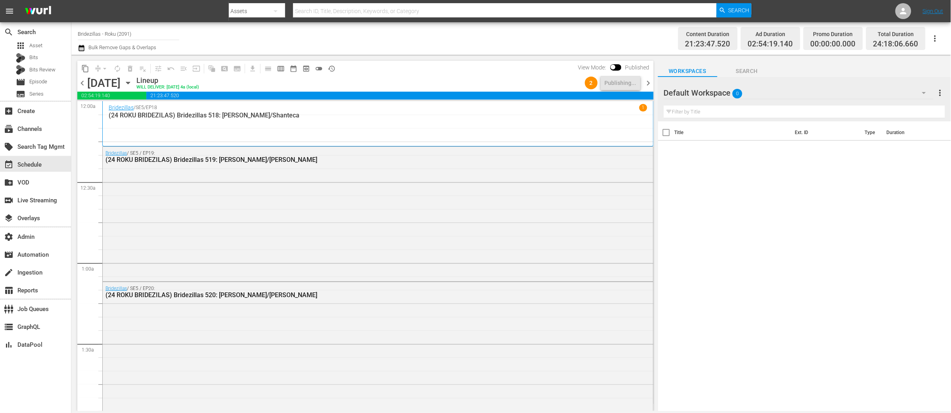
click at [649, 81] on span "chevron_right" at bounding box center [648, 83] width 10 height 10
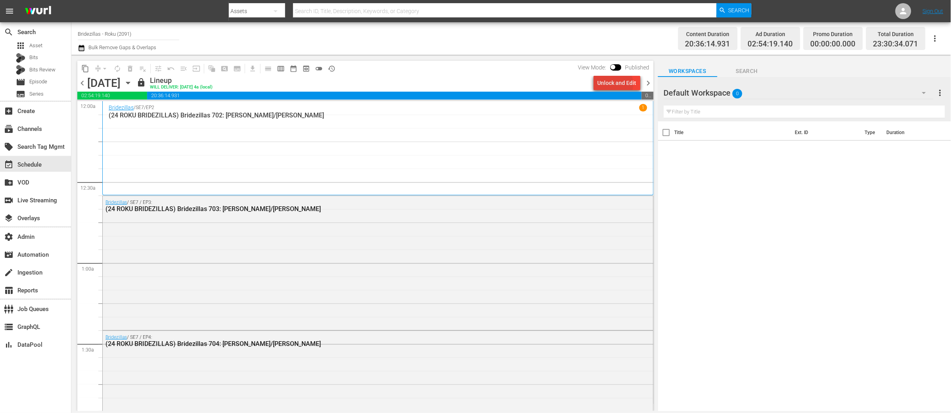
click at [610, 84] on div "Unlock and Edit" at bounding box center [616, 83] width 39 height 14
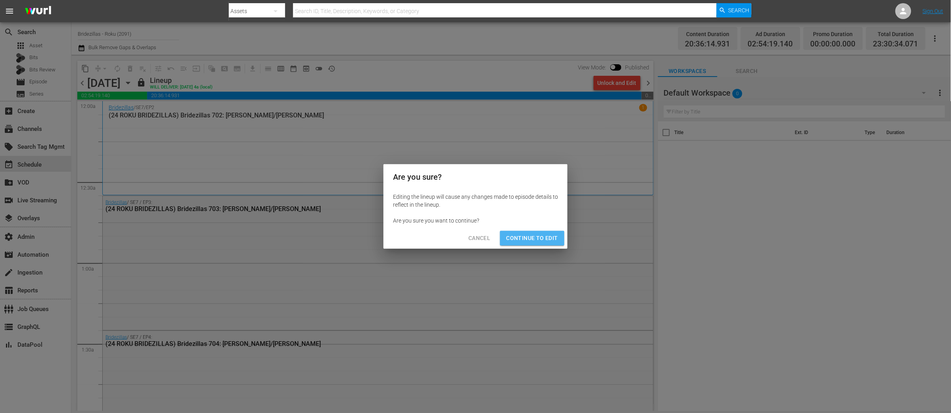
click at [541, 234] on span "Continue to Edit" at bounding box center [532, 238] width 52 height 10
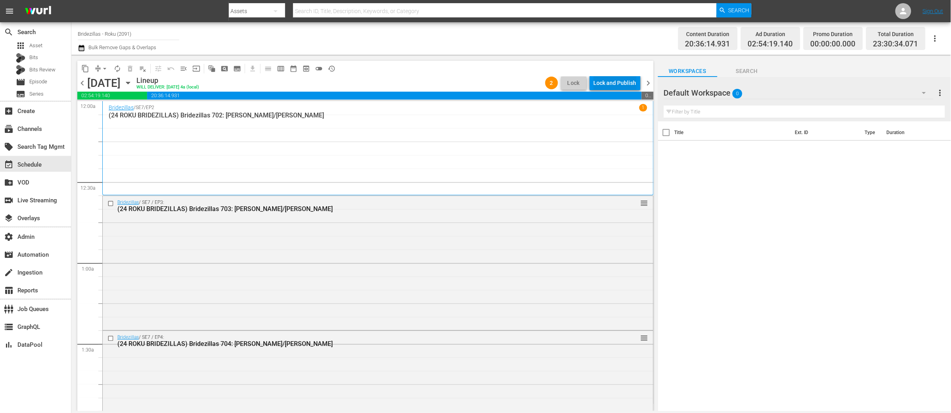
click at [622, 82] on div "Lock and Publish" at bounding box center [615, 83] width 43 height 14
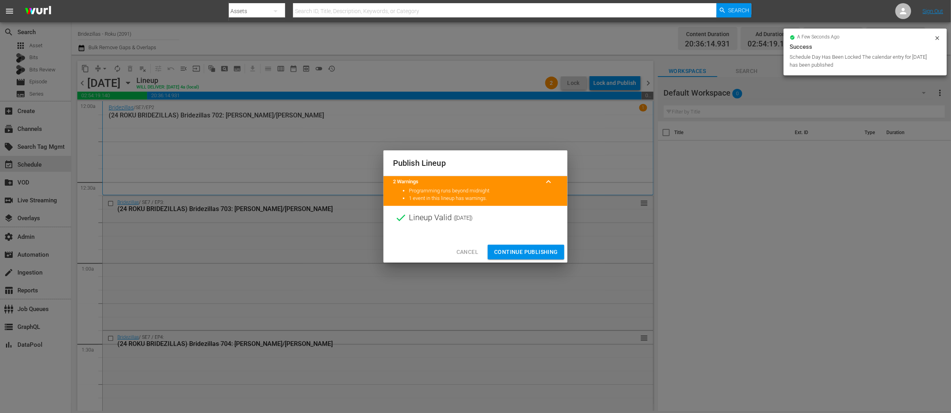
click at [532, 253] on span "Continue Publishing" at bounding box center [526, 252] width 64 height 10
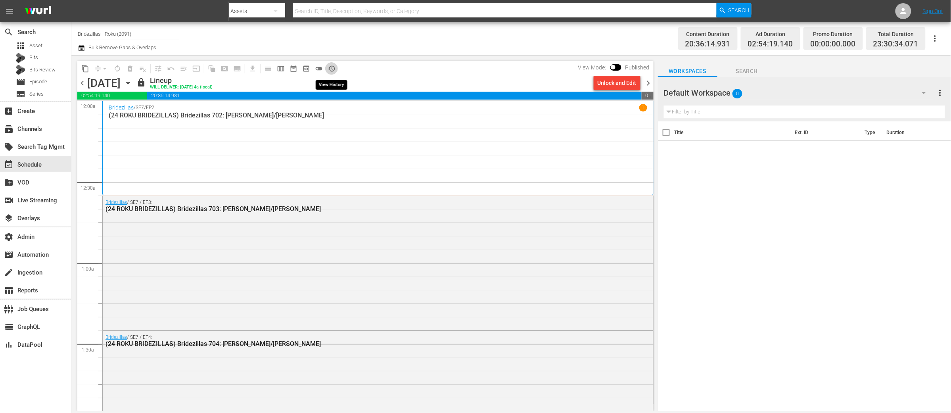
drag, startPoint x: 330, startPoint y: 68, endPoint x: 352, endPoint y: 86, distance: 28.8
click at [330, 68] on span "history_outlined" at bounding box center [331, 69] width 8 height 8
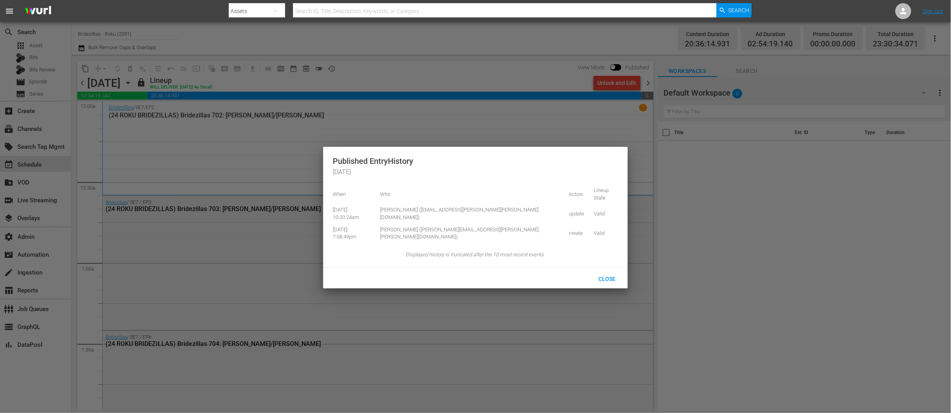
drag, startPoint x: 437, startPoint y: 76, endPoint x: 528, endPoint y: 88, distance: 91.6
click at [437, 76] on div at bounding box center [475, 206] width 951 height 413
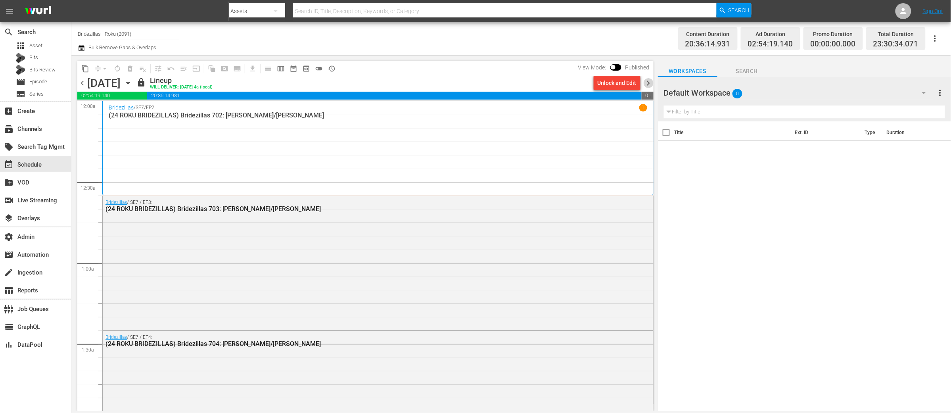
click at [649, 82] on span "chevron_right" at bounding box center [648, 83] width 10 height 10
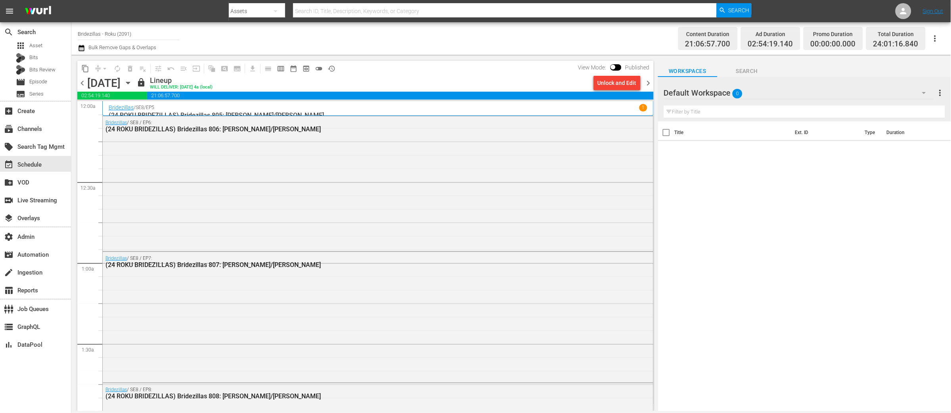
click at [601, 85] on div "Unlock and Edit" at bounding box center [616, 83] width 39 height 14
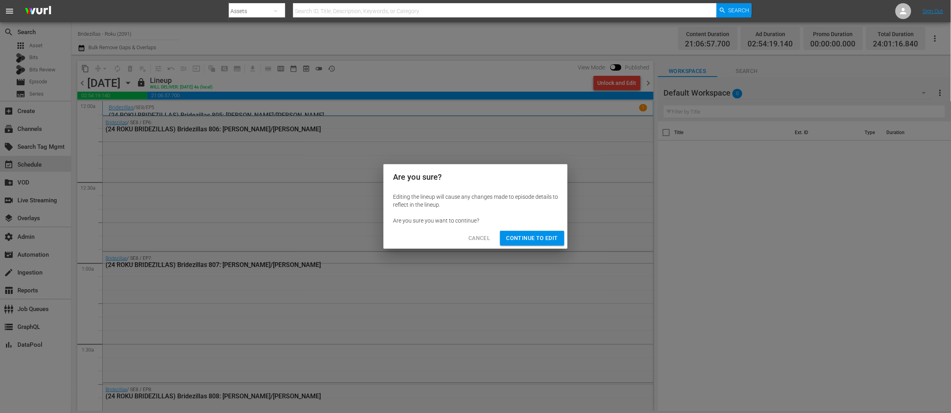
click at [521, 239] on span "Continue to Edit" at bounding box center [532, 238] width 52 height 10
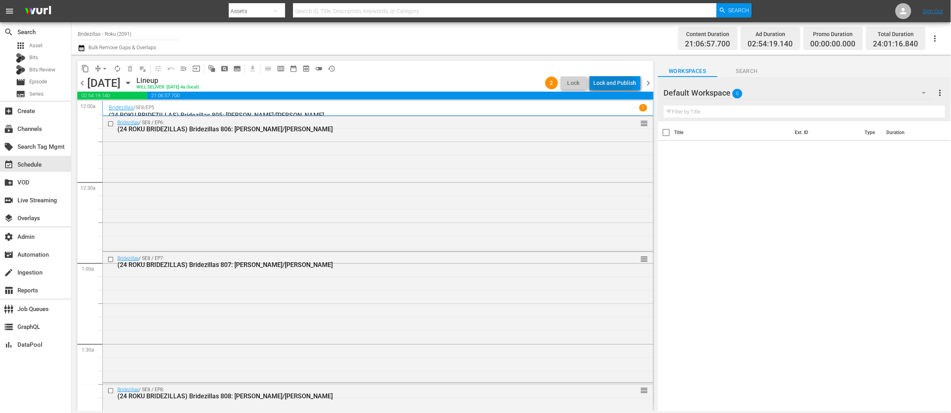
click at [605, 82] on div "Lock and Publish" at bounding box center [615, 83] width 43 height 14
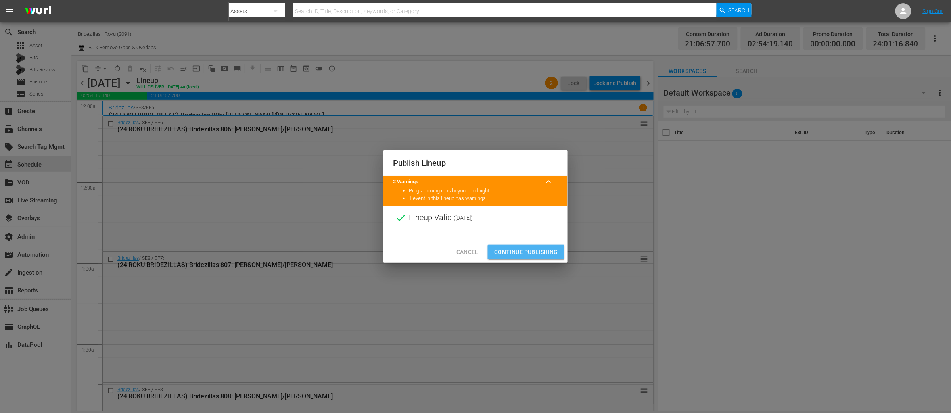
click at [526, 249] on span "Continue Publishing" at bounding box center [526, 252] width 64 height 10
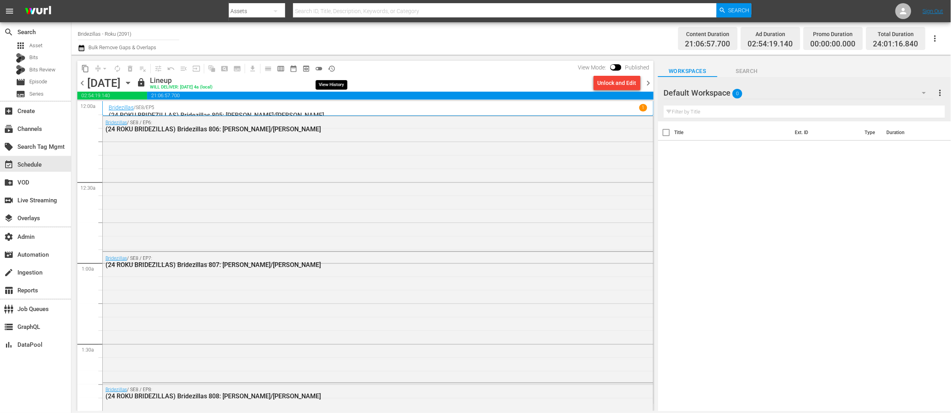
click at [330, 65] on span "history_outlined" at bounding box center [331, 69] width 8 height 8
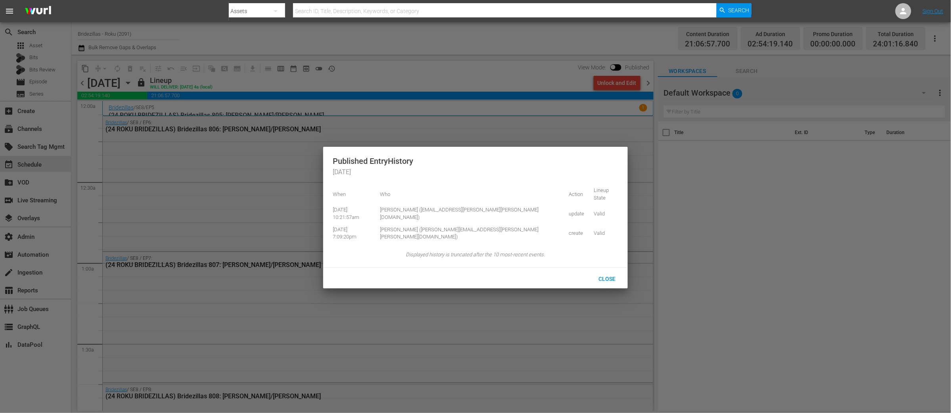
drag, startPoint x: 430, startPoint y: 71, endPoint x: 571, endPoint y: 93, distance: 142.9
click at [430, 71] on div at bounding box center [475, 206] width 951 height 413
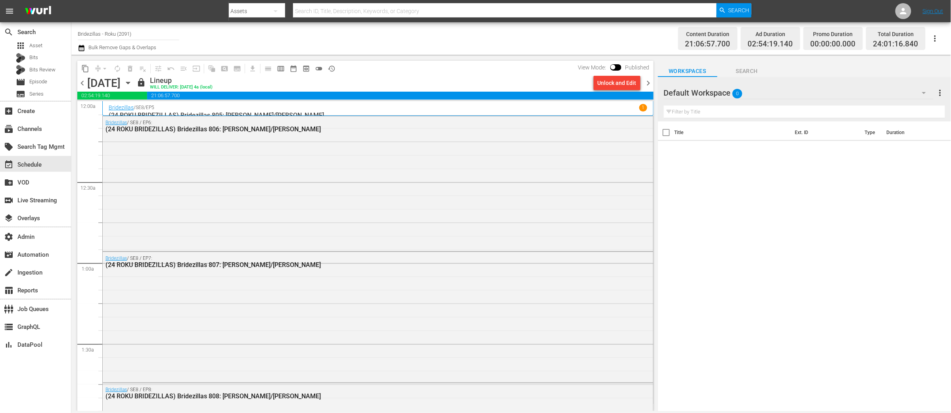
click at [647, 82] on span "chevron_right" at bounding box center [648, 83] width 10 height 10
click at [606, 82] on div "Unlock and Edit" at bounding box center [616, 83] width 39 height 14
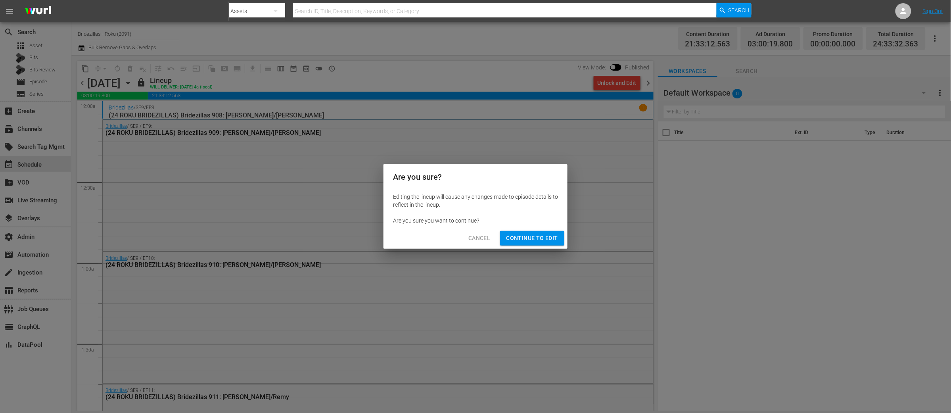
click at [522, 237] on span "Continue to Edit" at bounding box center [532, 238] width 52 height 10
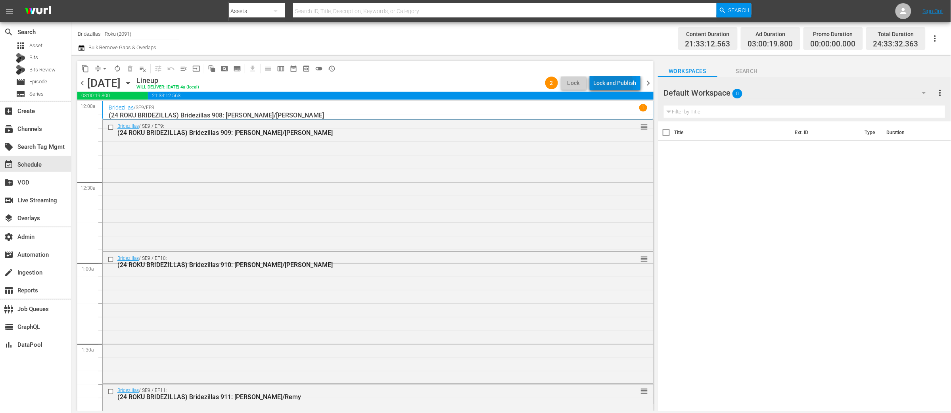
click at [615, 84] on div "Lock and Publish" at bounding box center [615, 83] width 43 height 14
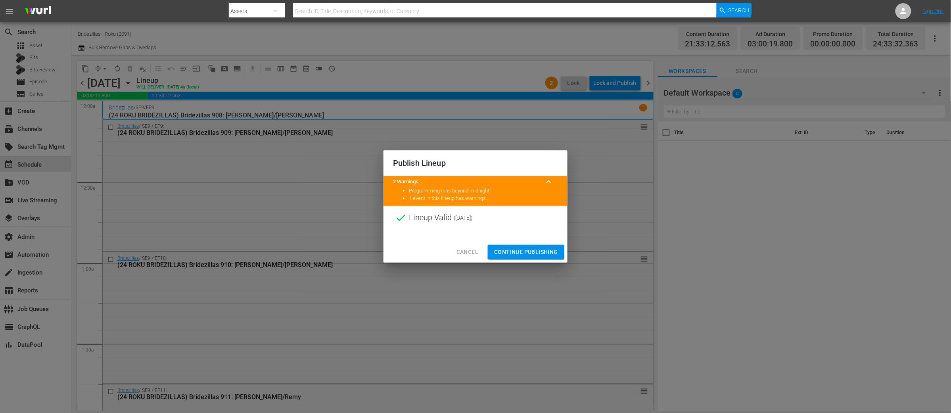
click at [518, 252] on span "Continue Publishing" at bounding box center [526, 252] width 64 height 10
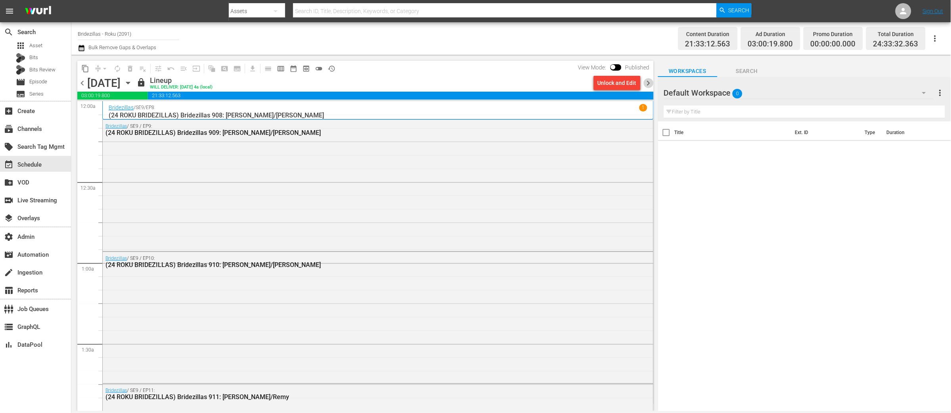
click at [648, 83] on span "chevron_right" at bounding box center [648, 83] width 10 height 10
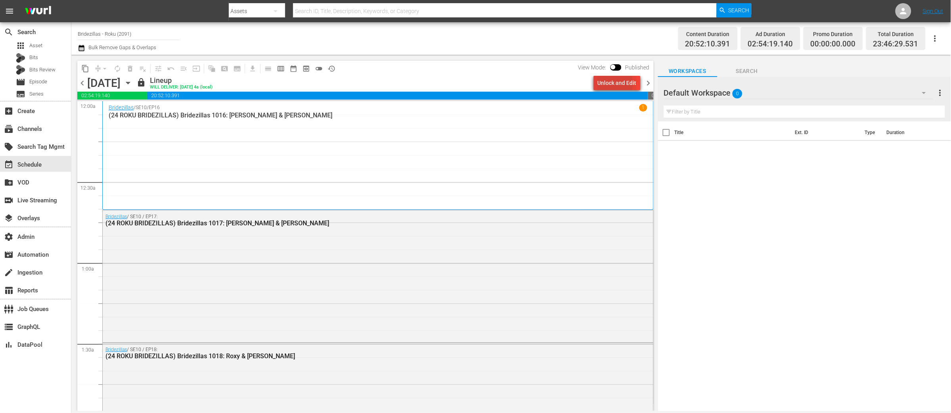
click at [613, 83] on div "Unlock and Edit" at bounding box center [616, 83] width 39 height 14
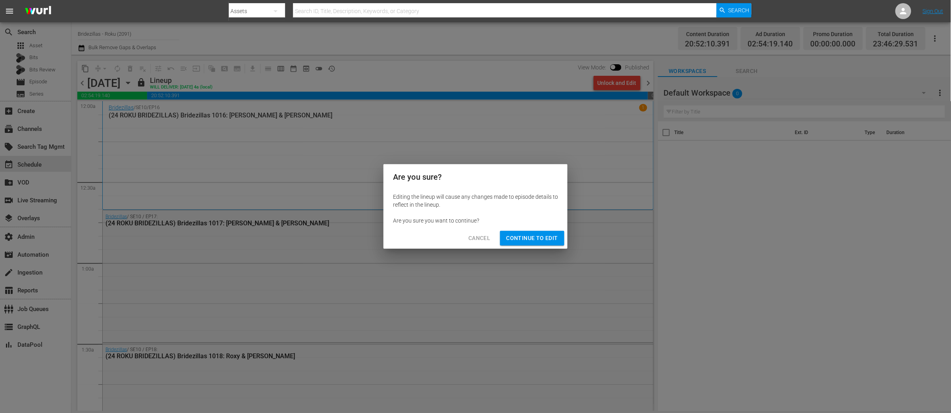
click at [523, 238] on span "Continue to Edit" at bounding box center [532, 238] width 52 height 10
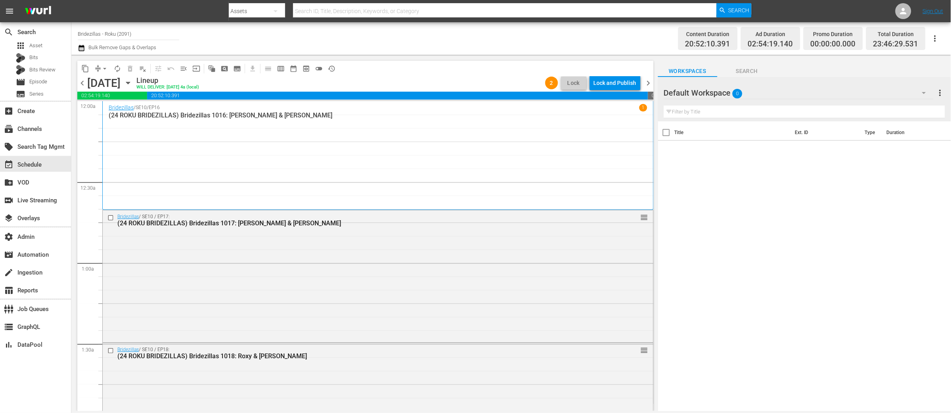
drag, startPoint x: 613, startPoint y: 75, endPoint x: 600, endPoint y: 113, distance: 39.6
click at [613, 75] on div "content_copy compress arrow_drop_down autorenew_outlined delete_forever_outline…" at bounding box center [365, 68] width 576 height 15
click at [606, 84] on div "Lock and Publish" at bounding box center [615, 83] width 43 height 14
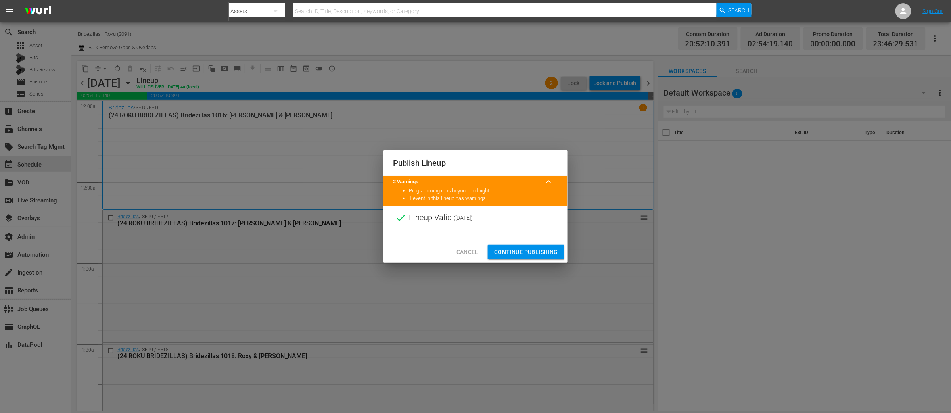
click at [510, 253] on span "Continue Publishing" at bounding box center [526, 252] width 64 height 10
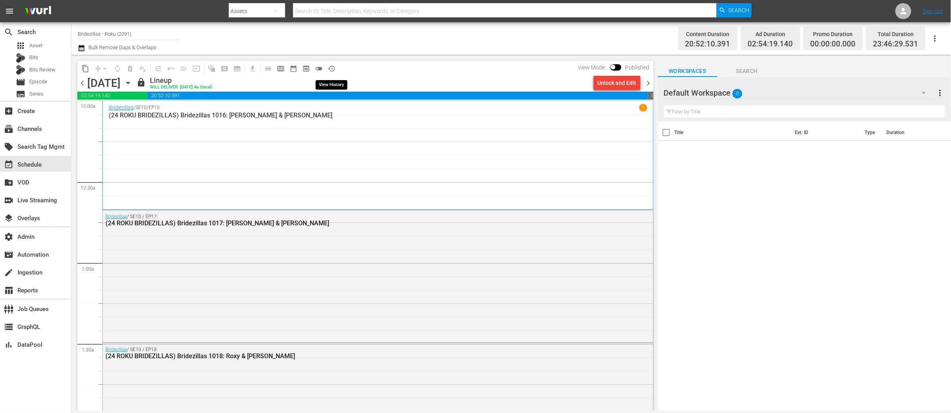
click at [330, 69] on span "history_outlined" at bounding box center [331, 69] width 8 height 8
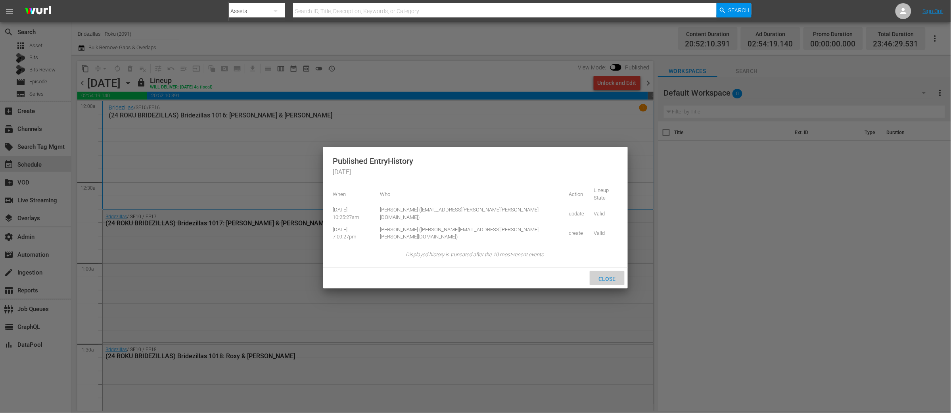
drag, startPoint x: 610, startPoint y: 252, endPoint x: 627, endPoint y: 183, distance: 70.6
click at [610, 276] on span "Close" at bounding box center [607, 279] width 30 height 6
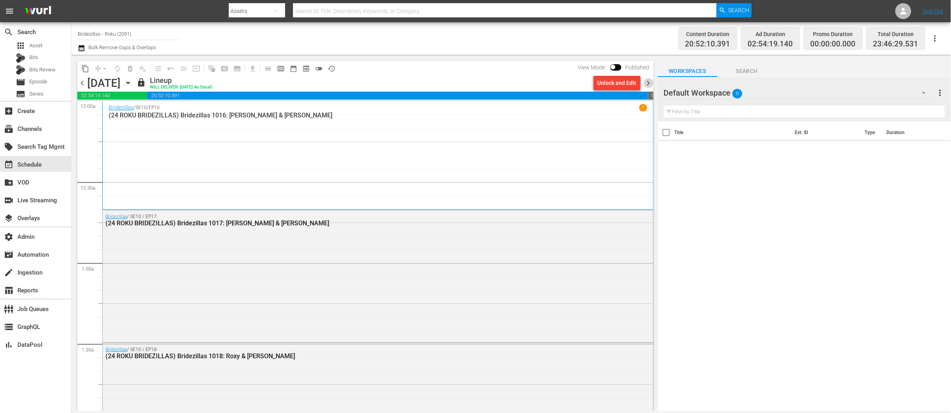
click at [650, 82] on span "chevron_right" at bounding box center [648, 83] width 10 height 10
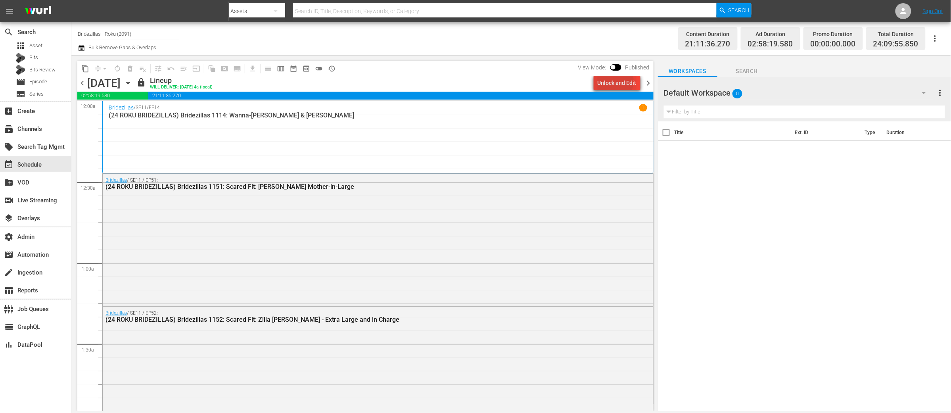
click at [612, 81] on div "Unlock and Edit" at bounding box center [616, 83] width 39 height 14
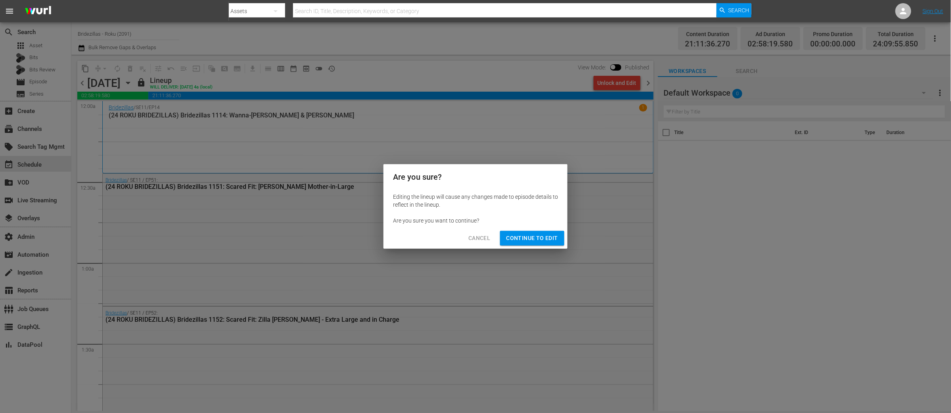
click at [533, 239] on span "Continue to Edit" at bounding box center [532, 238] width 52 height 10
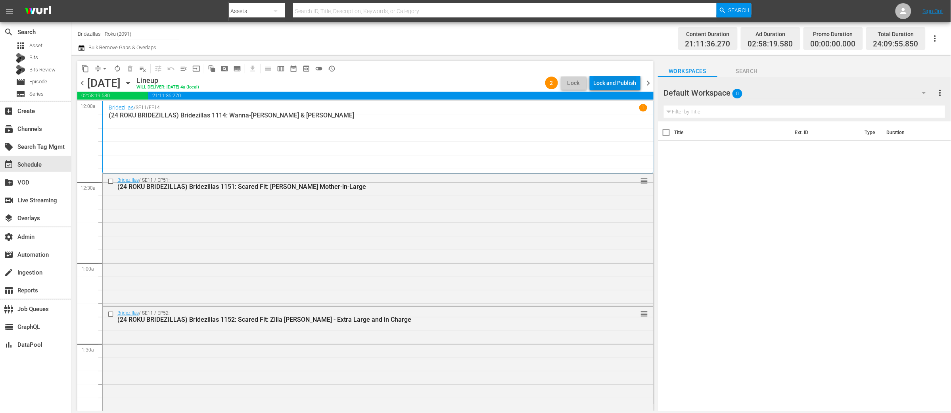
click at [615, 84] on div "Lock and Publish" at bounding box center [615, 83] width 43 height 14
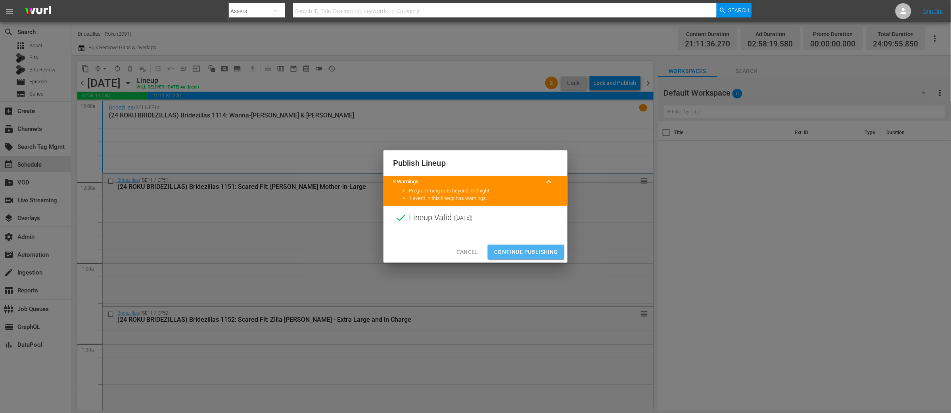
drag, startPoint x: 528, startPoint y: 258, endPoint x: 530, endPoint y: 253, distance: 4.8
click at [528, 258] on button "Continue Publishing" at bounding box center [526, 252] width 77 height 15
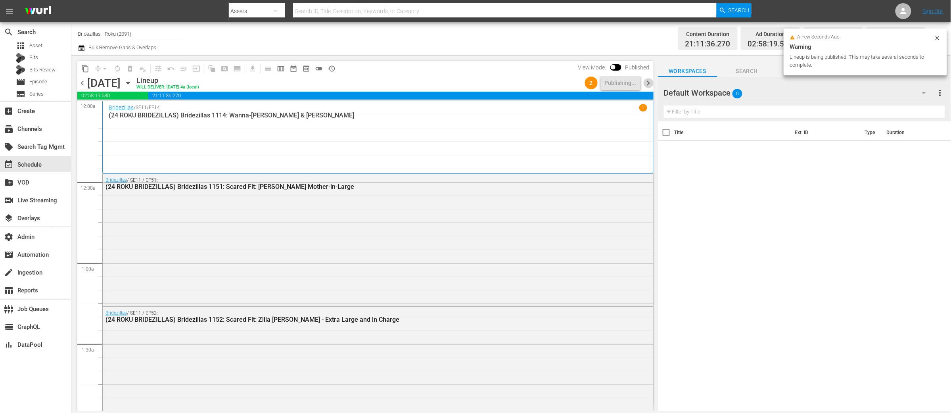
click at [649, 82] on span "chevron_right" at bounding box center [648, 83] width 10 height 10
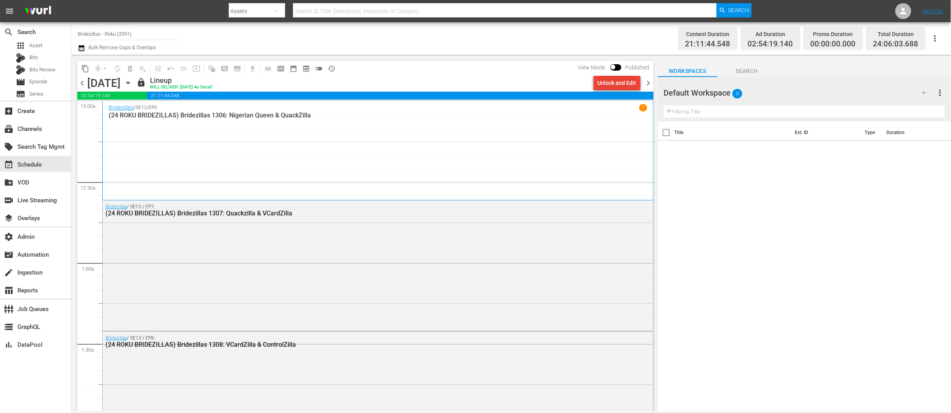
click at [615, 84] on div "Unlock and Edit" at bounding box center [616, 83] width 39 height 14
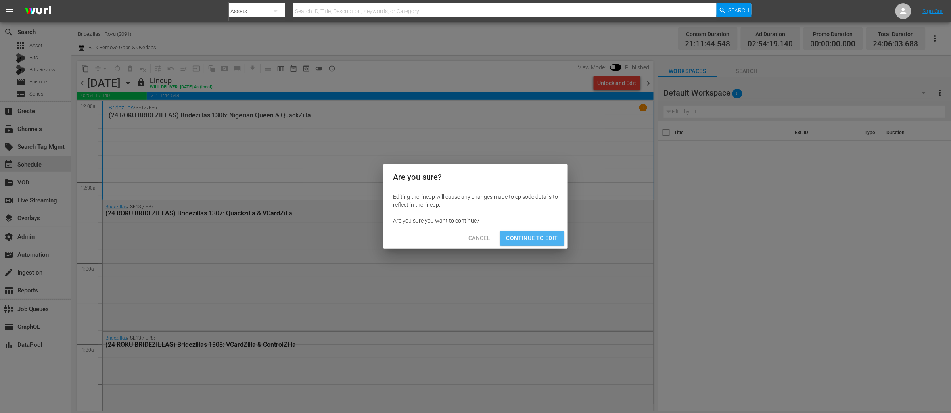
click at [532, 239] on span "Continue to Edit" at bounding box center [532, 238] width 52 height 10
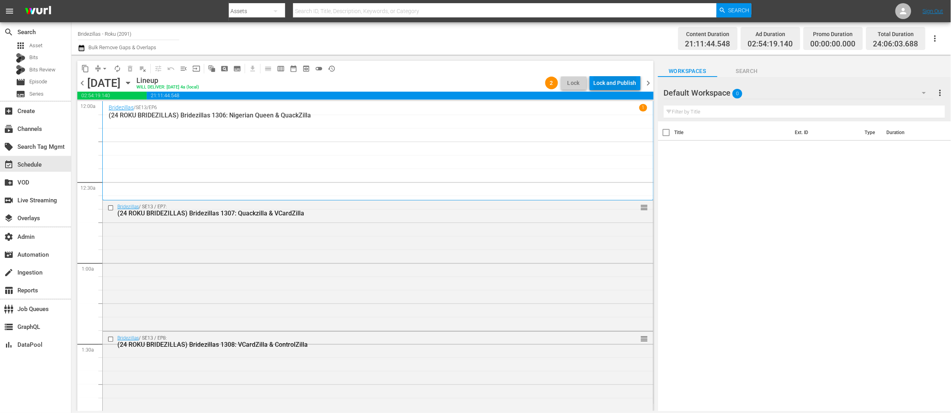
click at [610, 77] on div "Lock and Publish" at bounding box center [615, 83] width 43 height 14
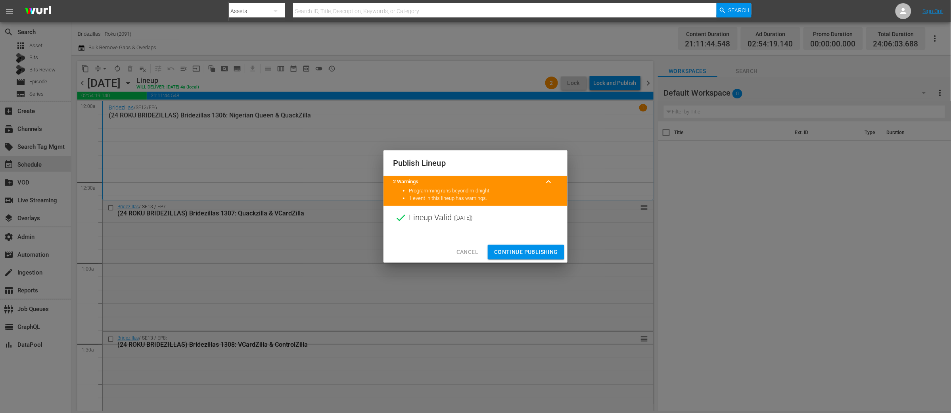
click at [529, 255] on span "Continue Publishing" at bounding box center [526, 252] width 64 height 10
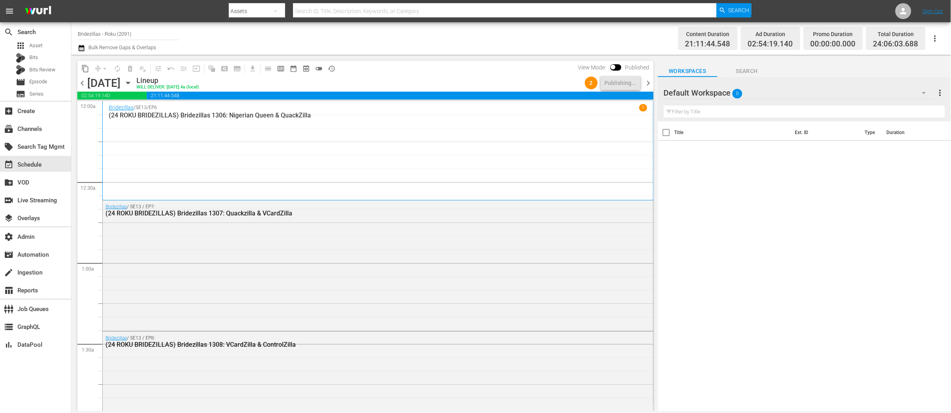
click at [649, 82] on span "chevron_right" at bounding box center [648, 83] width 10 height 10
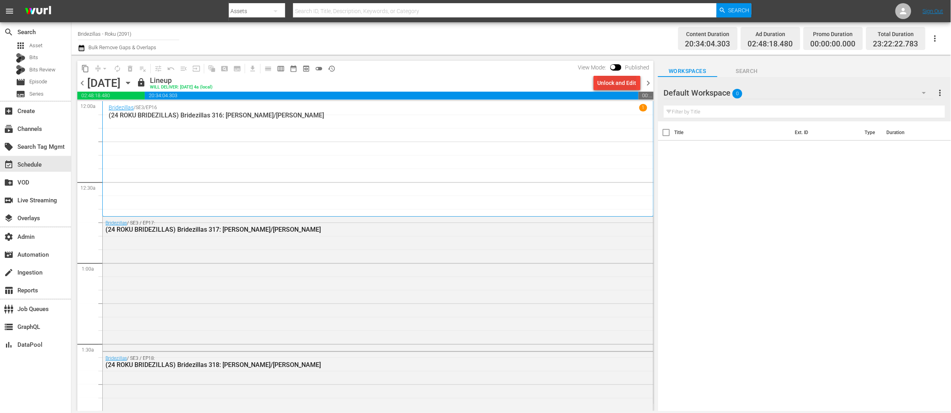
click at [628, 81] on div "Unlock and Edit" at bounding box center [616, 83] width 39 height 14
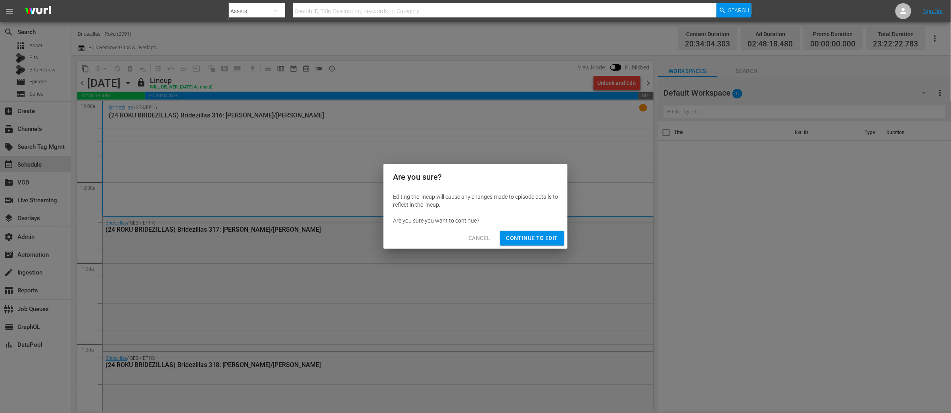
click at [541, 238] on span "Continue to Edit" at bounding box center [532, 238] width 52 height 10
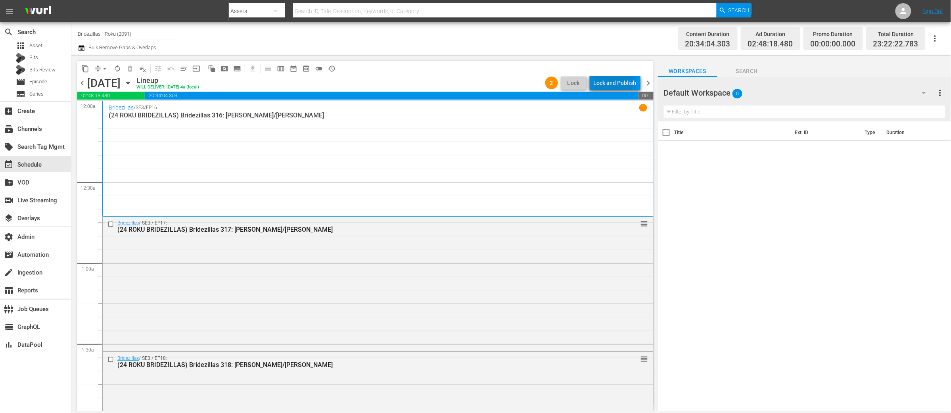
click at [611, 81] on div "Lock and Publish" at bounding box center [615, 83] width 43 height 14
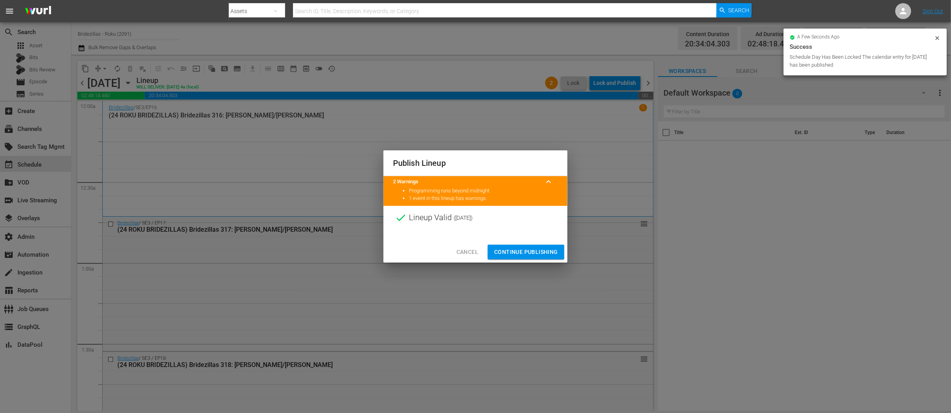
click at [533, 248] on span "Continue Publishing" at bounding box center [526, 252] width 64 height 10
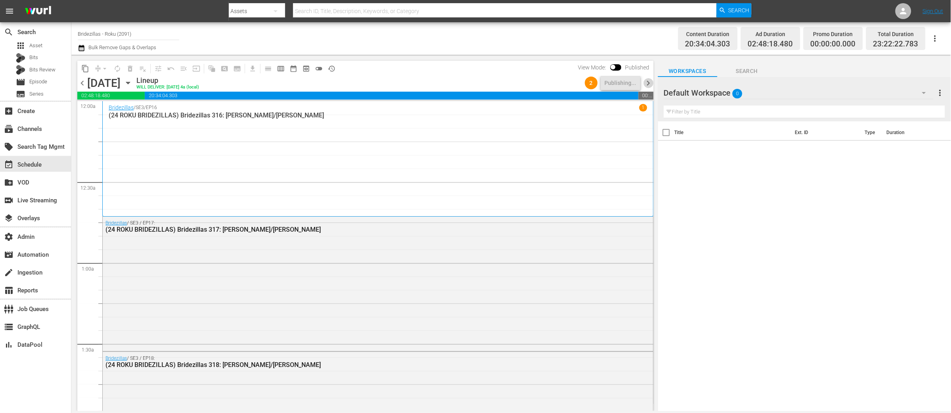
click at [648, 83] on span "chevron_right" at bounding box center [648, 83] width 10 height 10
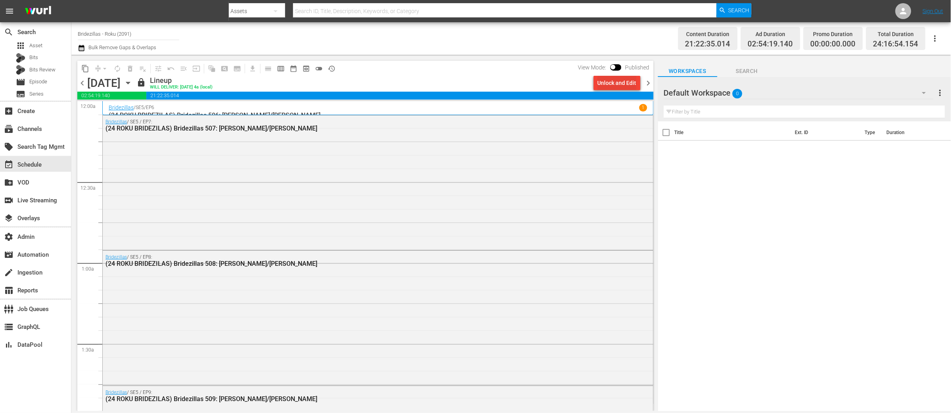
click at [622, 84] on div "Unlock and Edit" at bounding box center [616, 83] width 39 height 14
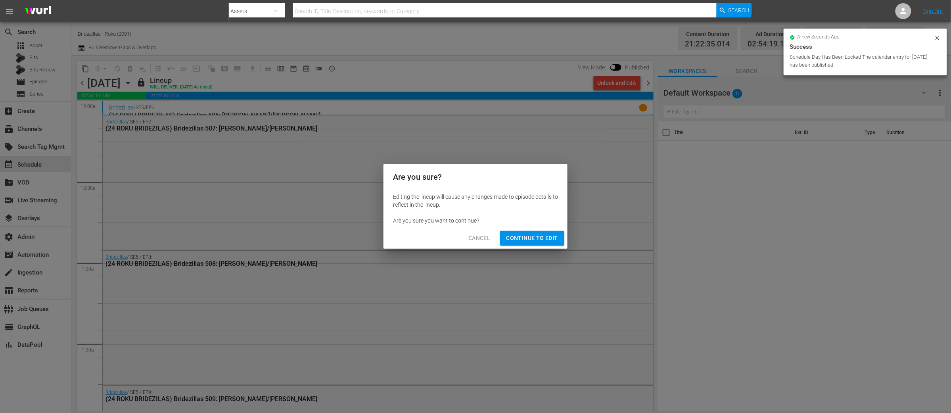
click at [538, 235] on span "Continue to Edit" at bounding box center [532, 238] width 52 height 10
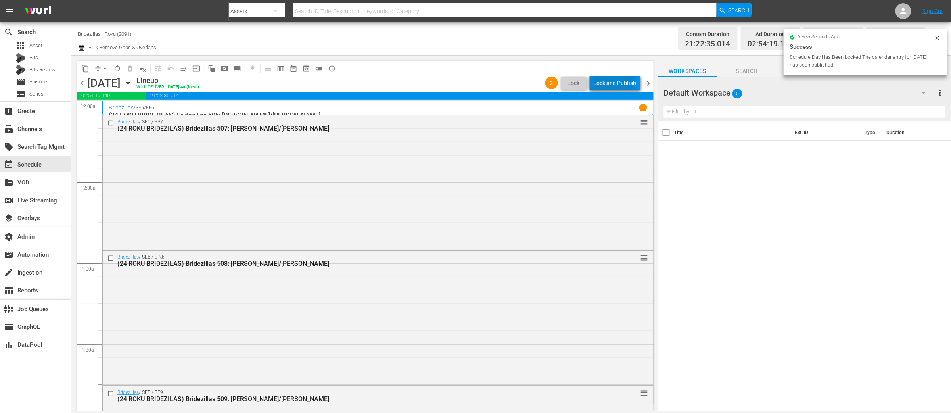
click at [610, 80] on div "Lock and Publish" at bounding box center [615, 83] width 43 height 14
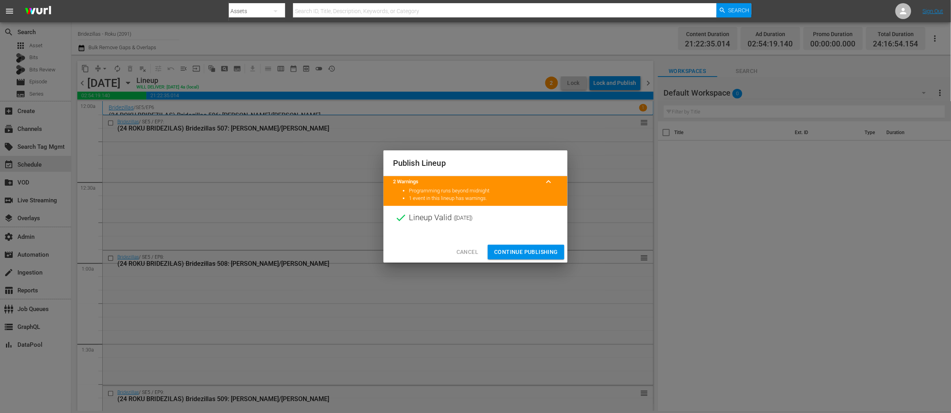
click at [532, 251] on span "Continue Publishing" at bounding box center [526, 252] width 64 height 10
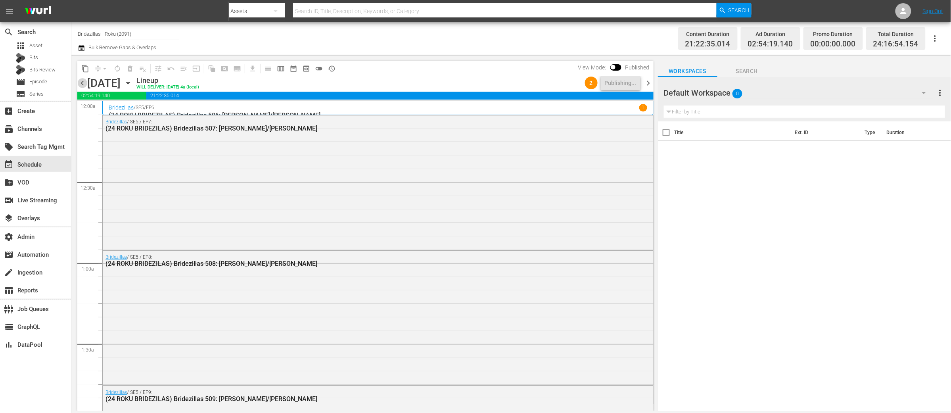
click at [82, 84] on span "chevron_left" at bounding box center [82, 83] width 10 height 10
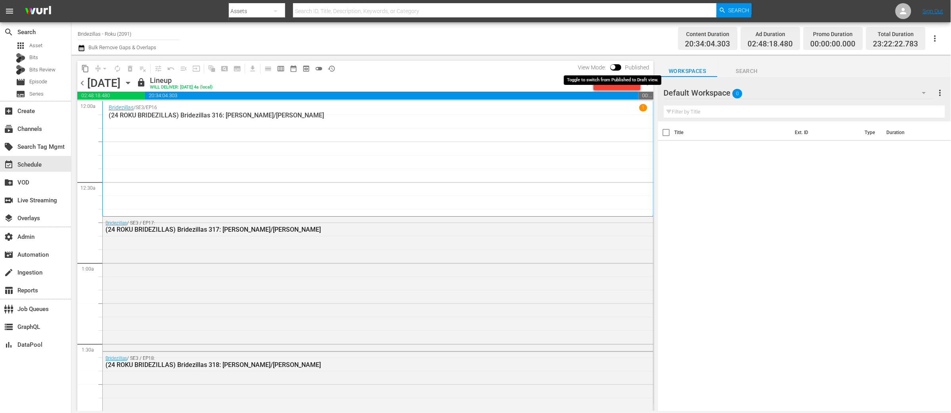
click at [615, 68] on input "checkbox" at bounding box center [613, 69] width 17 height 6
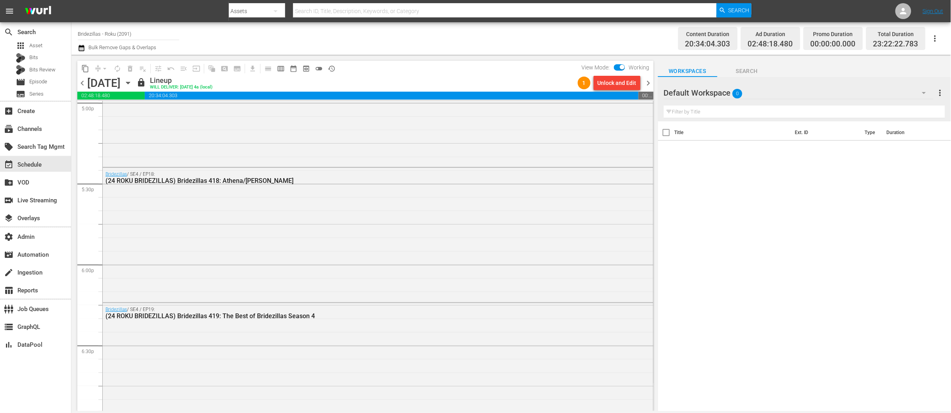
scroll to position [3586, 0]
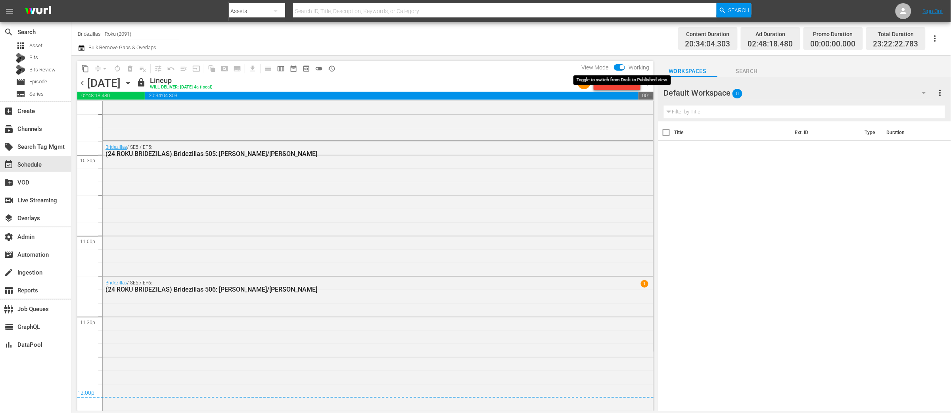
click at [622, 66] on input "checkbox" at bounding box center [622, 69] width 17 height 6
checkbox input "false"
click at [648, 80] on span "chevron_right" at bounding box center [648, 83] width 10 height 10
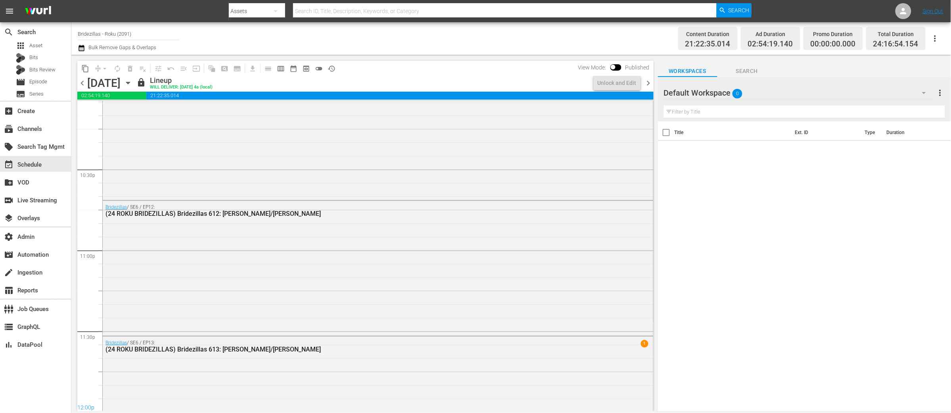
scroll to position [3369, 0]
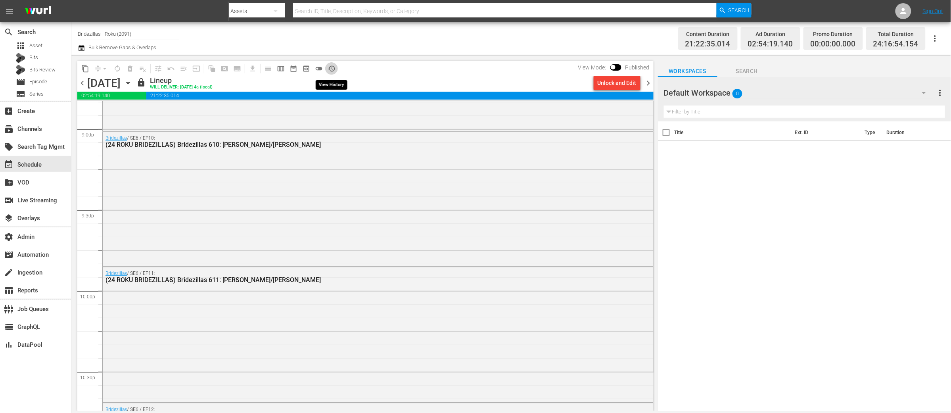
click at [332, 68] on span "history_outlined" at bounding box center [331, 69] width 8 height 8
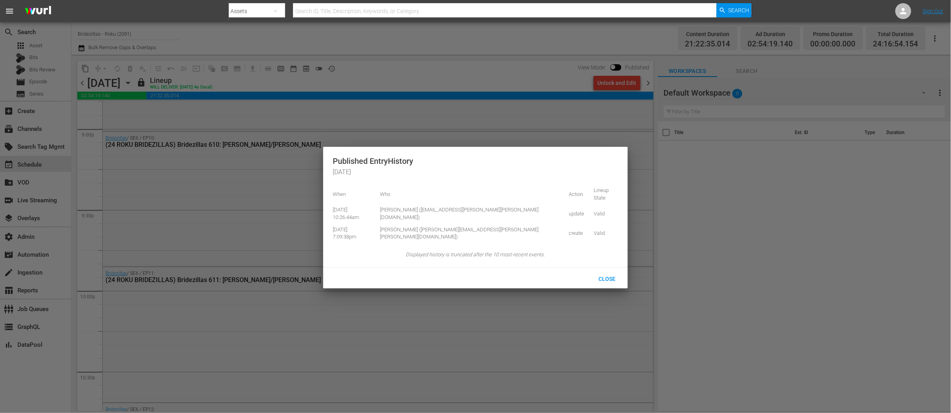
drag, startPoint x: 470, startPoint y: 76, endPoint x: 482, endPoint y: 73, distance: 12.5
click at [470, 76] on div at bounding box center [475, 206] width 951 height 413
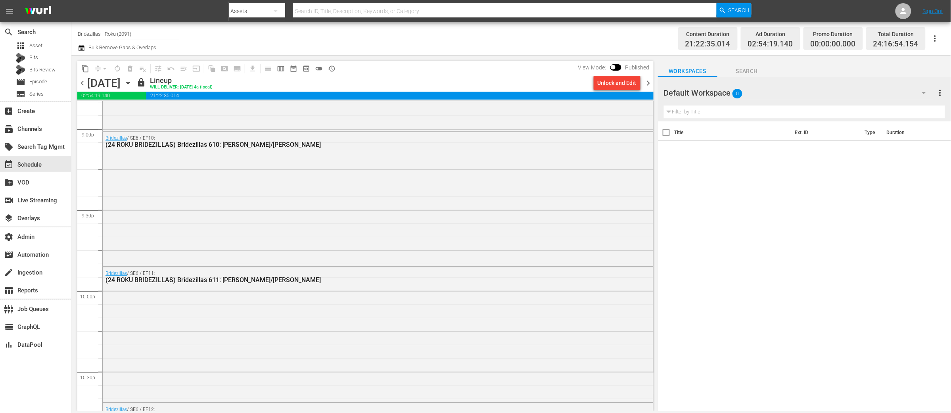
click at [649, 82] on span "chevron_right" at bounding box center [648, 83] width 10 height 10
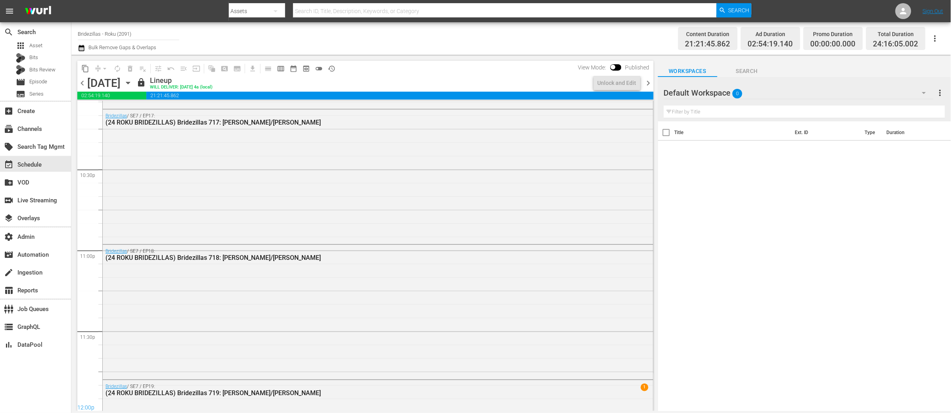
scroll to position [3356, 0]
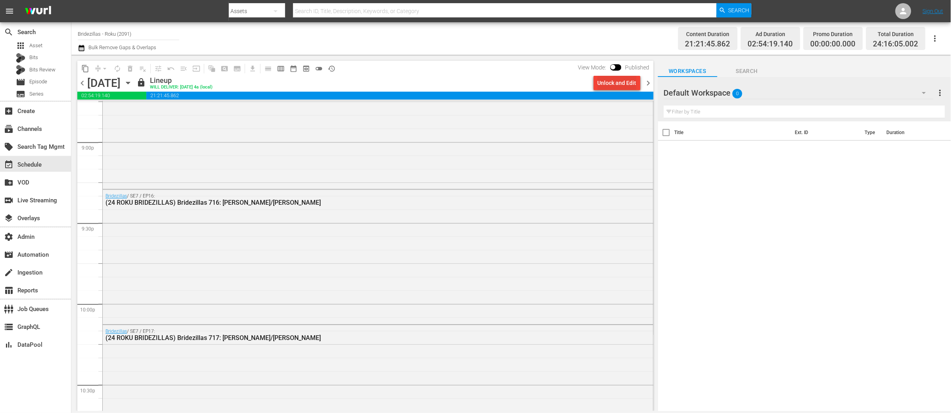
click at [609, 81] on div "Unlock and Edit" at bounding box center [616, 83] width 39 height 14
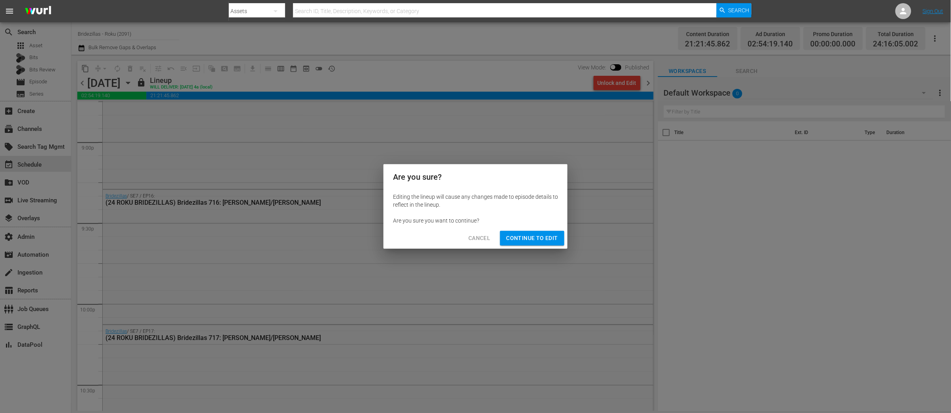
click at [538, 238] on span "Continue to Edit" at bounding box center [532, 238] width 52 height 10
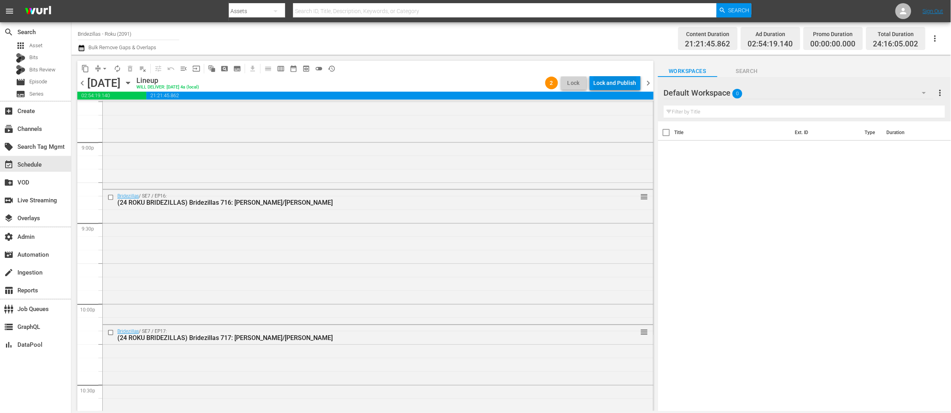
click at [612, 83] on div "Lock and Publish" at bounding box center [615, 83] width 43 height 14
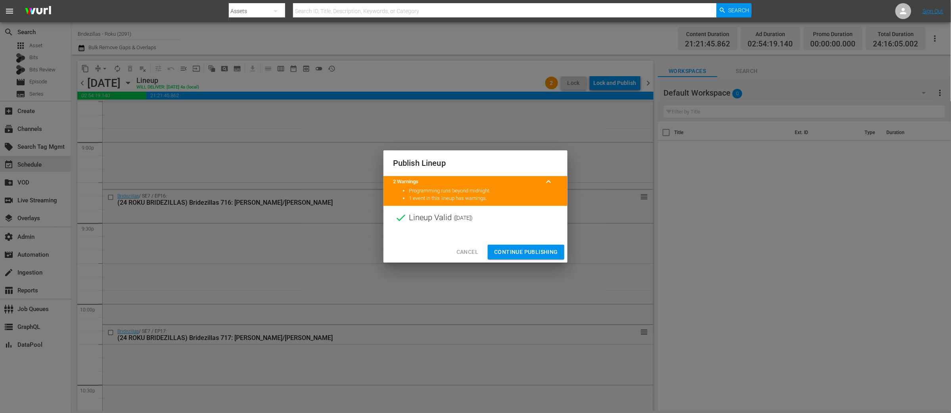
click at [525, 249] on span "Continue Publishing" at bounding box center [526, 252] width 64 height 10
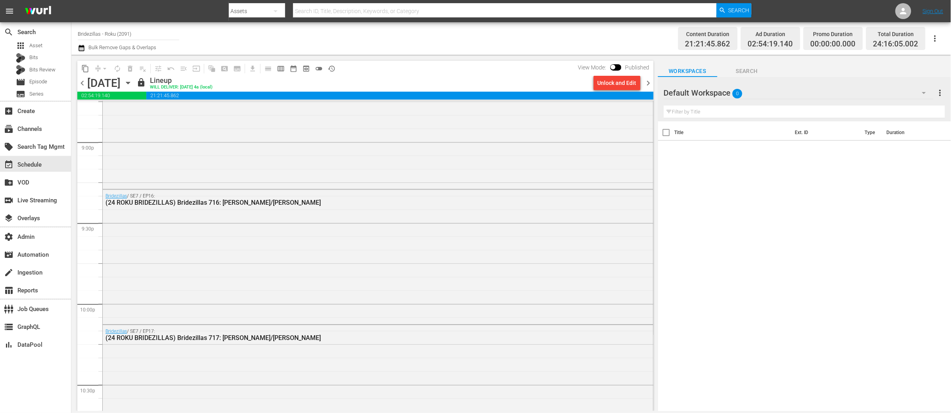
click at [648, 82] on span "chevron_right" at bounding box center [648, 83] width 10 height 10
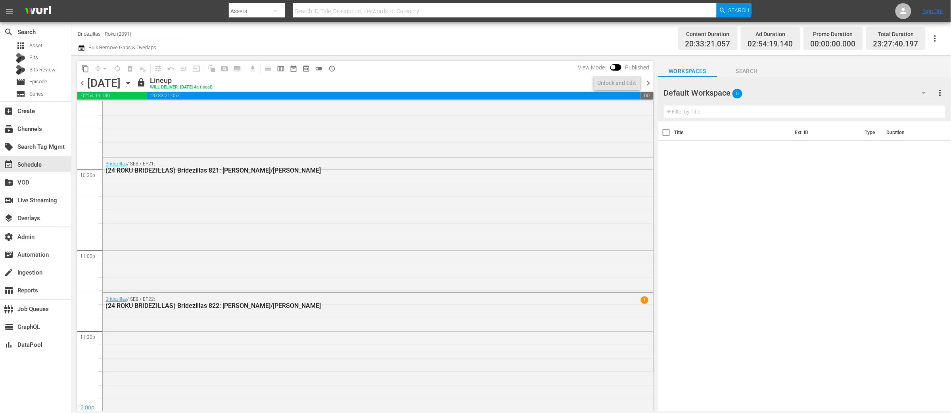
scroll to position [3504, 0]
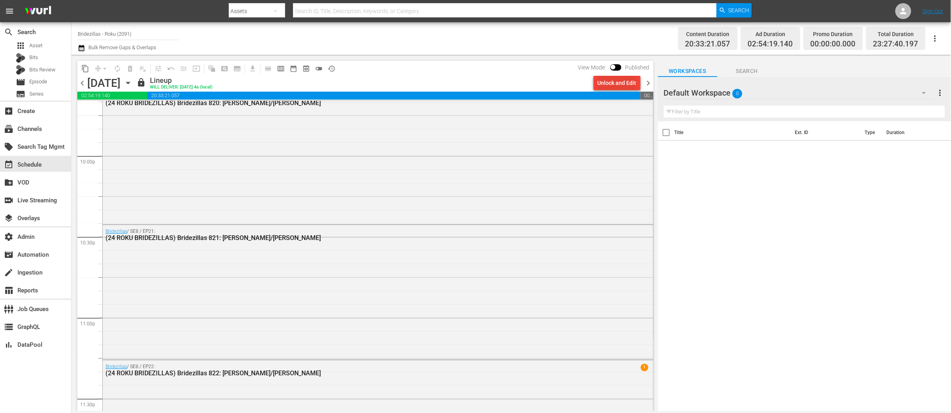
click at [617, 82] on div "Unlock and Edit" at bounding box center [616, 83] width 39 height 14
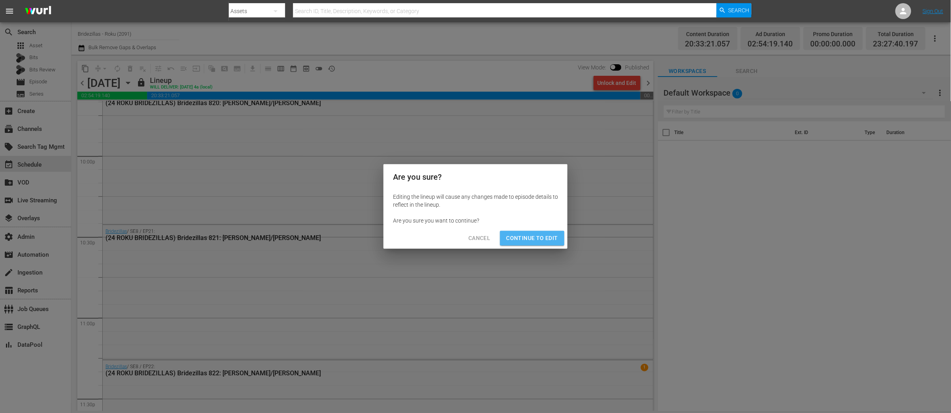
click at [538, 240] on span "Continue to Edit" at bounding box center [532, 238] width 52 height 10
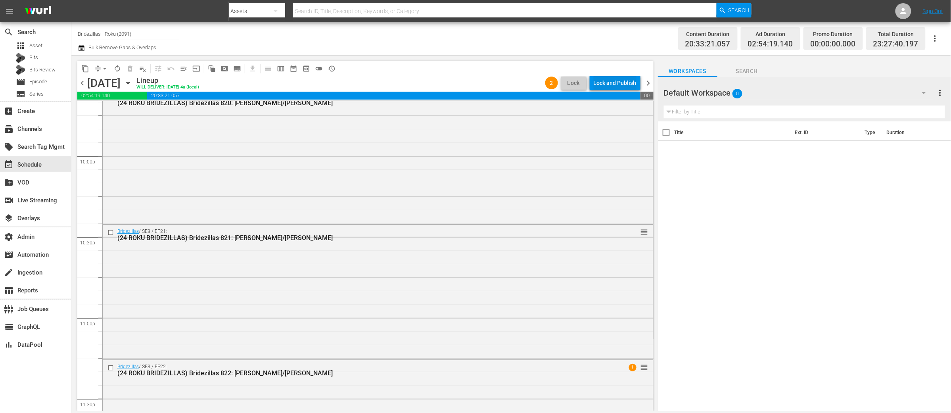
click at [613, 80] on div "Lock and Publish" at bounding box center [615, 83] width 43 height 14
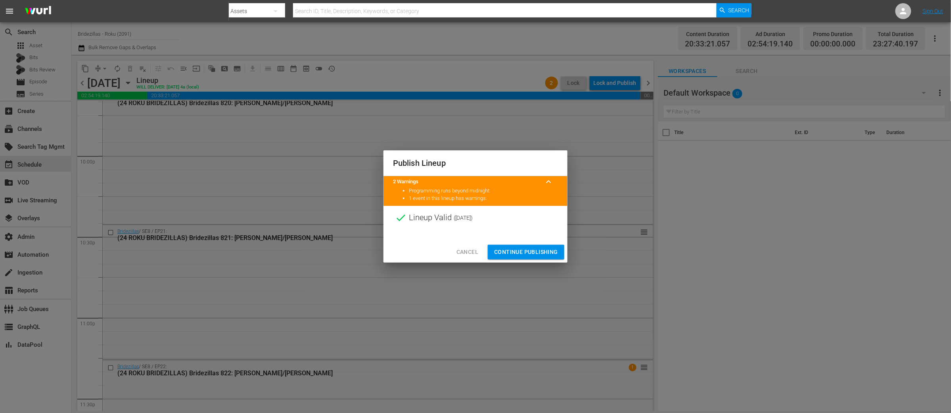
click at [524, 247] on span "Continue Publishing" at bounding box center [526, 252] width 64 height 10
